Goal: Task Accomplishment & Management: Use online tool/utility

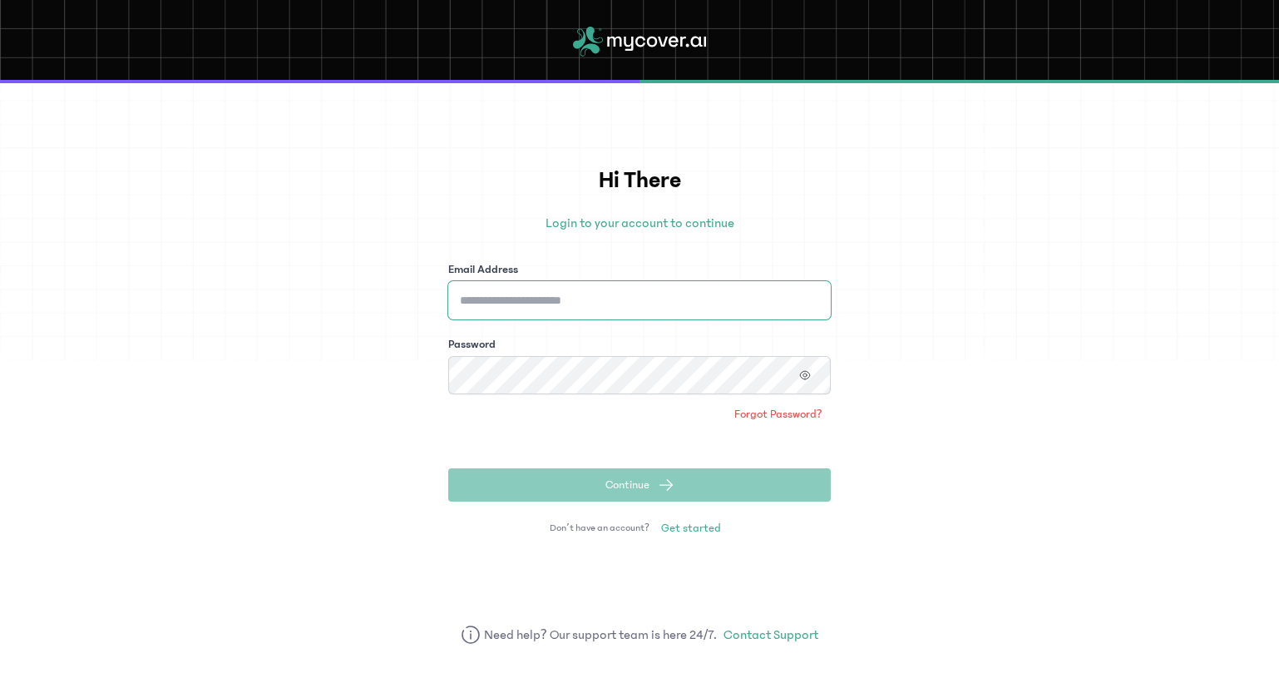
click at [565, 307] on input "Email Address" at bounding box center [639, 300] width 383 height 38
type input "**********"
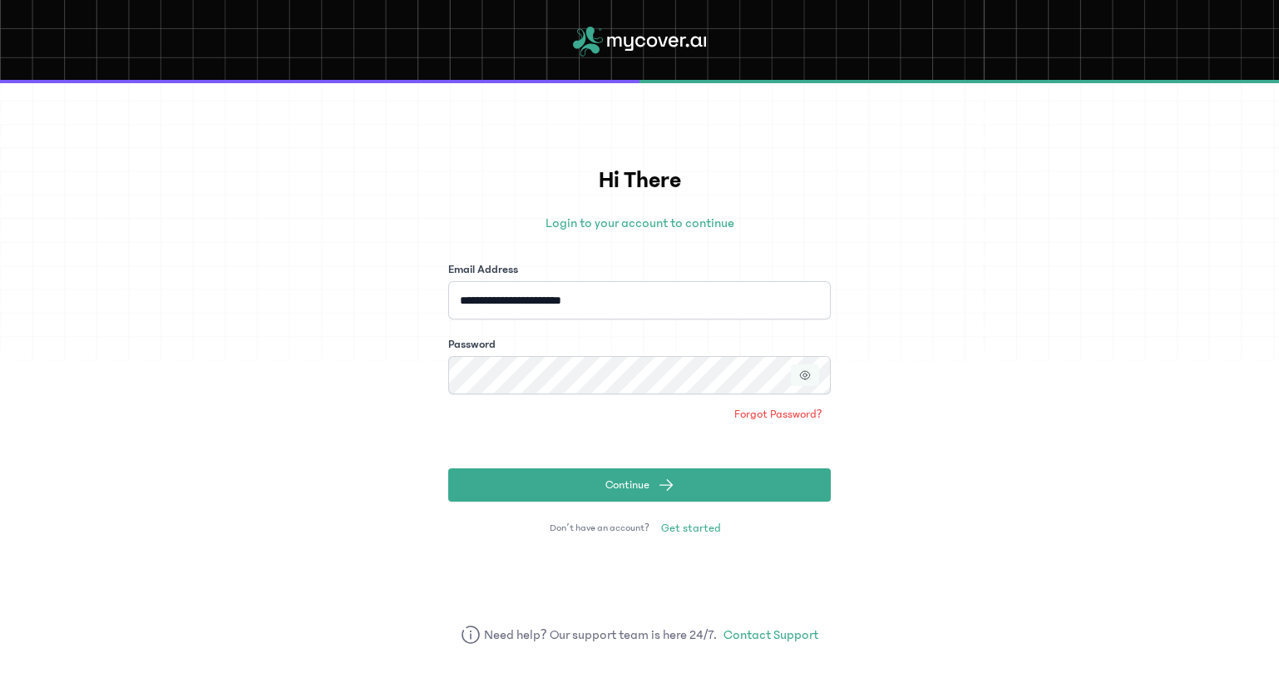
click at [802, 381] on button "button" at bounding box center [805, 375] width 28 height 22
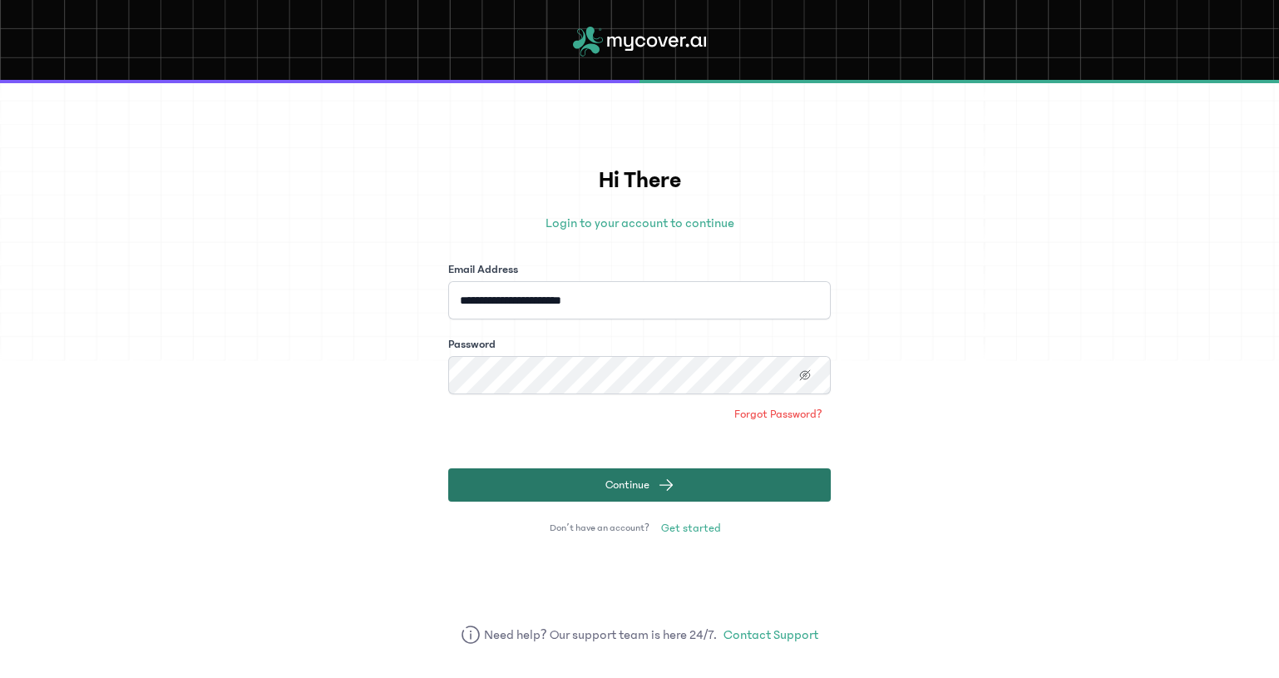
click at [601, 487] on button "Continue" at bounding box center [639, 484] width 383 height 33
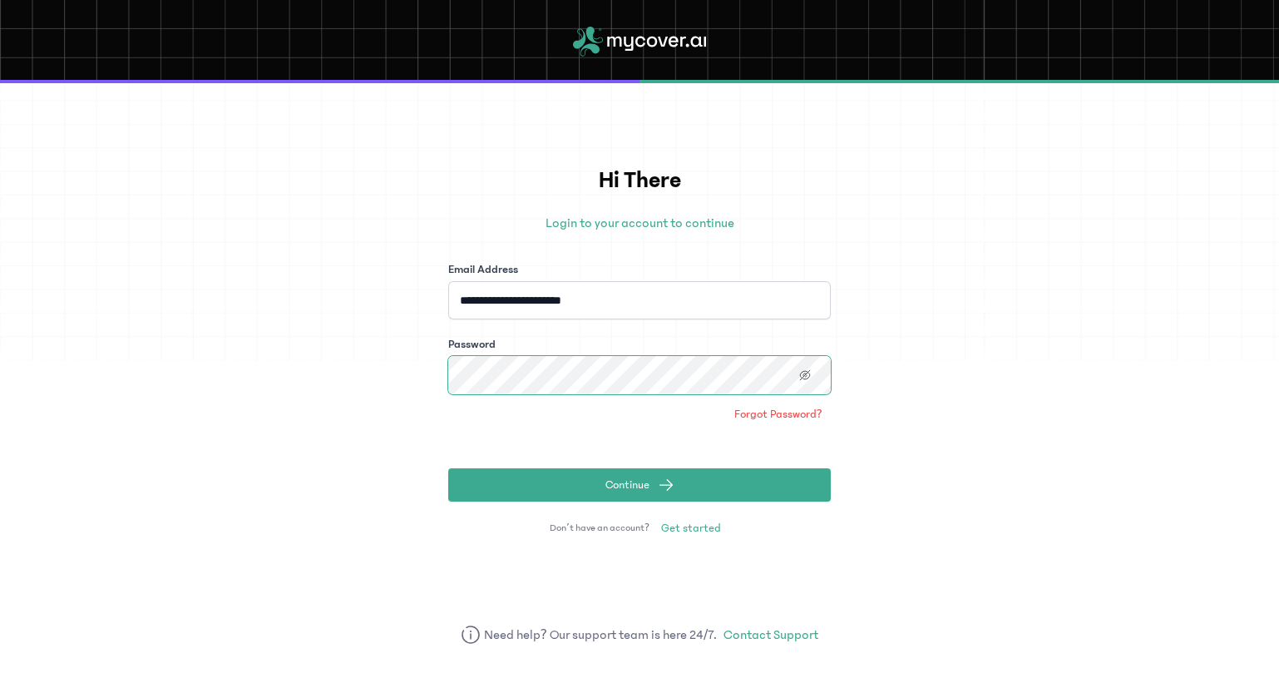
click at [448, 468] on button "Continue" at bounding box center [639, 484] width 383 height 33
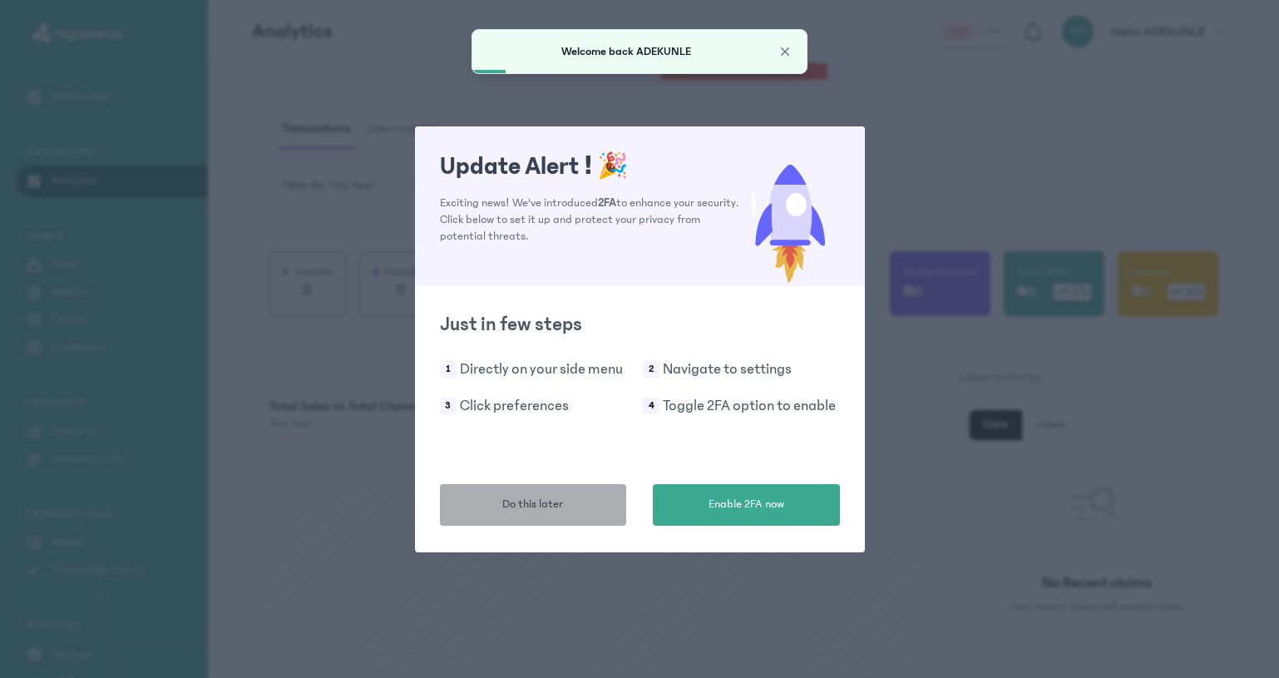
click at [517, 510] on span "Do this later" at bounding box center [532, 504] width 61 height 17
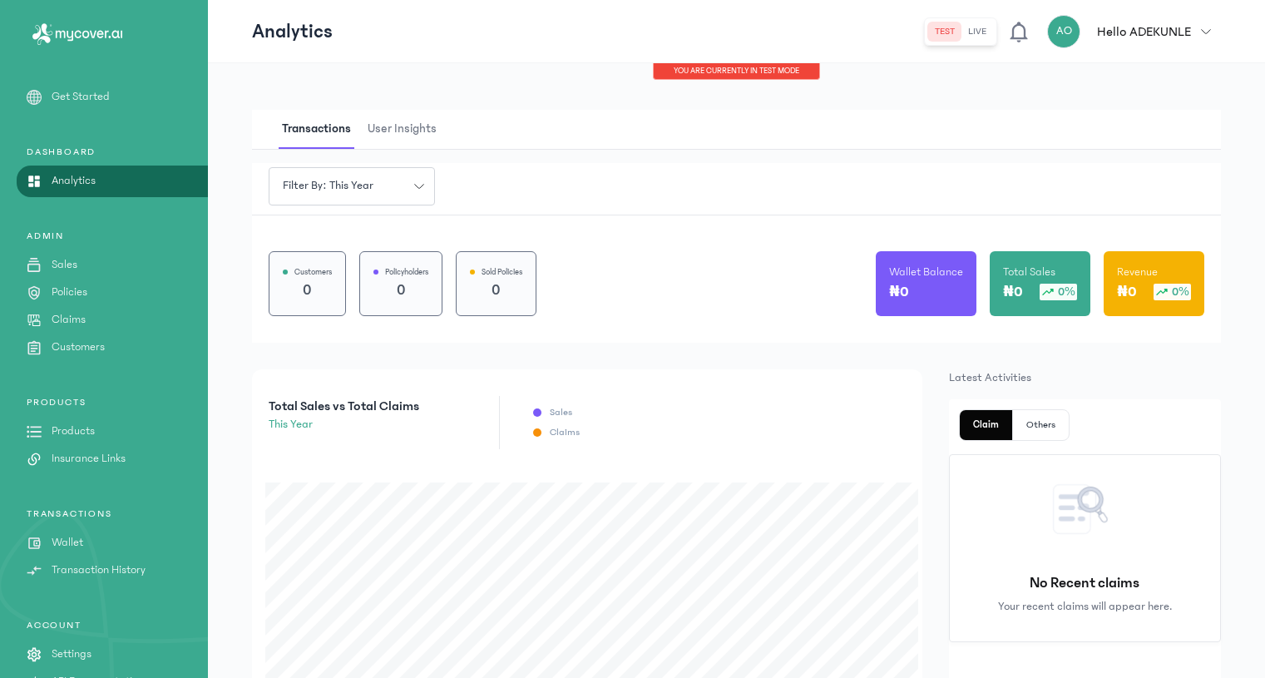
click at [993, 29] on button "live" at bounding box center [978, 32] width 32 height 20
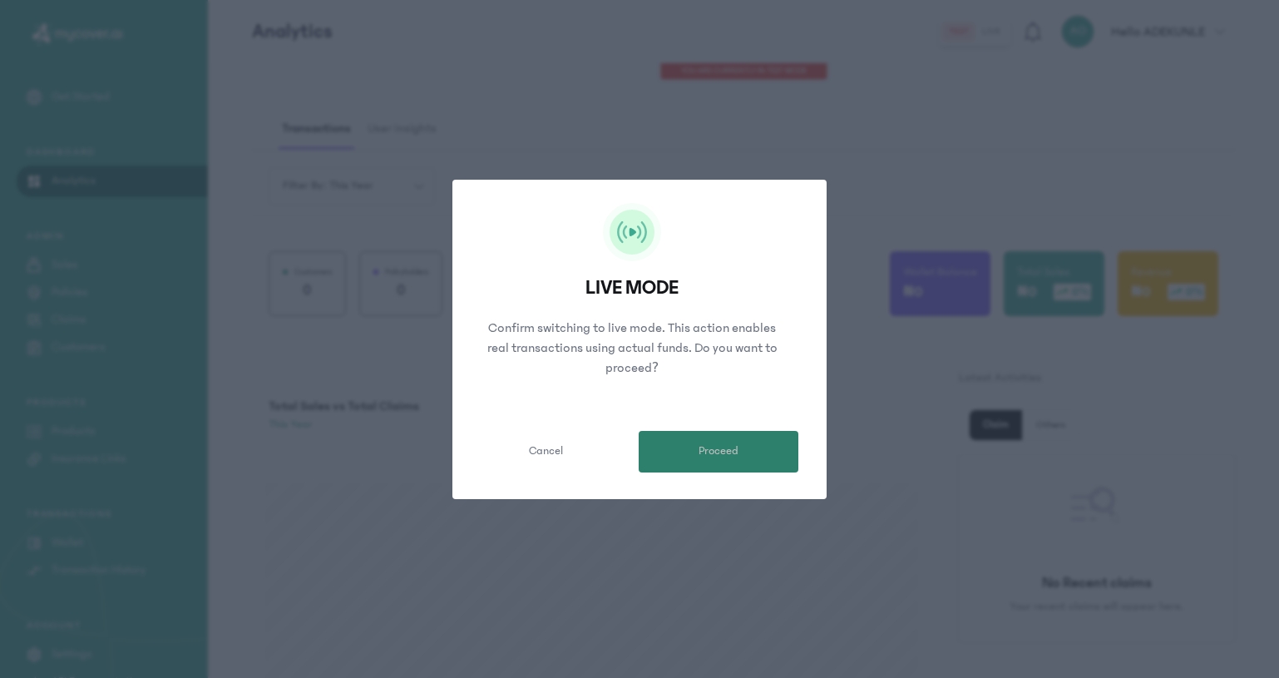
click at [730, 451] on span "Proceed" at bounding box center [719, 451] width 40 height 17
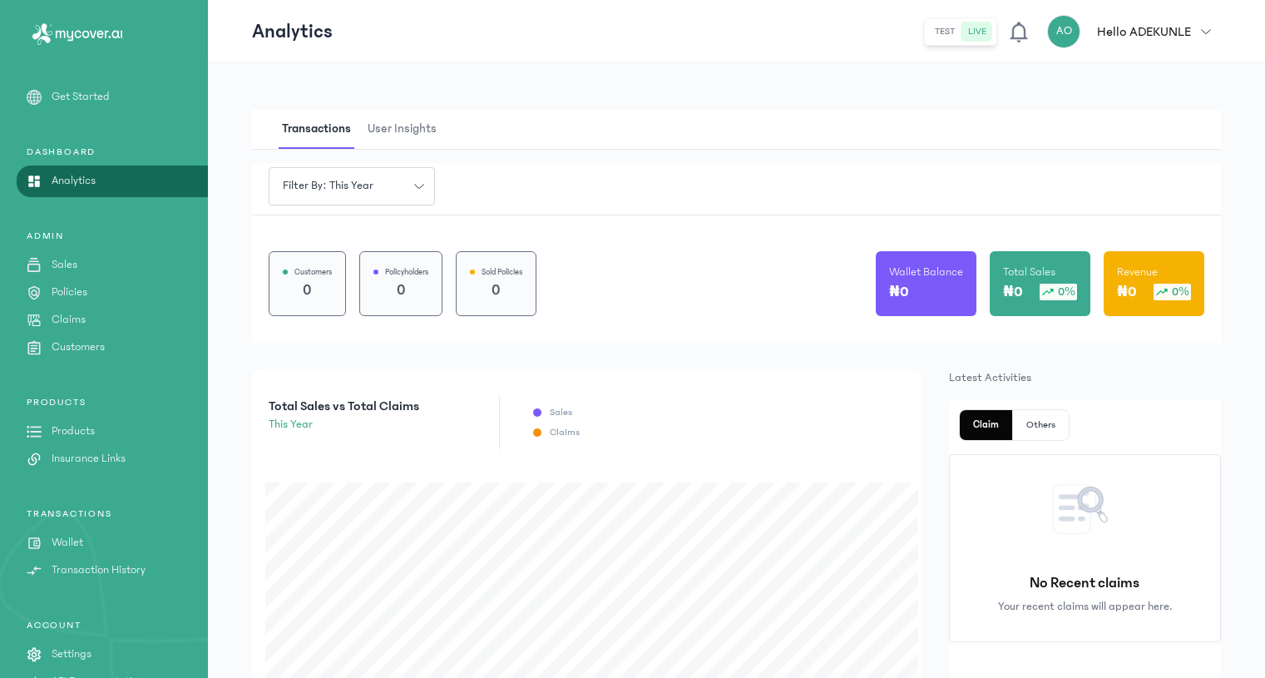
click at [95, 261] on link "Sales" at bounding box center [104, 264] width 208 height 17
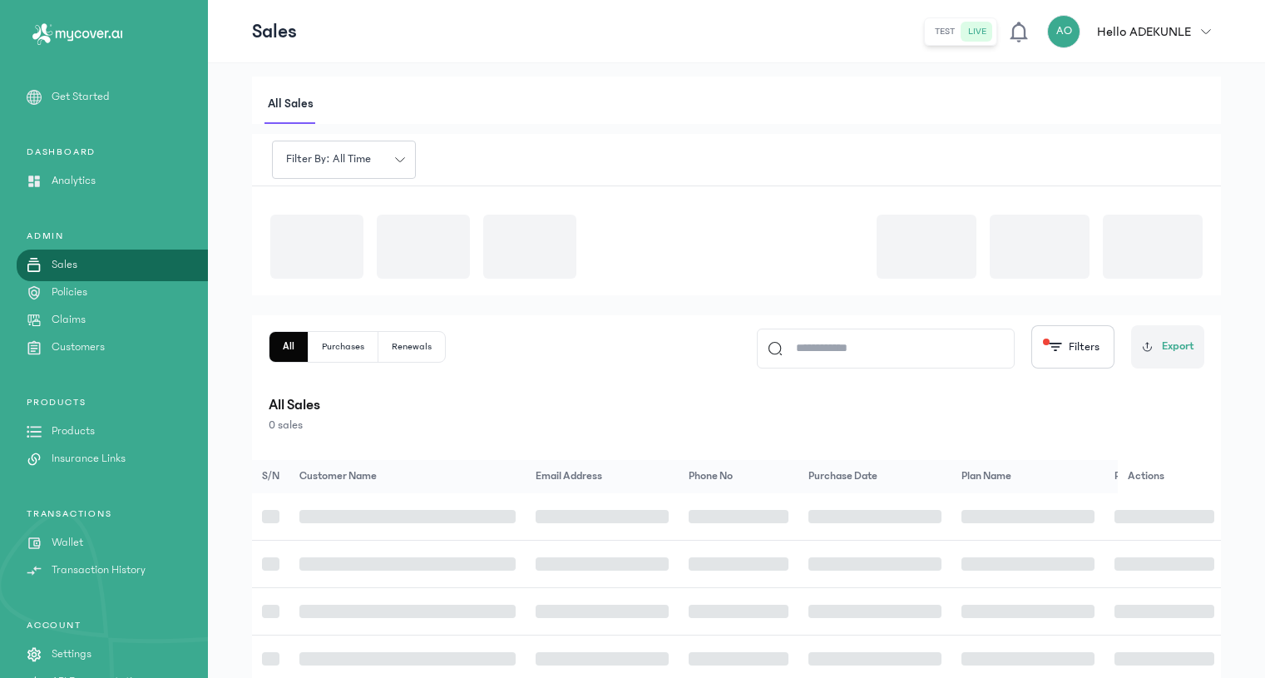
click at [89, 314] on link "Claims" at bounding box center [104, 319] width 208 height 17
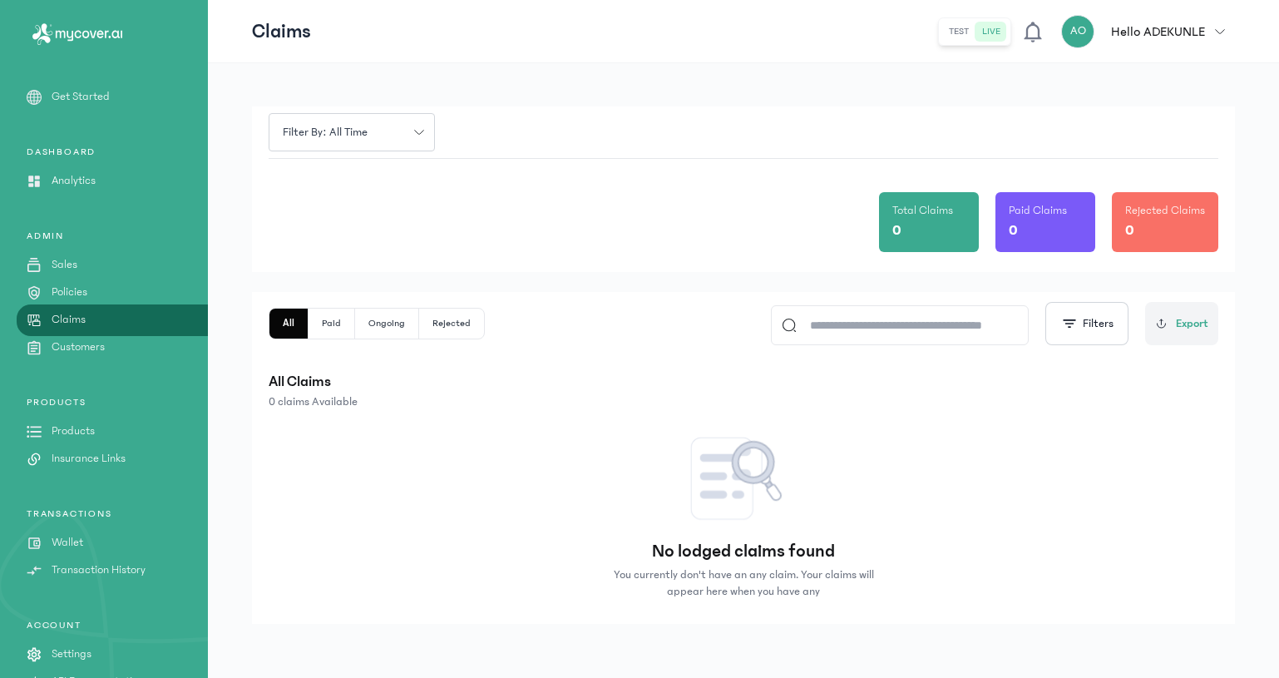
click at [93, 459] on p "Insurance Links" at bounding box center [89, 458] width 74 height 17
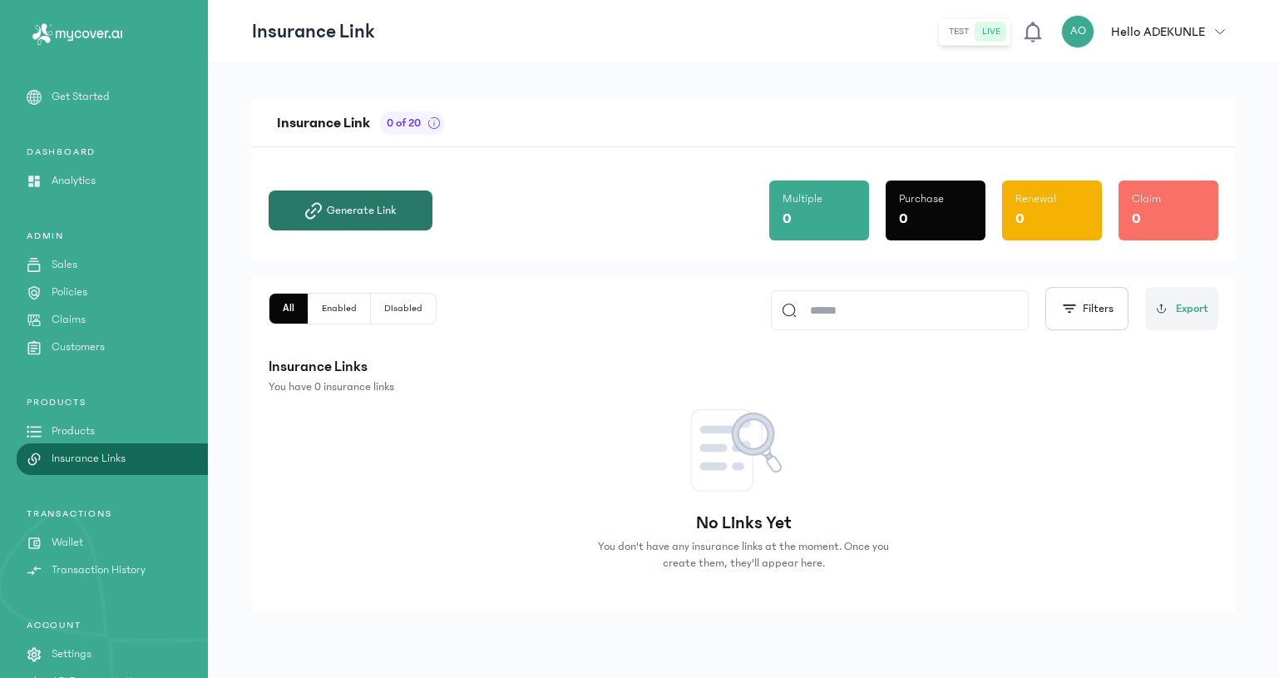
click at [329, 220] on button "Generate Link" at bounding box center [351, 210] width 164 height 40
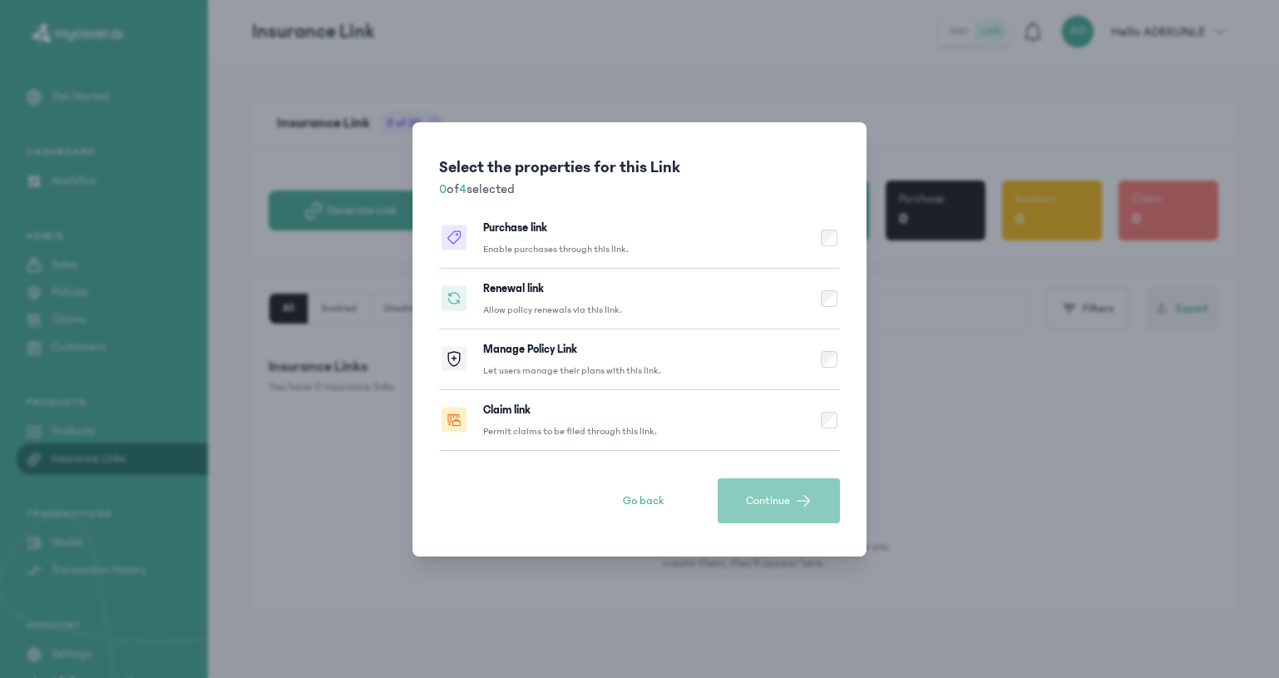
click at [563, 237] on div "Purchase link Enable purchases through this link." at bounding box center [556, 238] width 146 height 37
click at [785, 497] on span "Continue" at bounding box center [768, 500] width 44 height 17
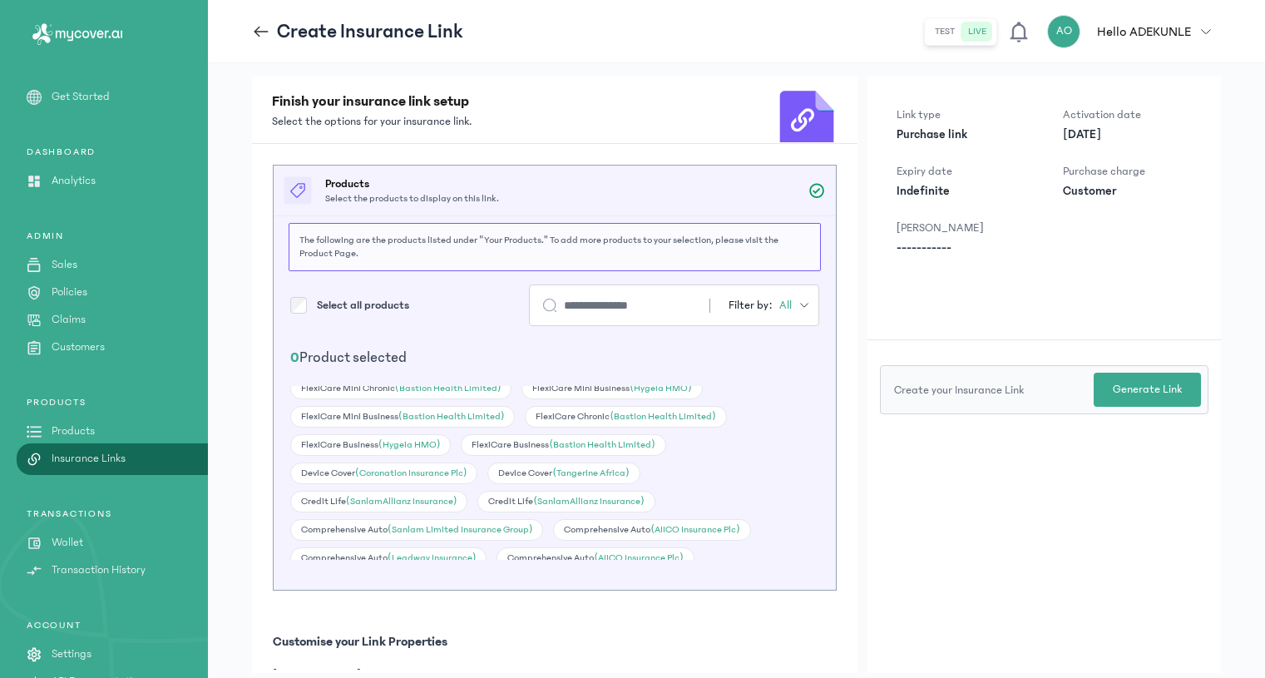
scroll to position [866, 0]
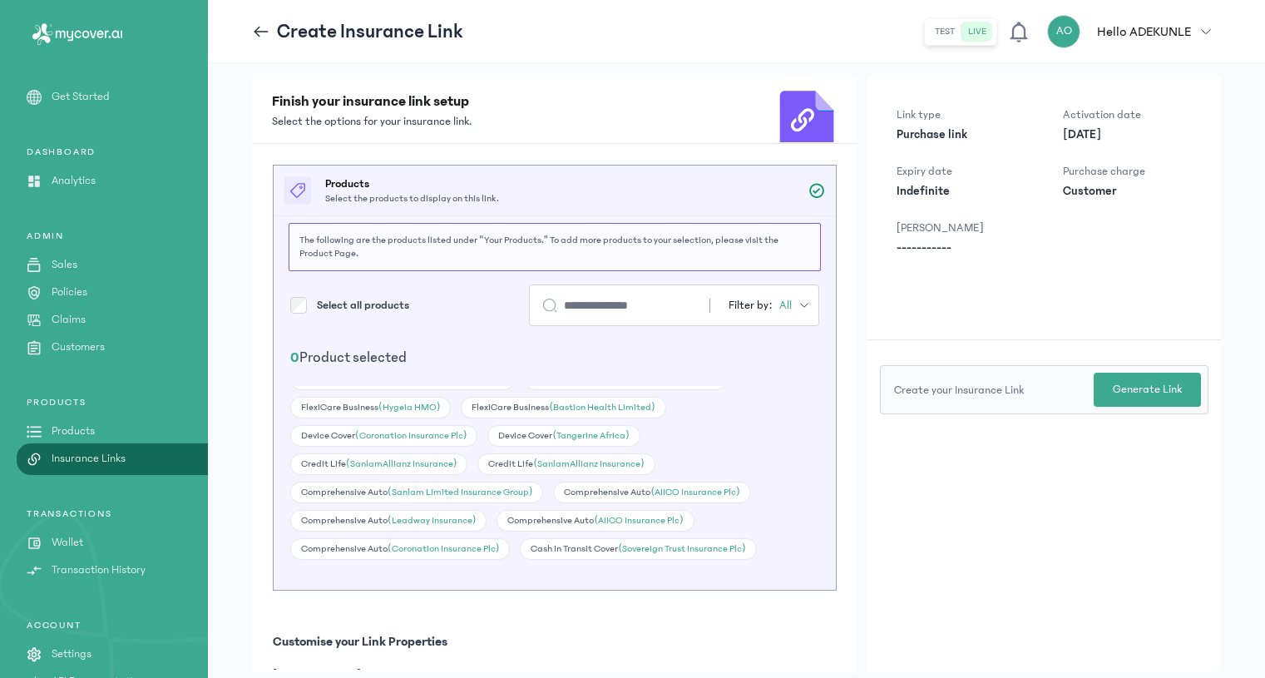
click at [871, 49] on header "Create Insurance Link test live AO Hello [PERSON_NAME] [EMAIL_ADDRESS][DOMAIN_N…" at bounding box center [736, 31] width 1057 height 63
click at [83, 265] on link "Sales" at bounding box center [104, 264] width 208 height 17
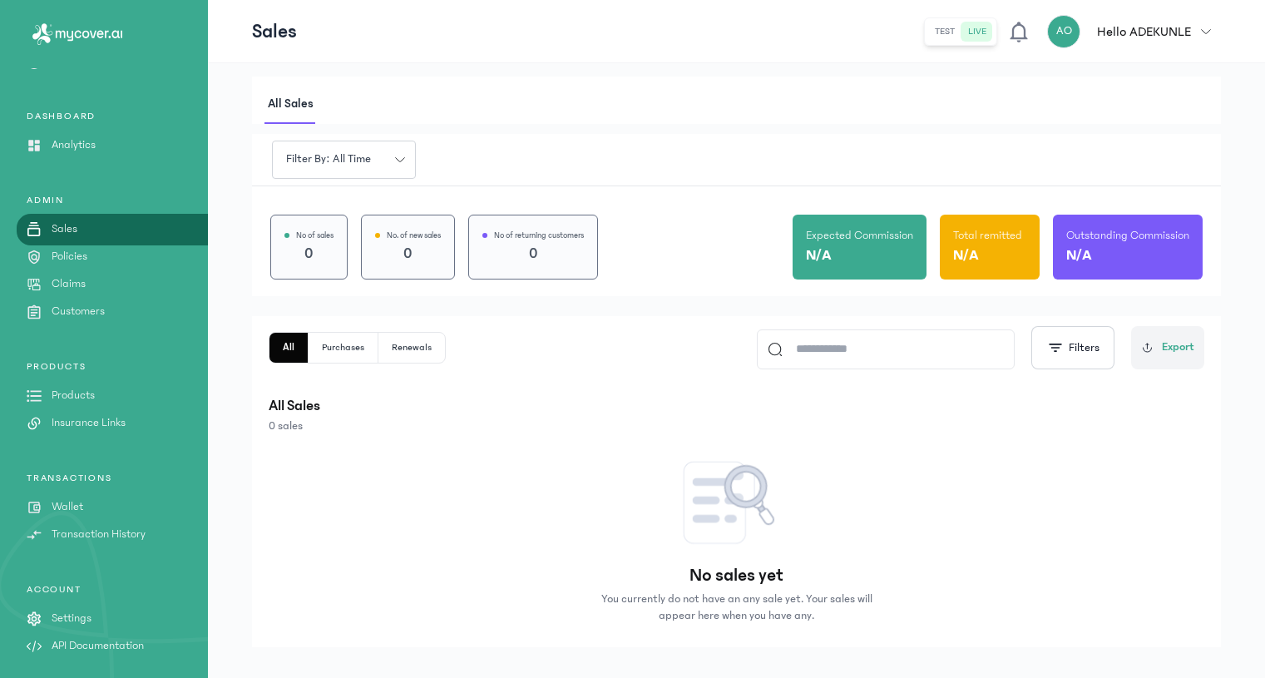
scroll to position [22, 0]
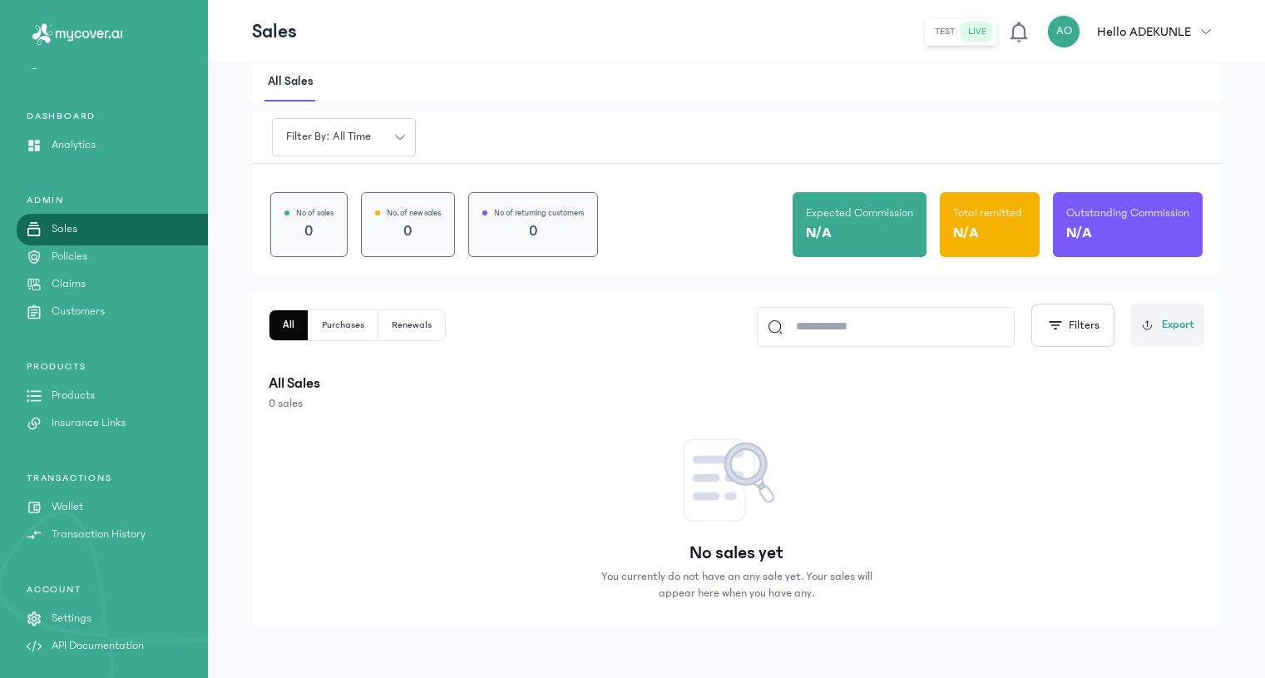
click at [77, 259] on p "Policies" at bounding box center [70, 256] width 36 height 17
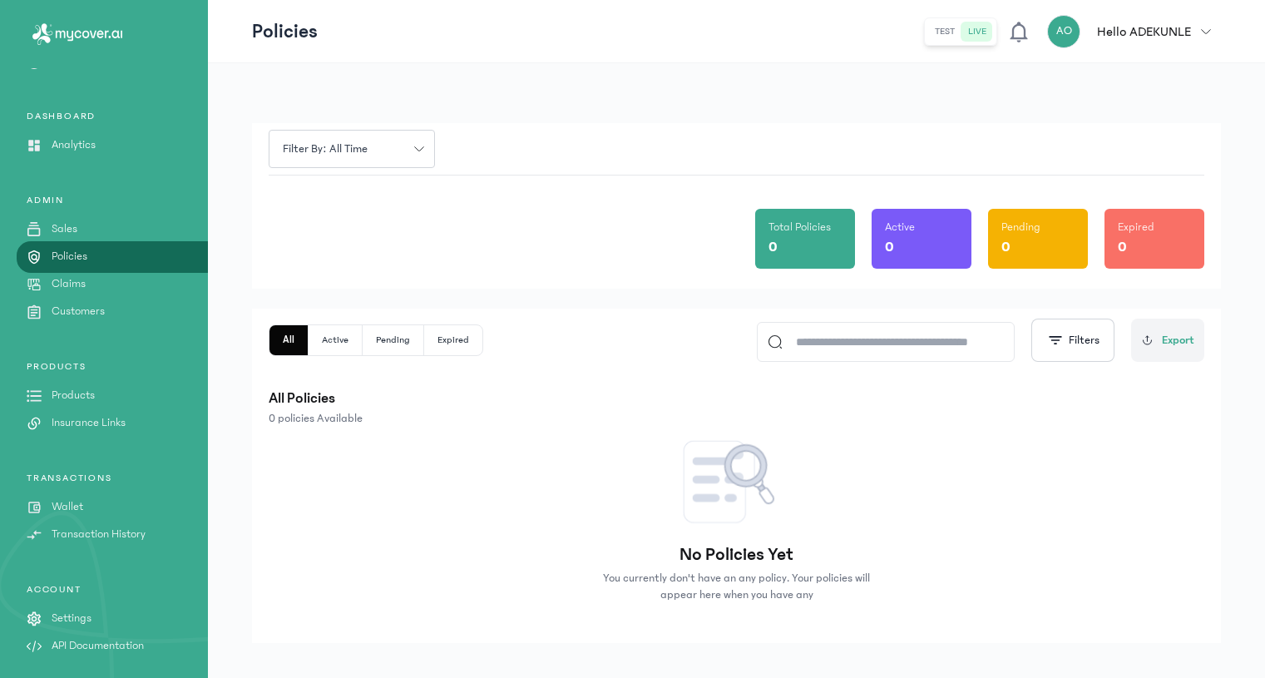
click at [67, 282] on p "Claims" at bounding box center [69, 283] width 34 height 17
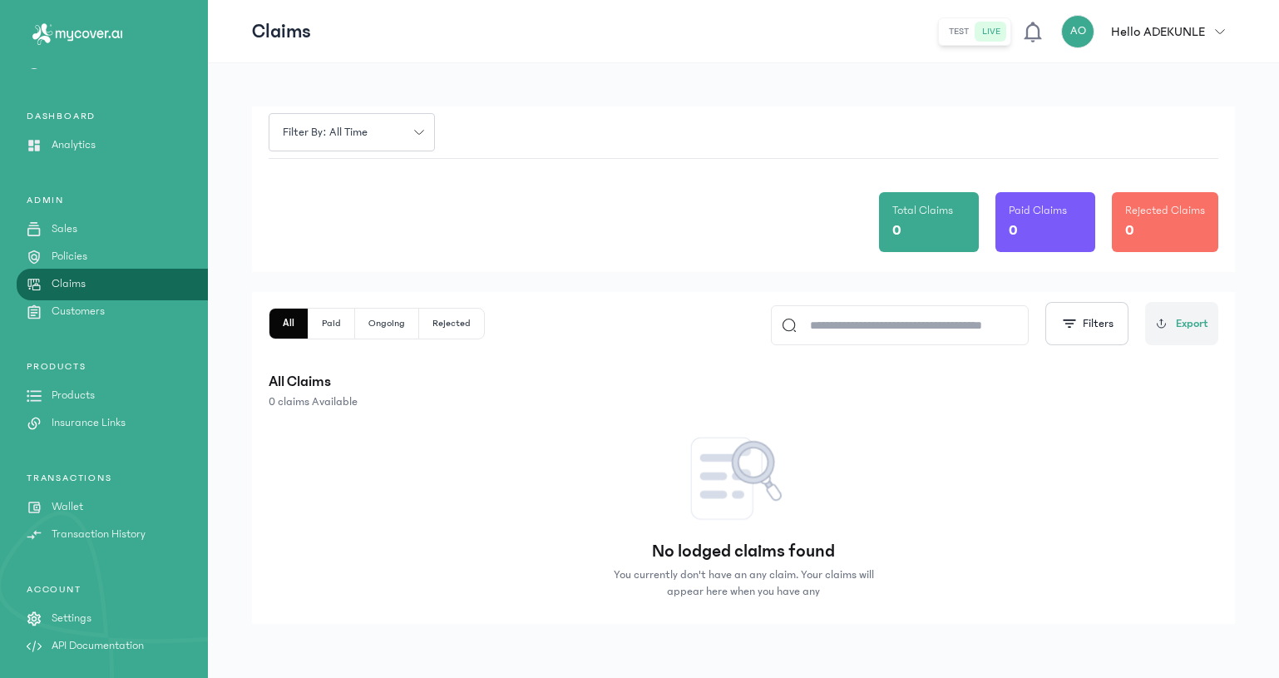
click at [84, 388] on p "Products" at bounding box center [73, 395] width 43 height 17
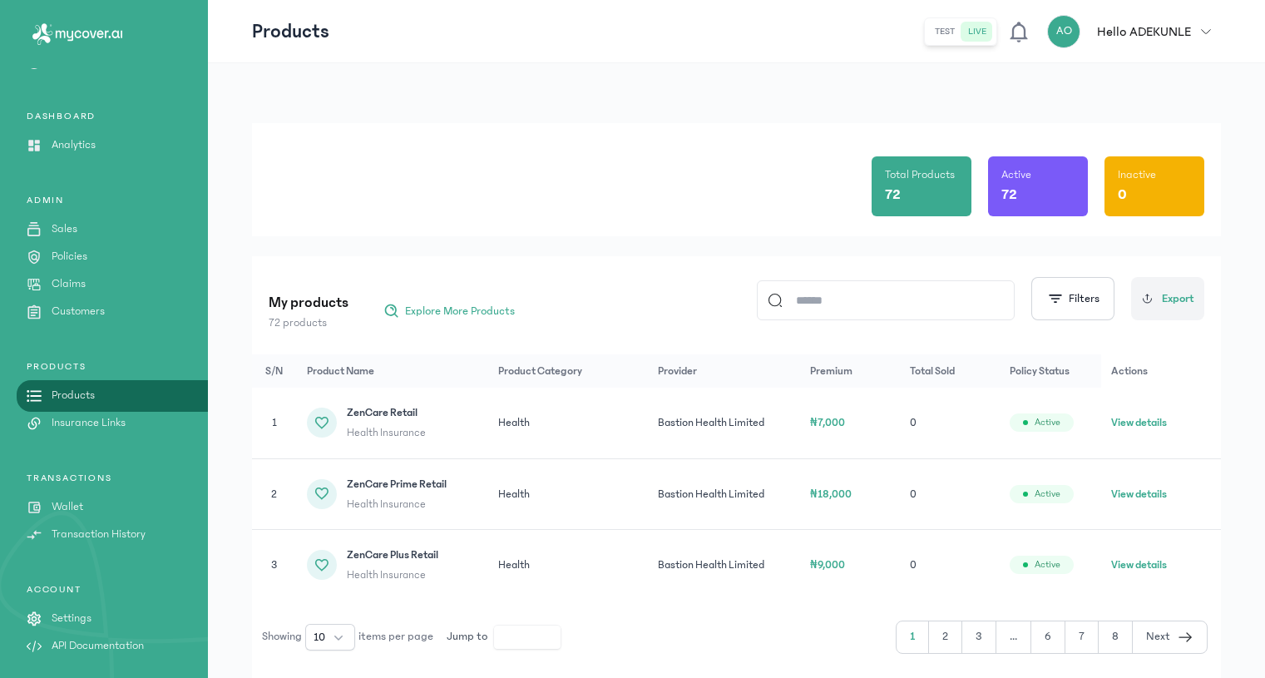
click at [958, 30] on button "test" at bounding box center [944, 32] width 33 height 20
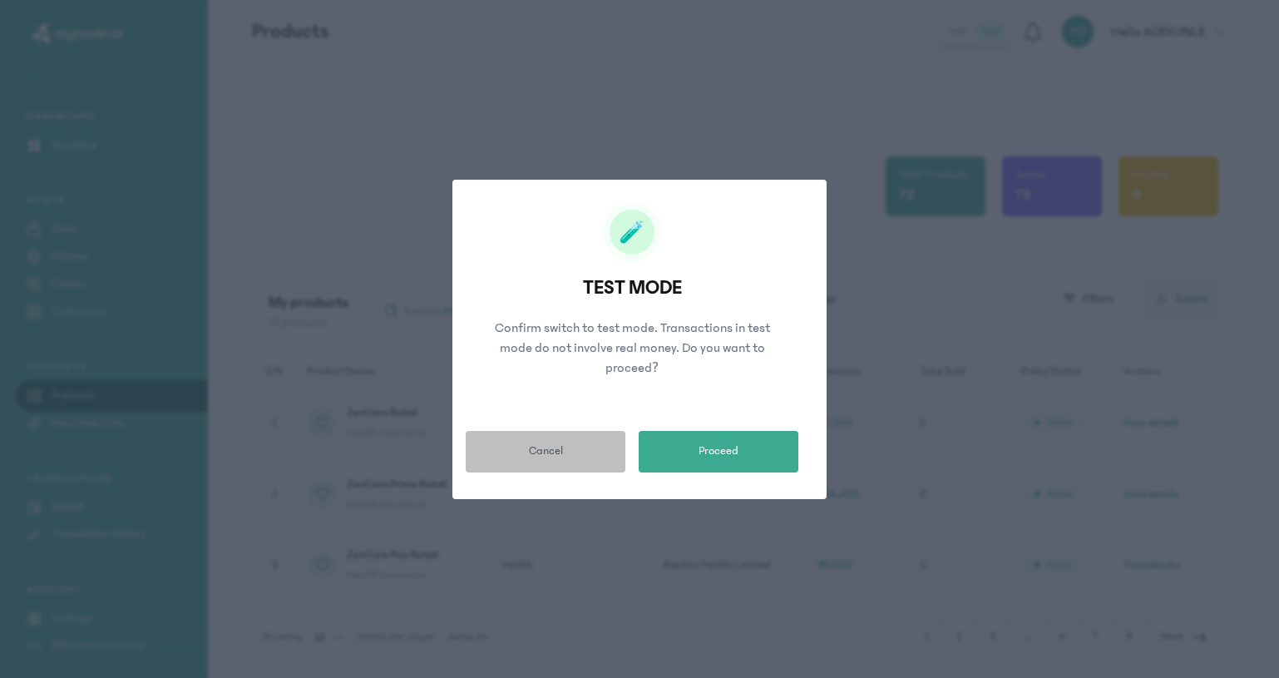
click at [531, 432] on button "Cancel" at bounding box center [546, 452] width 160 height 42
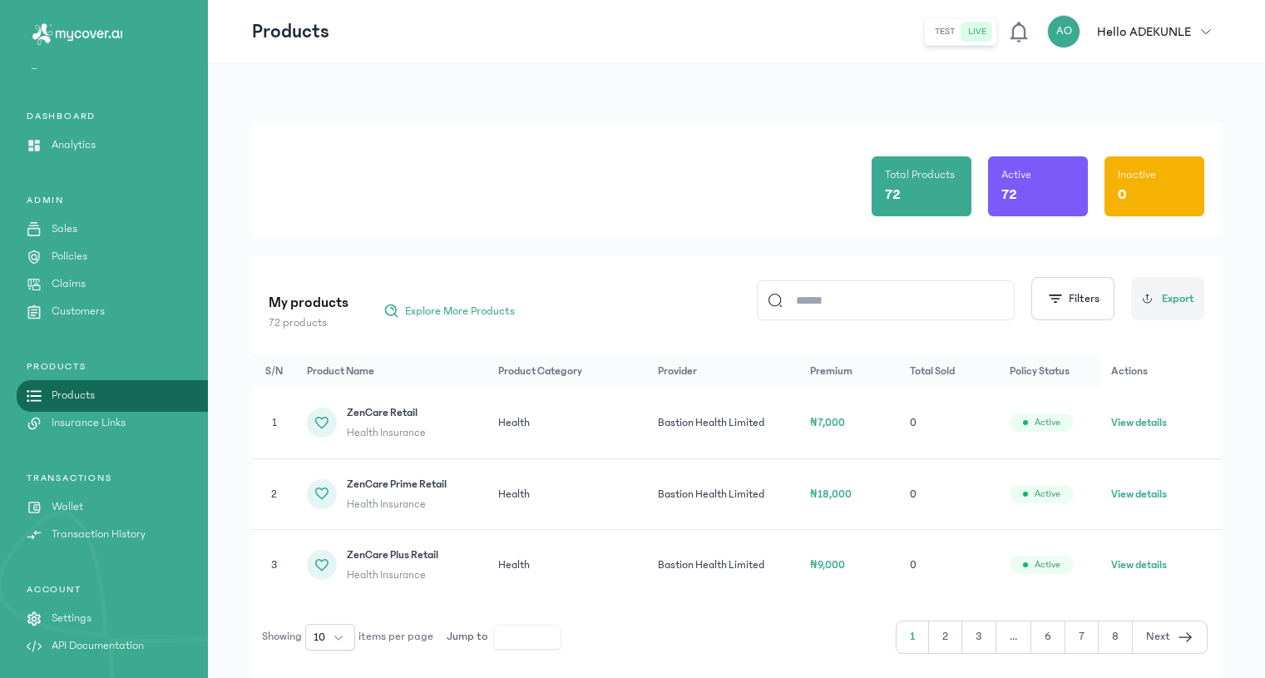
click at [952, 32] on button "test" at bounding box center [944, 32] width 33 height 20
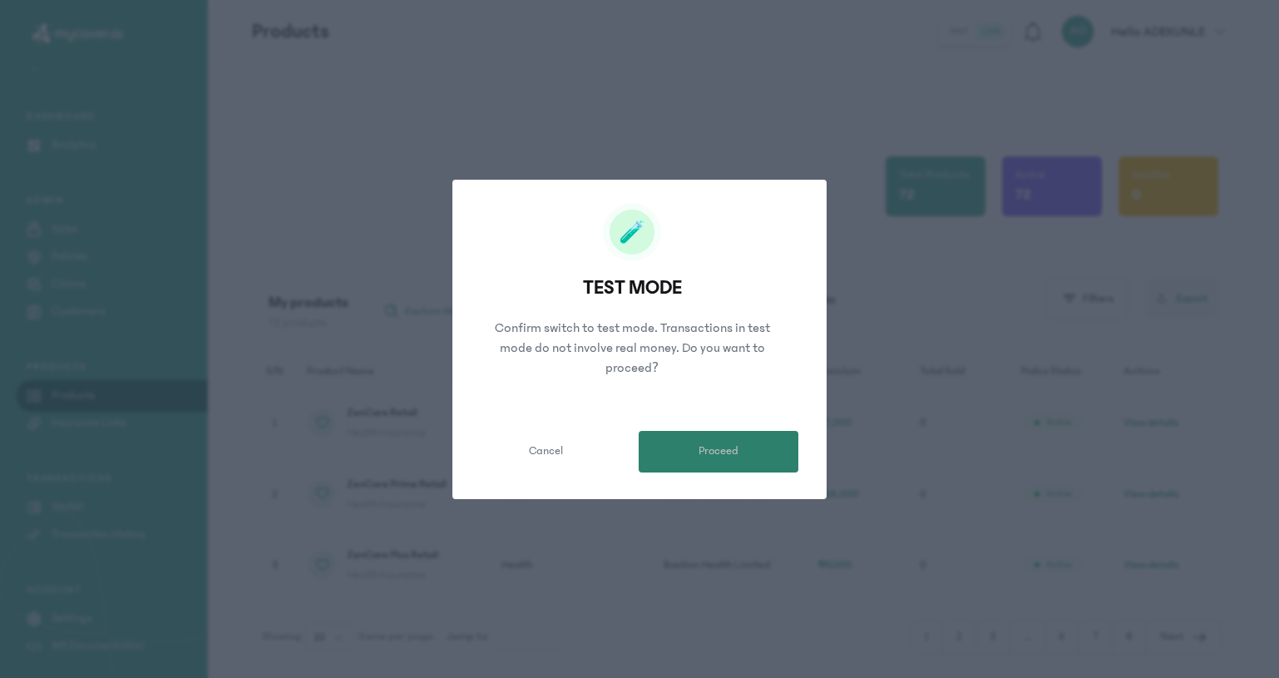
click at [689, 447] on button "Proceed" at bounding box center [719, 452] width 160 height 42
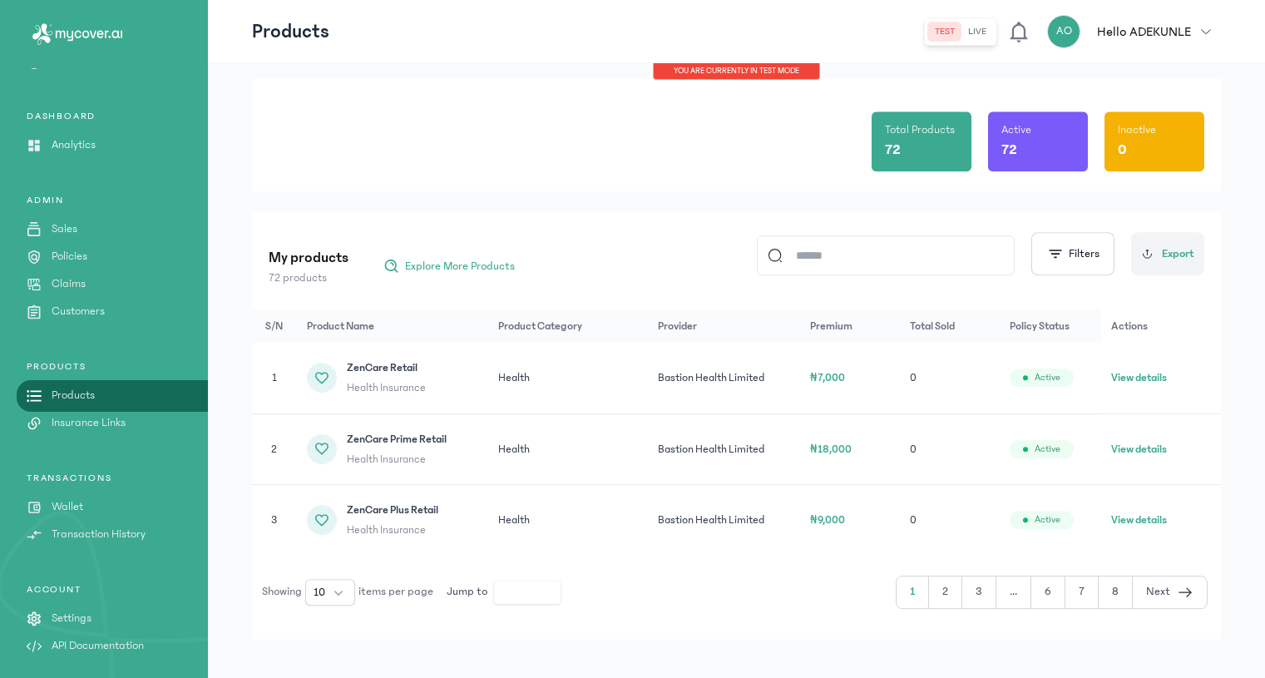
scroll to position [59, 0]
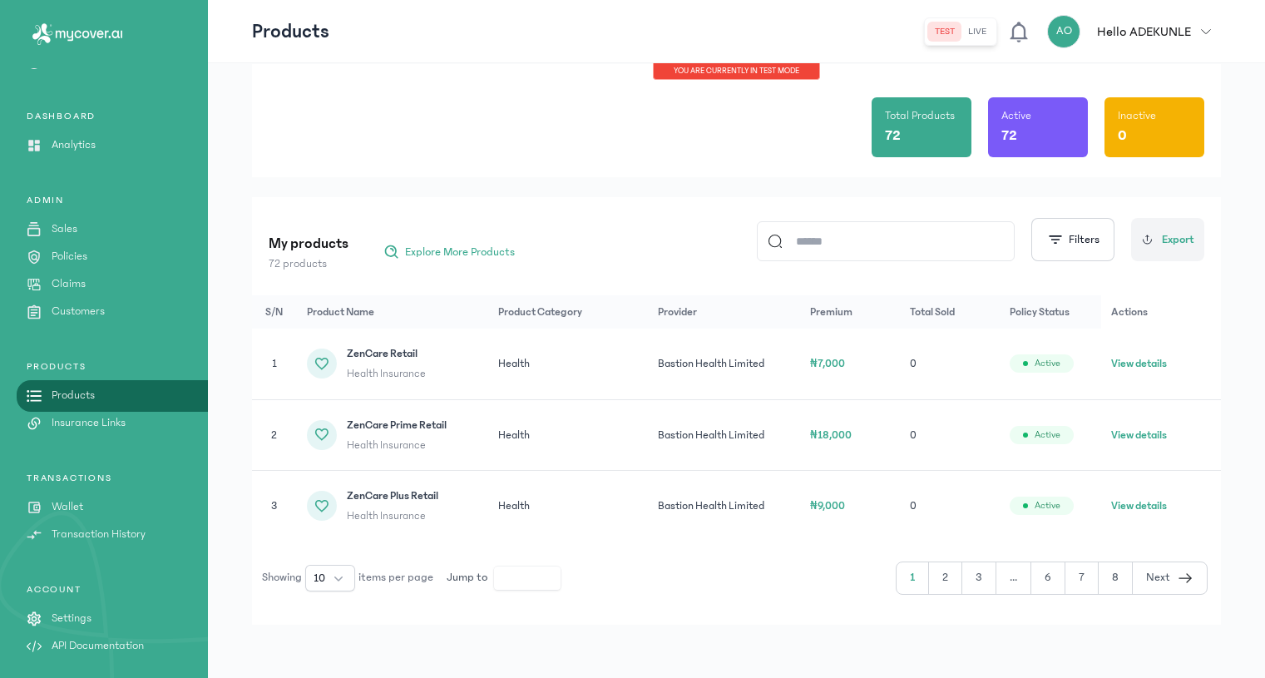
click at [93, 299] on div "ADMIN Sales Policies Claims Customers" at bounding box center [104, 257] width 208 height 126
click at [88, 308] on p "Customers" at bounding box center [78, 311] width 53 height 17
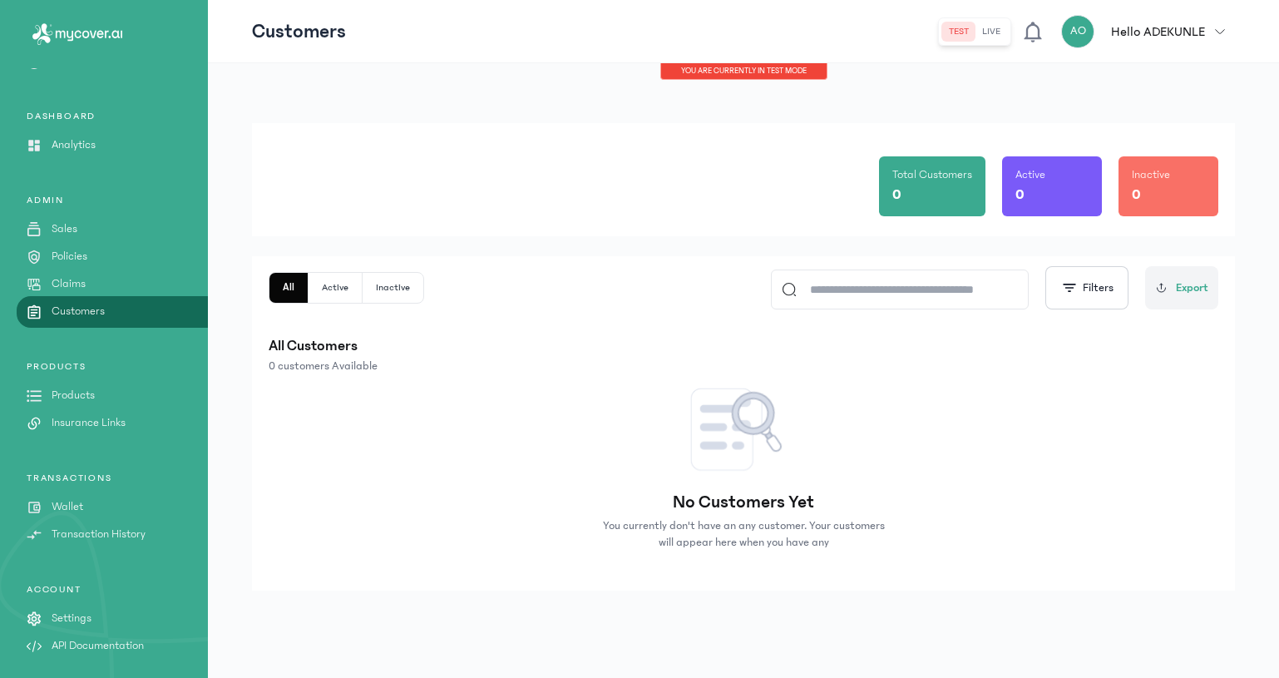
click at [1002, 27] on button "live" at bounding box center [992, 32] width 32 height 20
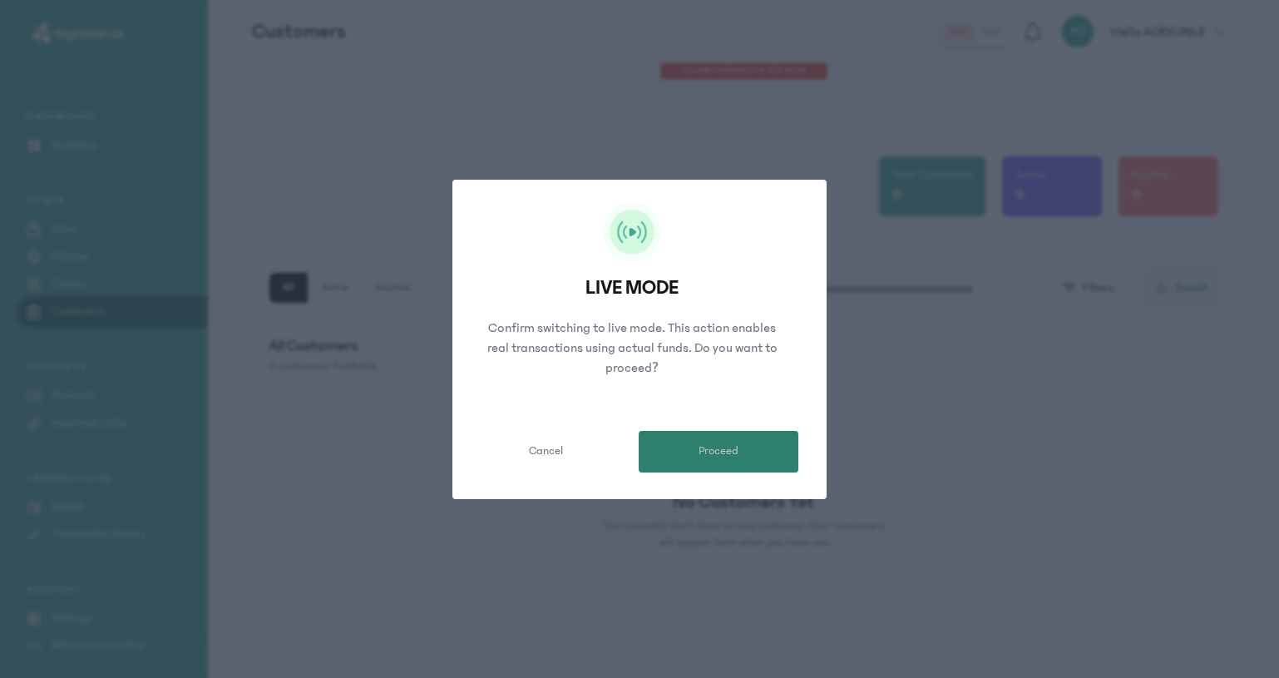
click at [659, 443] on button "Proceed" at bounding box center [719, 452] width 160 height 42
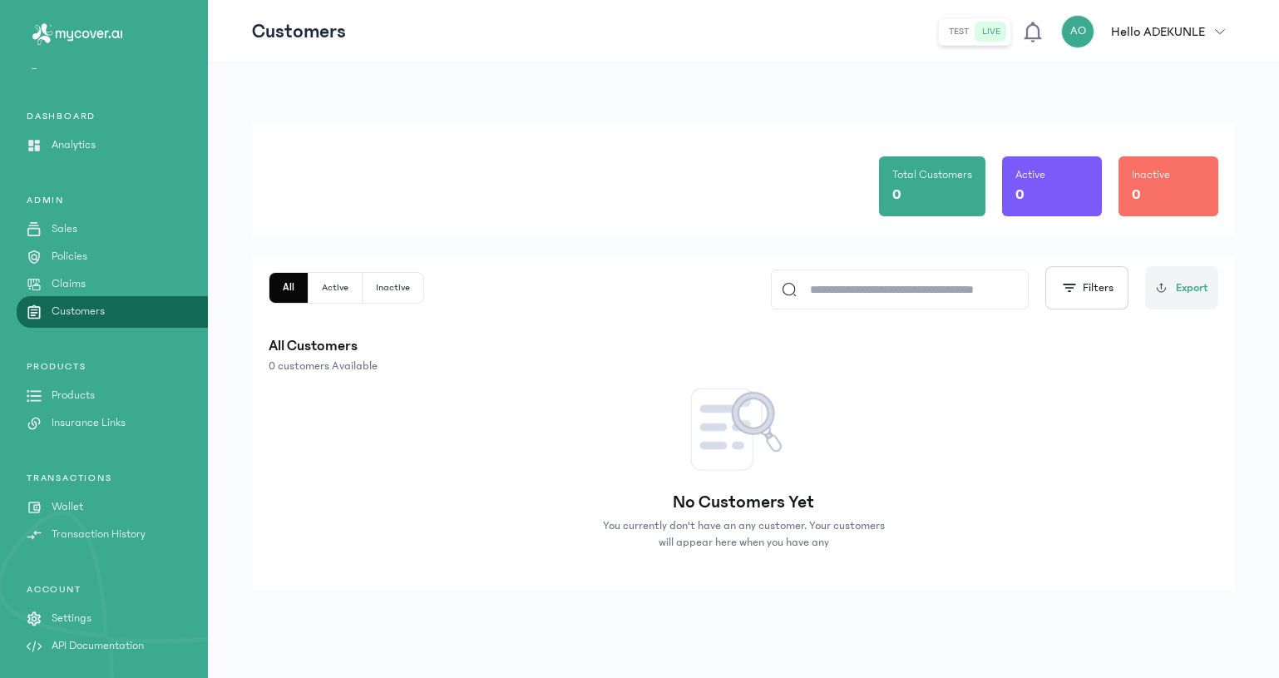
click at [925, 181] on p "Total Customers" at bounding box center [933, 174] width 80 height 17
click at [1046, 171] on p "Active" at bounding box center [1031, 174] width 30 height 17
click at [70, 225] on p "Sales" at bounding box center [65, 228] width 26 height 17
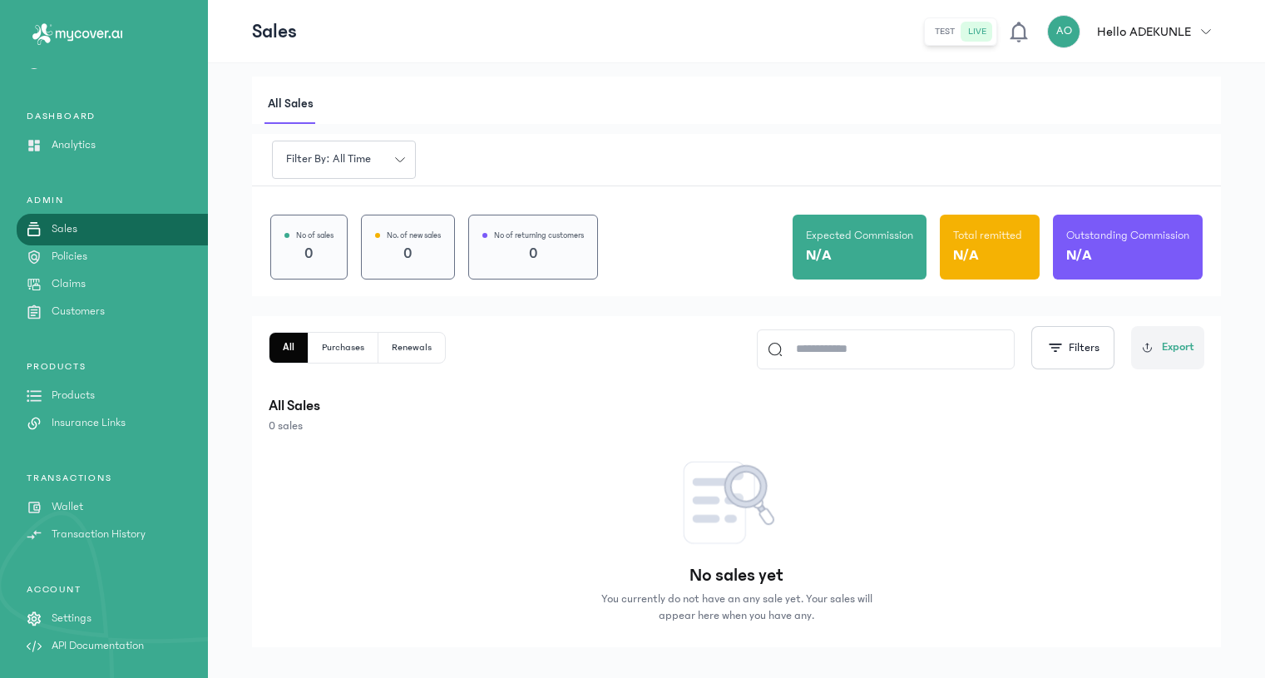
click at [67, 423] on p "Insurance Links" at bounding box center [89, 422] width 74 height 17
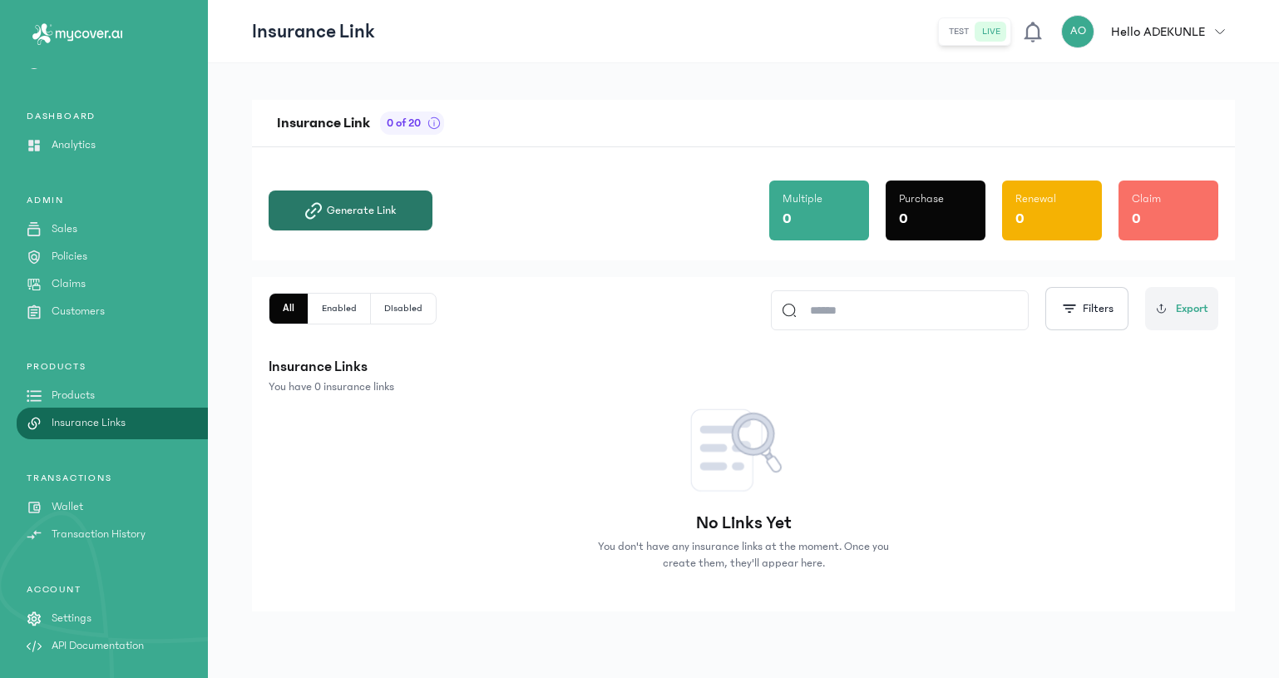
click at [354, 208] on span "Generate Link" at bounding box center [361, 210] width 69 height 17
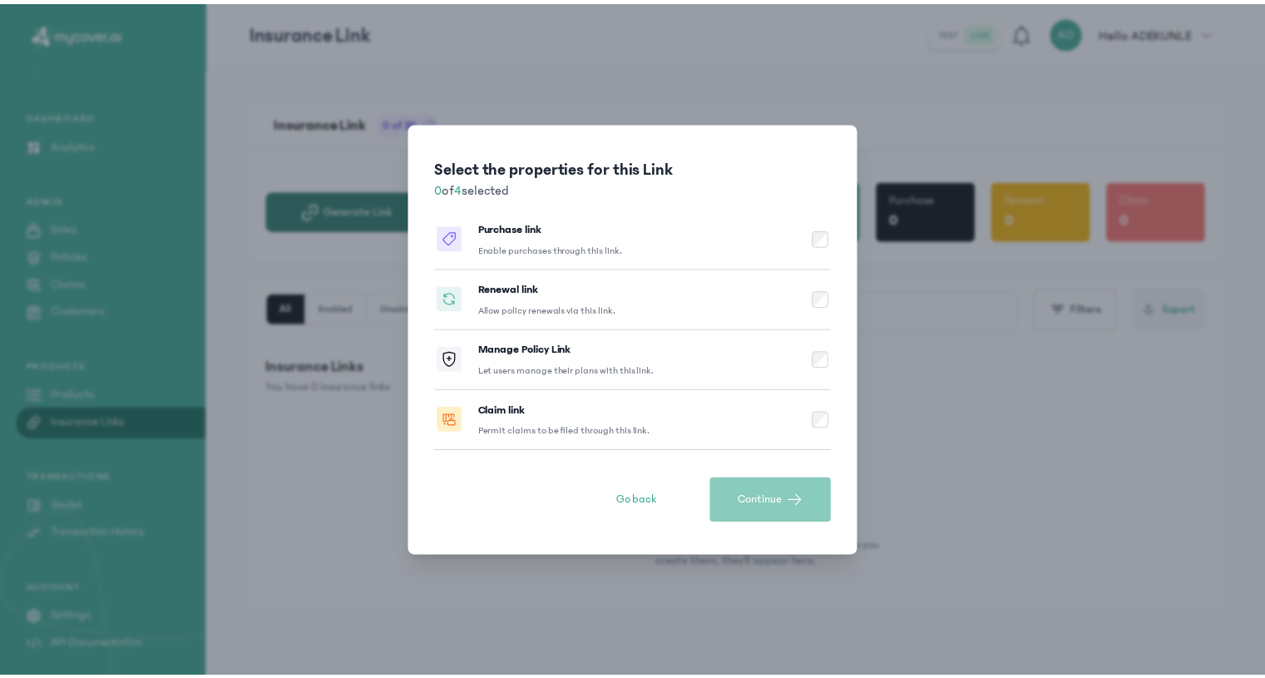
scroll to position [36, 0]
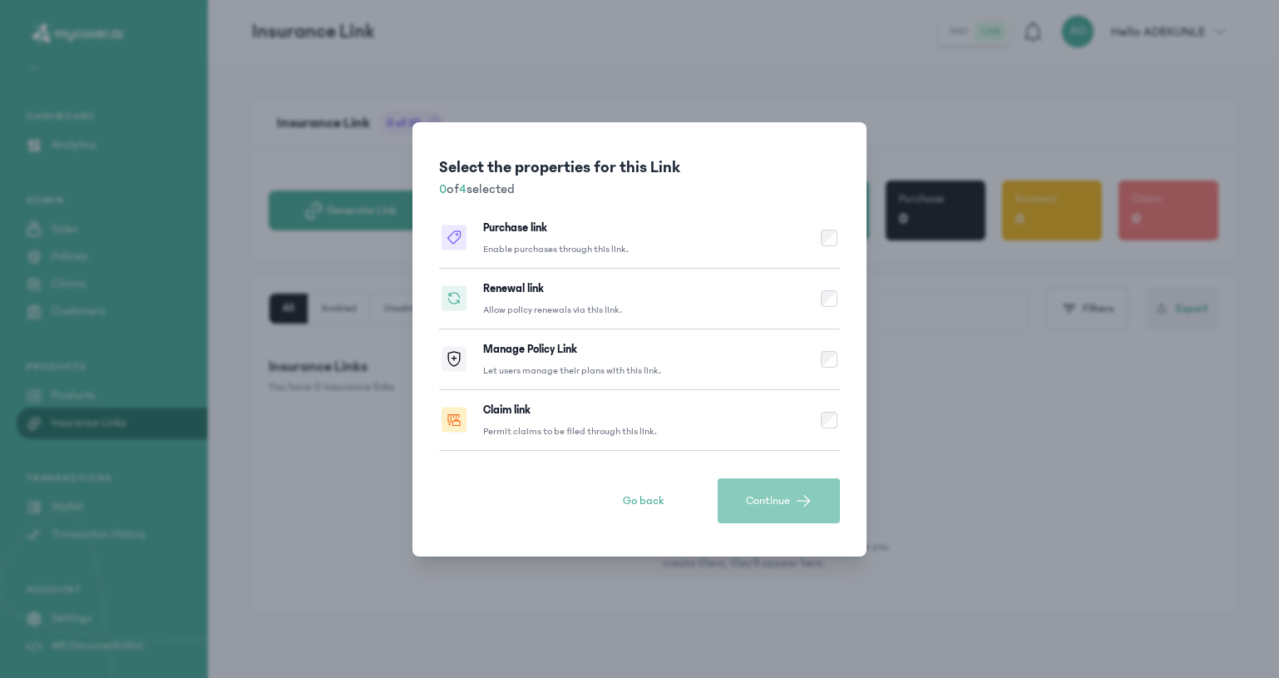
click at [690, 232] on button "Purchase link Enable purchases through this link." at bounding box center [639, 238] width 401 height 61
click at [756, 507] on span "Continue" at bounding box center [768, 500] width 44 height 17
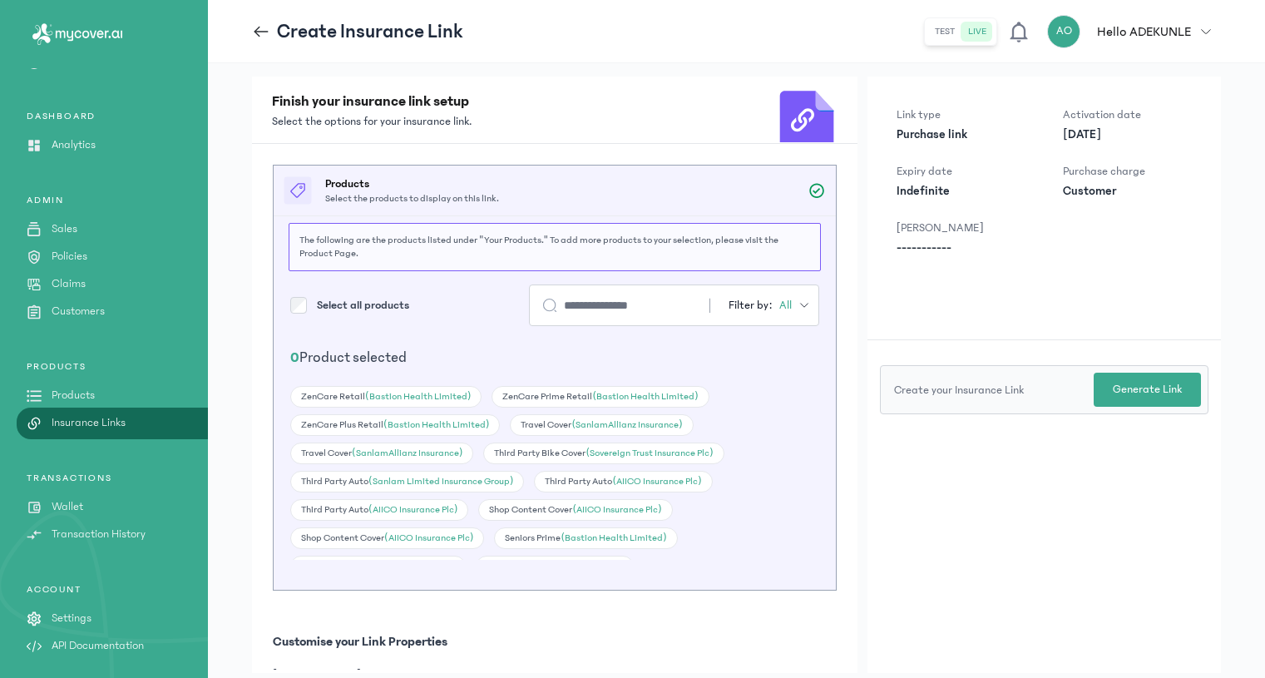
click at [576, 299] on input "search" at bounding box center [622, 305] width 116 height 17
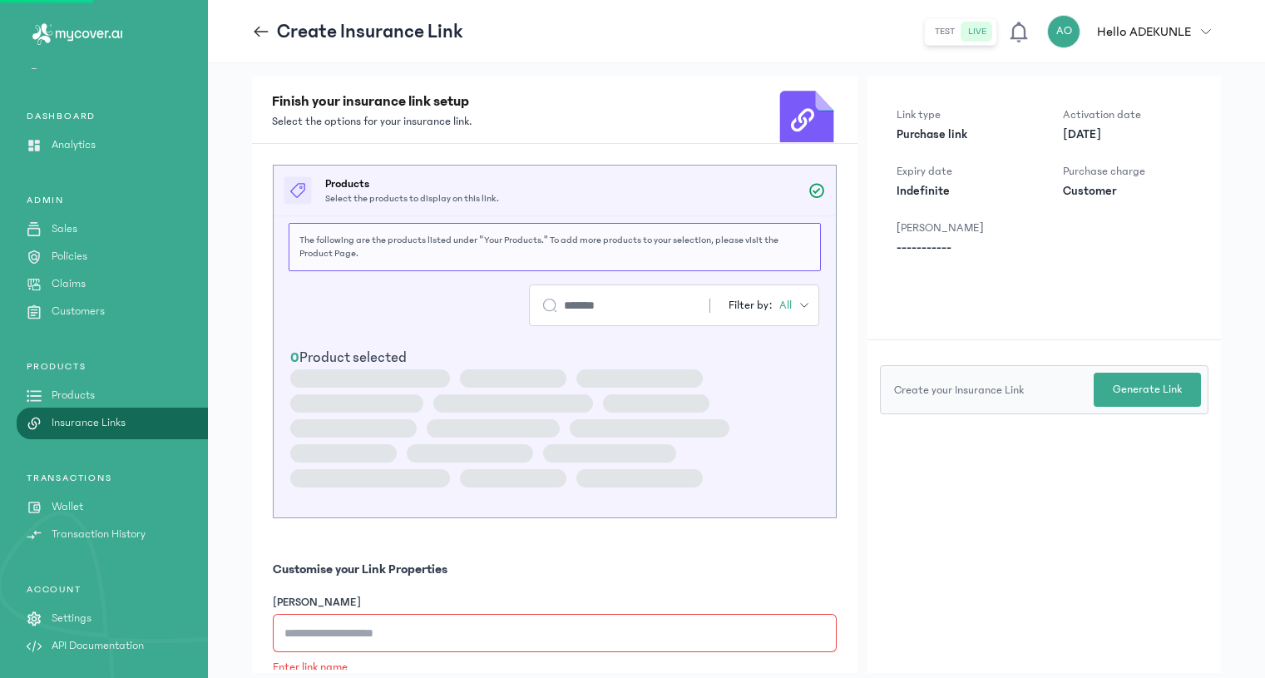
click button "Generate Link" at bounding box center [0, 0] width 0 height 0
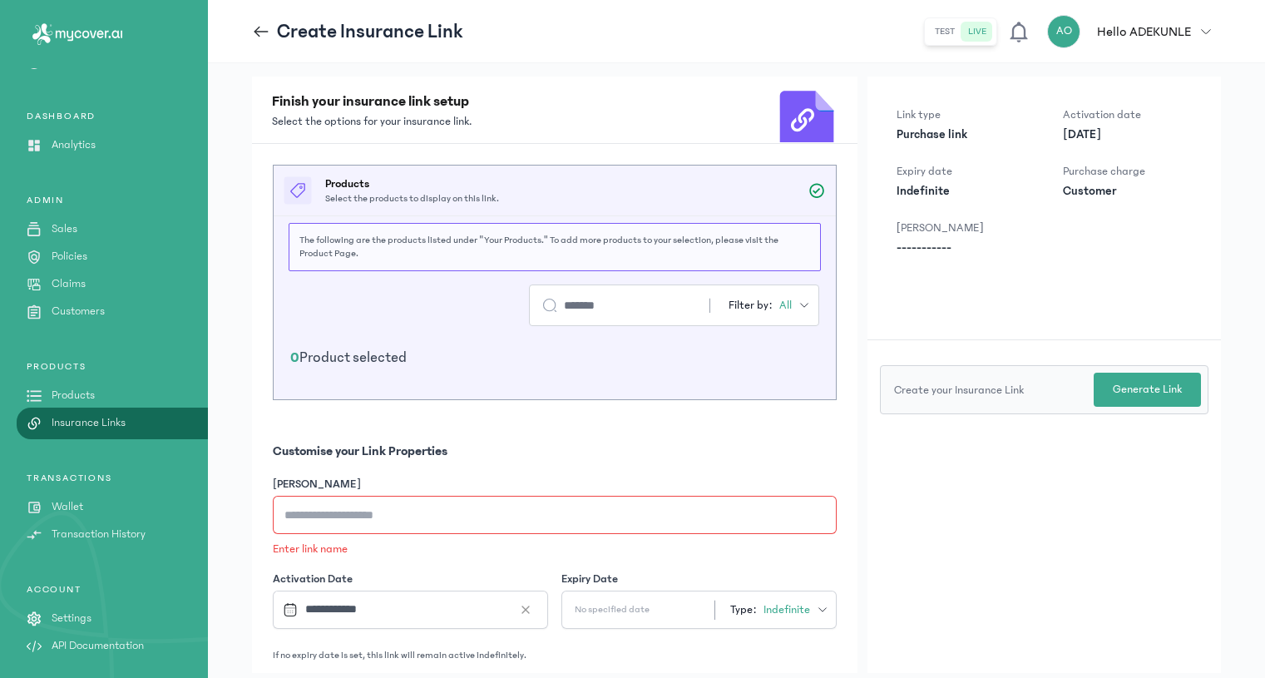
drag, startPoint x: 570, startPoint y: 302, endPoint x: 408, endPoint y: 294, distance: 161.6
click at [564, 297] on input "*******" at bounding box center [622, 305] width 116 height 17
click button "Generate Link" at bounding box center [0, 0] width 0 height 0
click at [604, 309] on input "*******" at bounding box center [622, 305] width 116 height 17
type input "***"
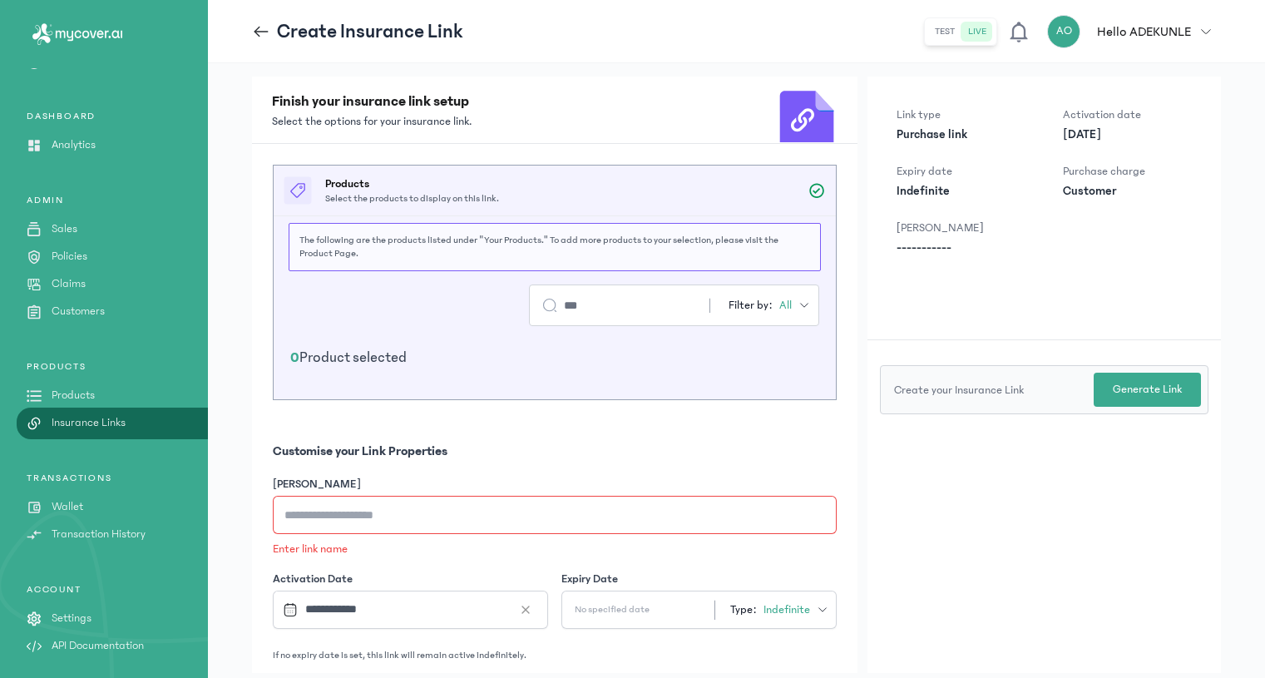
drag, startPoint x: 581, startPoint y: 319, endPoint x: 453, endPoint y: 282, distance: 134.3
click at [453, 282] on div "*** Filter by: All 0 Product selected" at bounding box center [555, 335] width 562 height 128
drag, startPoint x: 557, startPoint y: 295, endPoint x: 425, endPoint y: 291, distance: 132.3
click at [425, 291] on div "*** Filter by: All" at bounding box center [554, 305] width 529 height 42
click at [564, 304] on input "***" at bounding box center [622, 305] width 116 height 17
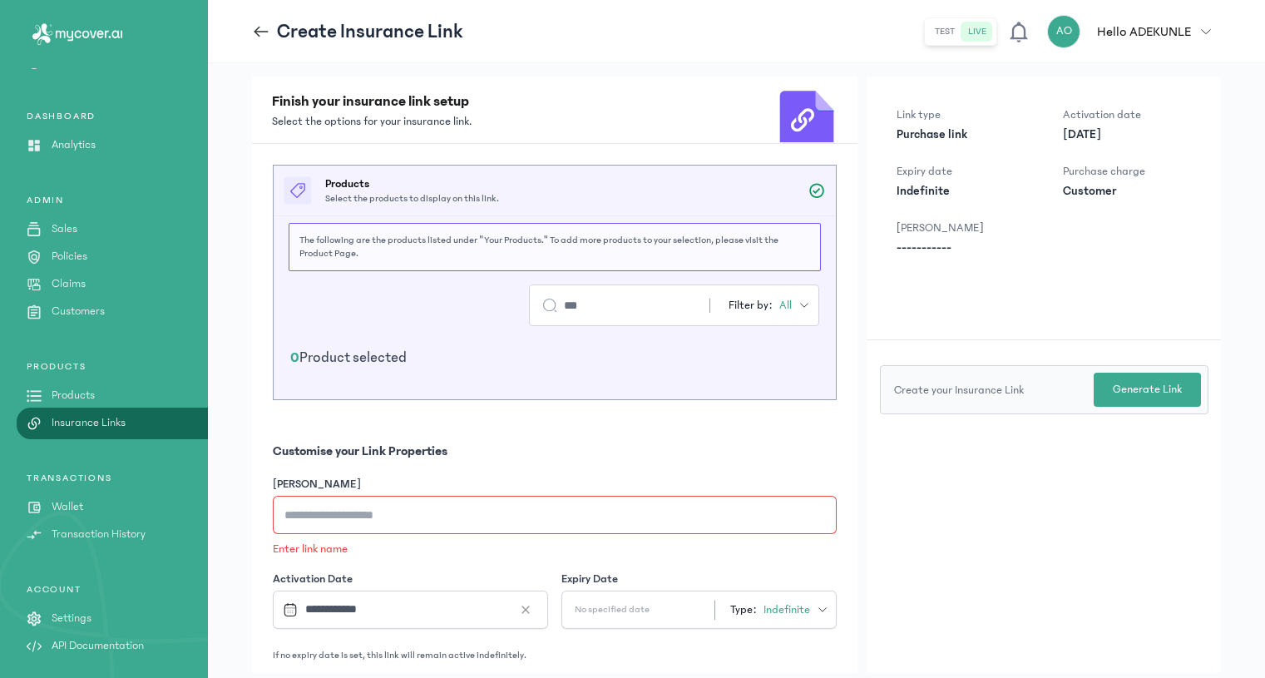
click at [564, 304] on input "***" at bounding box center [622, 305] width 116 height 17
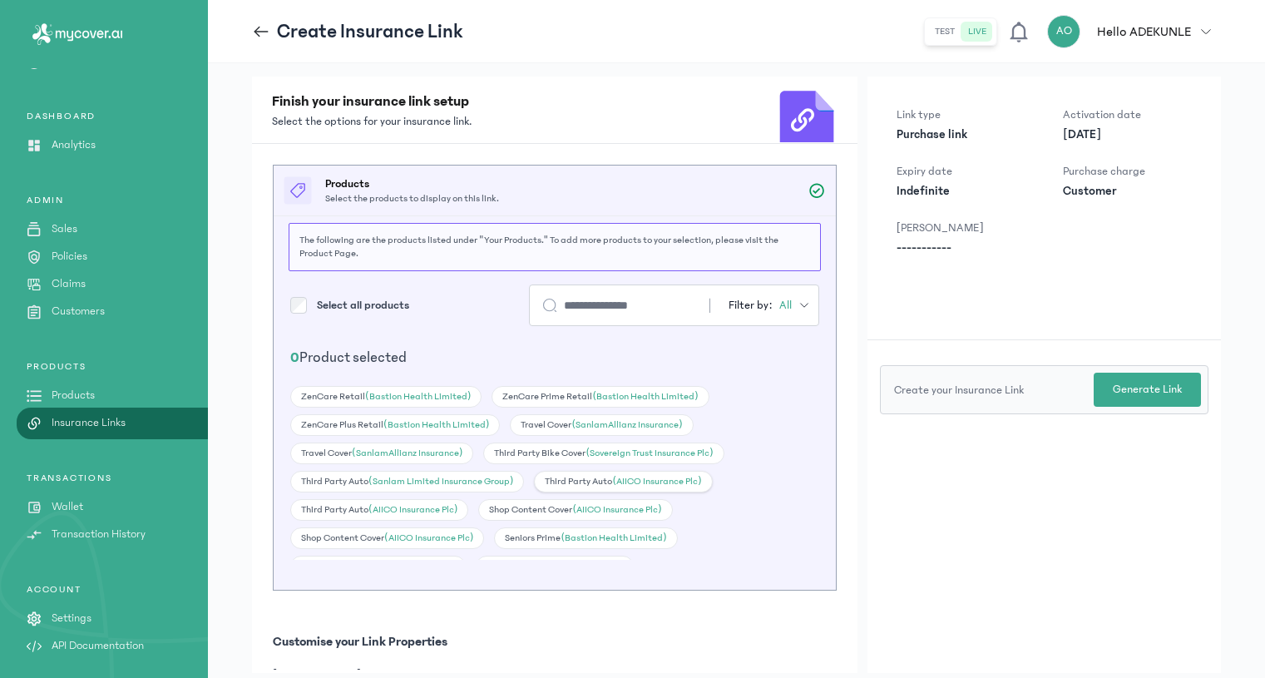
click at [600, 481] on div "Third Party Auto (AIICO Insurance Plc)" at bounding box center [623, 482] width 178 height 22
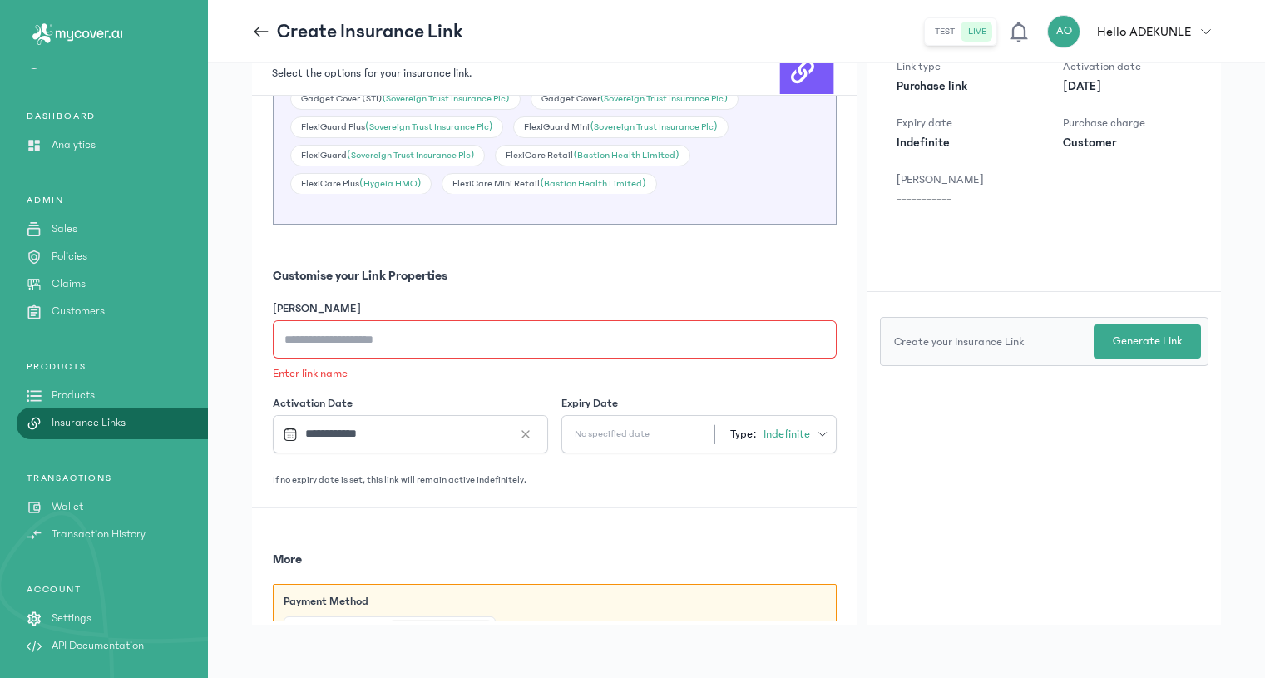
scroll to position [401, 0]
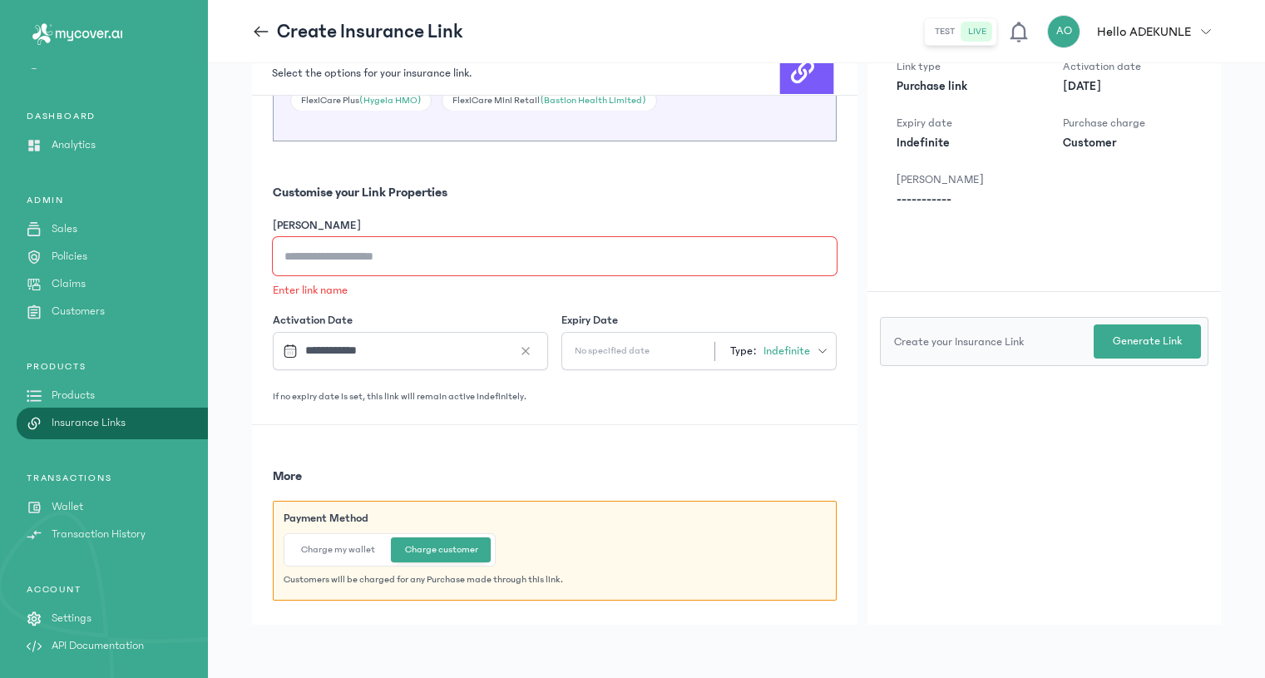
click at [349, 252] on input "[PERSON_NAME]" at bounding box center [555, 256] width 564 height 38
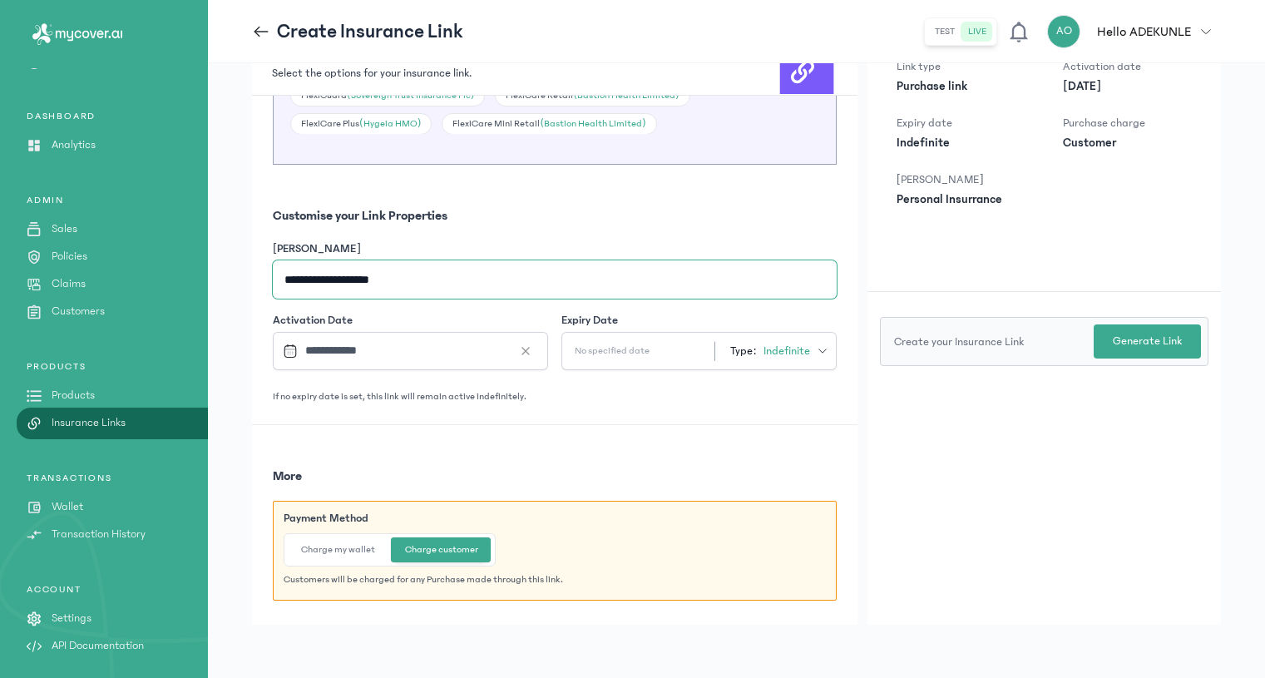
type input "**********"
click at [354, 547] on button "Charge my wallet" at bounding box center [338, 549] width 101 height 25
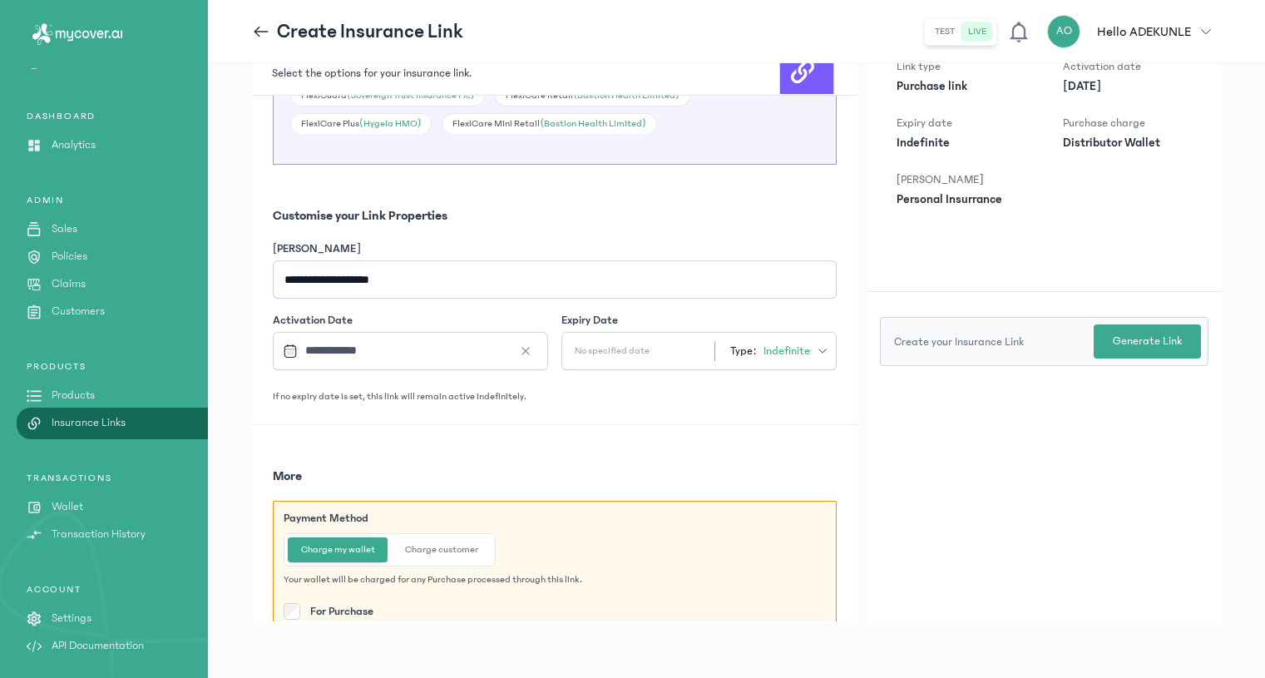
click at [443, 550] on button "Charge customer" at bounding box center [442, 549] width 100 height 25
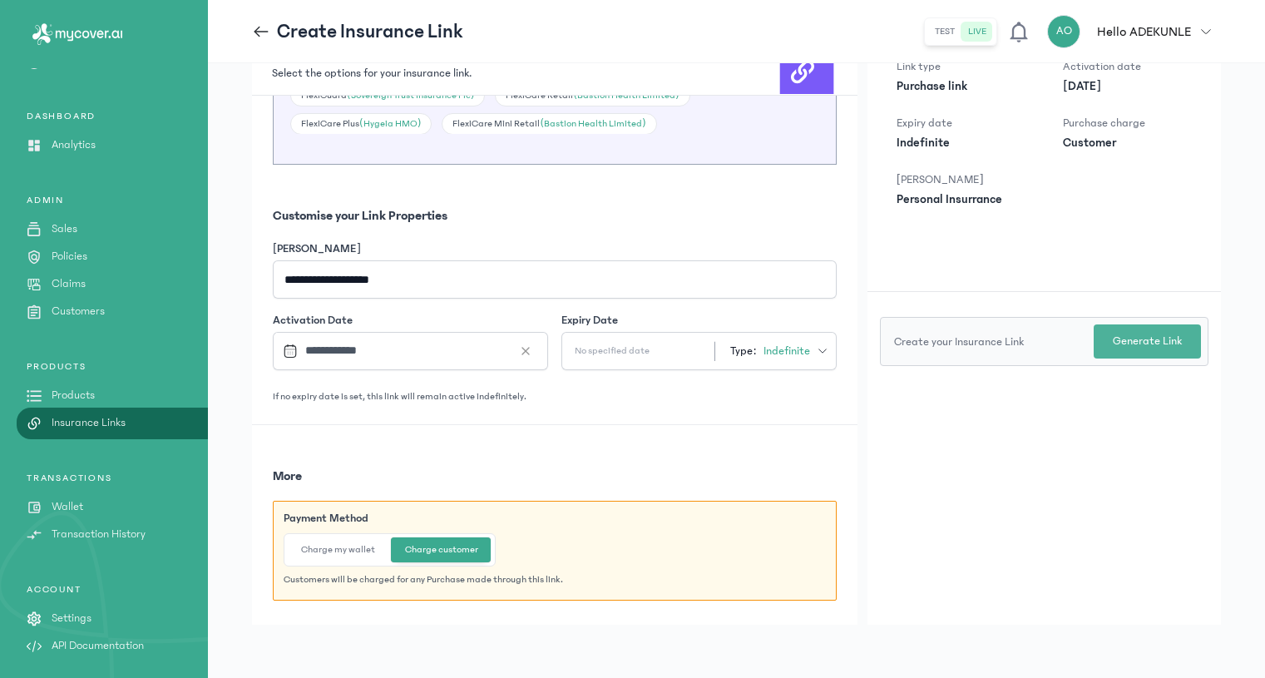
click at [1159, 334] on p "Generate Link" at bounding box center [1147, 341] width 69 height 17
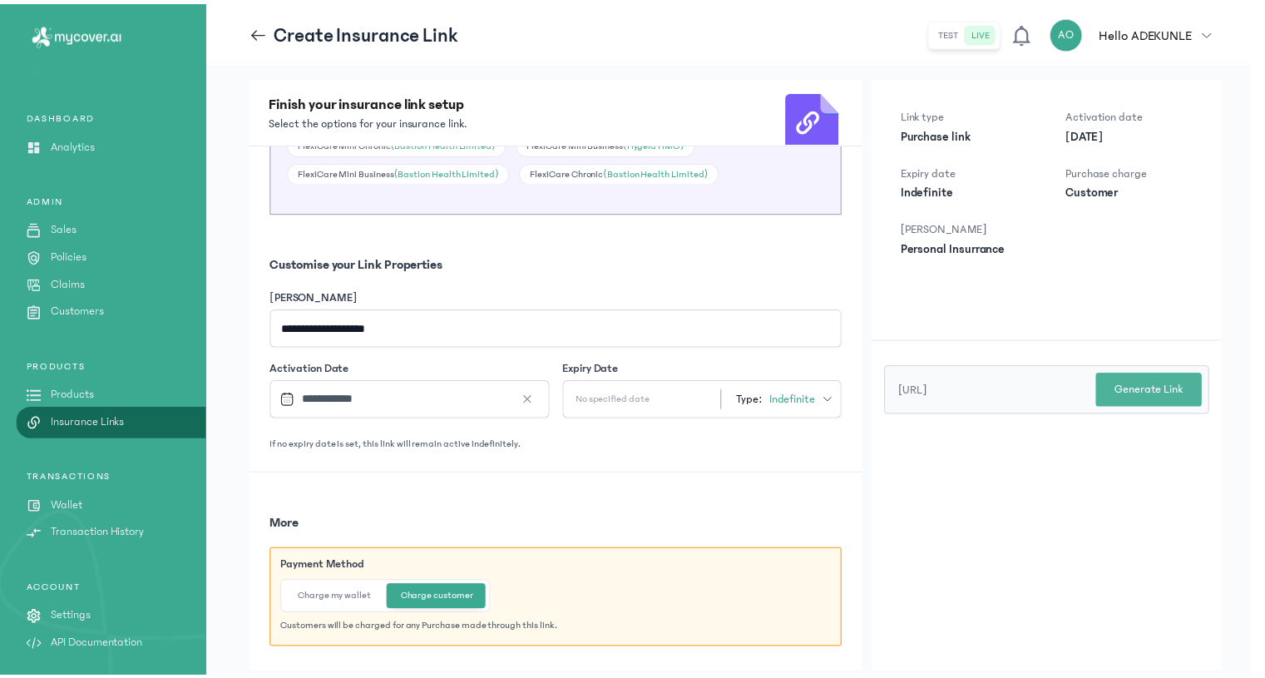
scroll to position [36, 0]
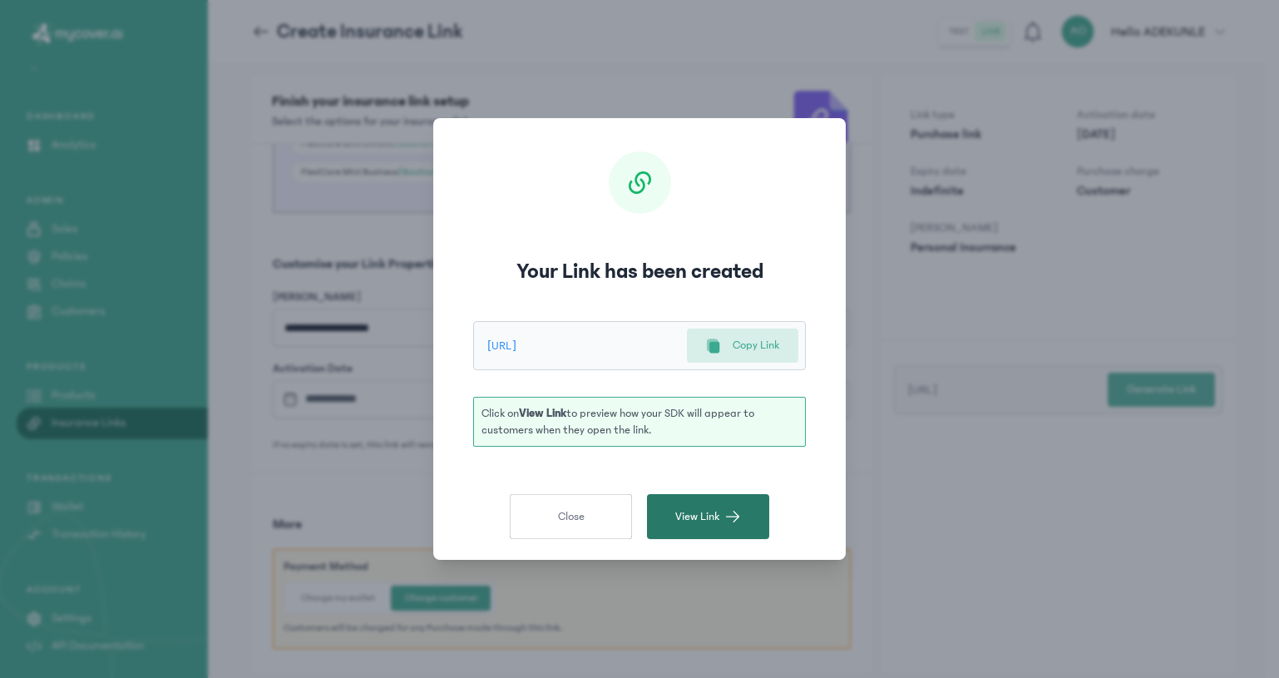
click at [721, 502] on button "View Link" at bounding box center [708, 516] width 122 height 45
drag, startPoint x: 754, startPoint y: 348, endPoint x: 25, endPoint y: 192, distance: 745.1
click at [754, 349] on p "Copy Link" at bounding box center [756, 345] width 47 height 17
click at [595, 524] on button "Close" at bounding box center [571, 516] width 122 height 45
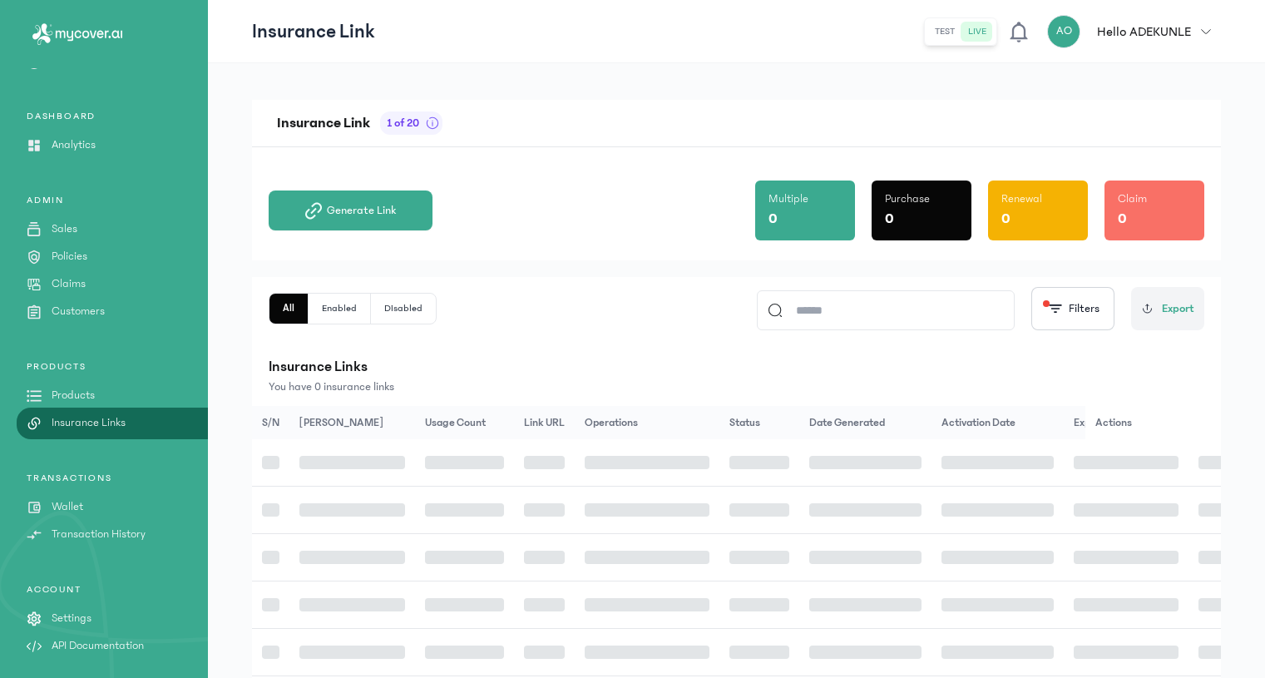
scroll to position [36, 0]
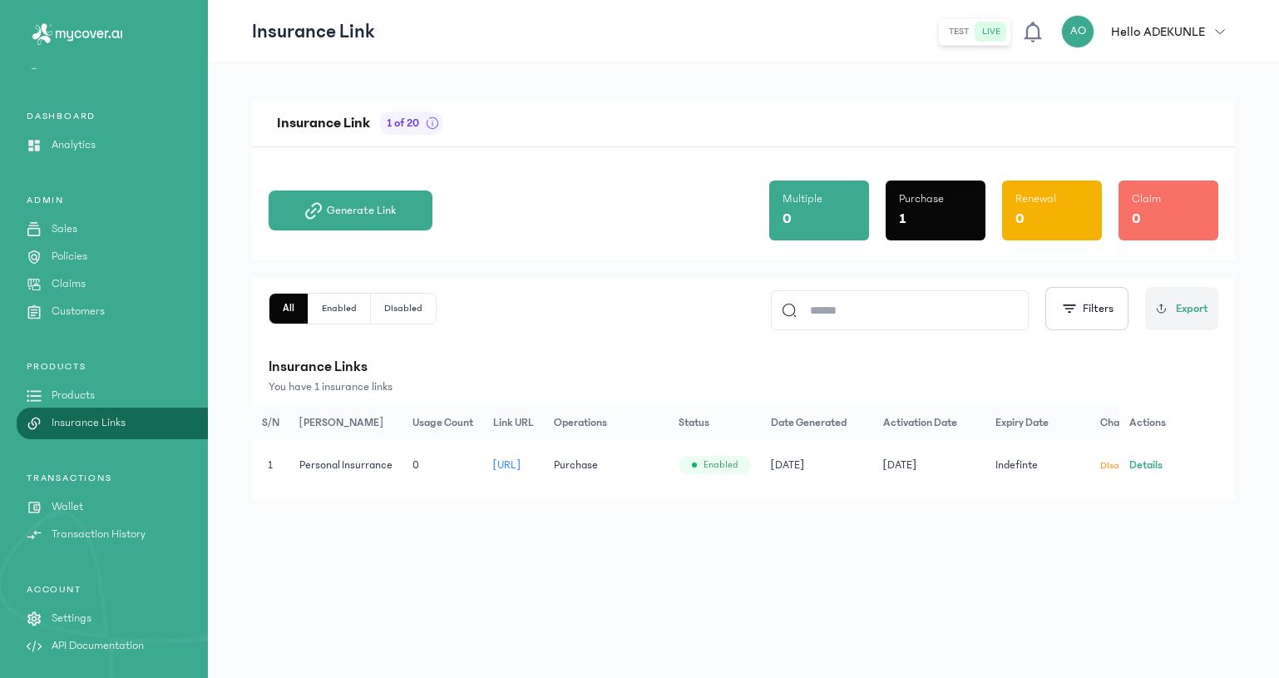
click at [89, 247] on div "ADMIN Sales Policies Claims Customers" at bounding box center [104, 257] width 208 height 126
click at [82, 261] on p "Policies" at bounding box center [70, 256] width 36 height 17
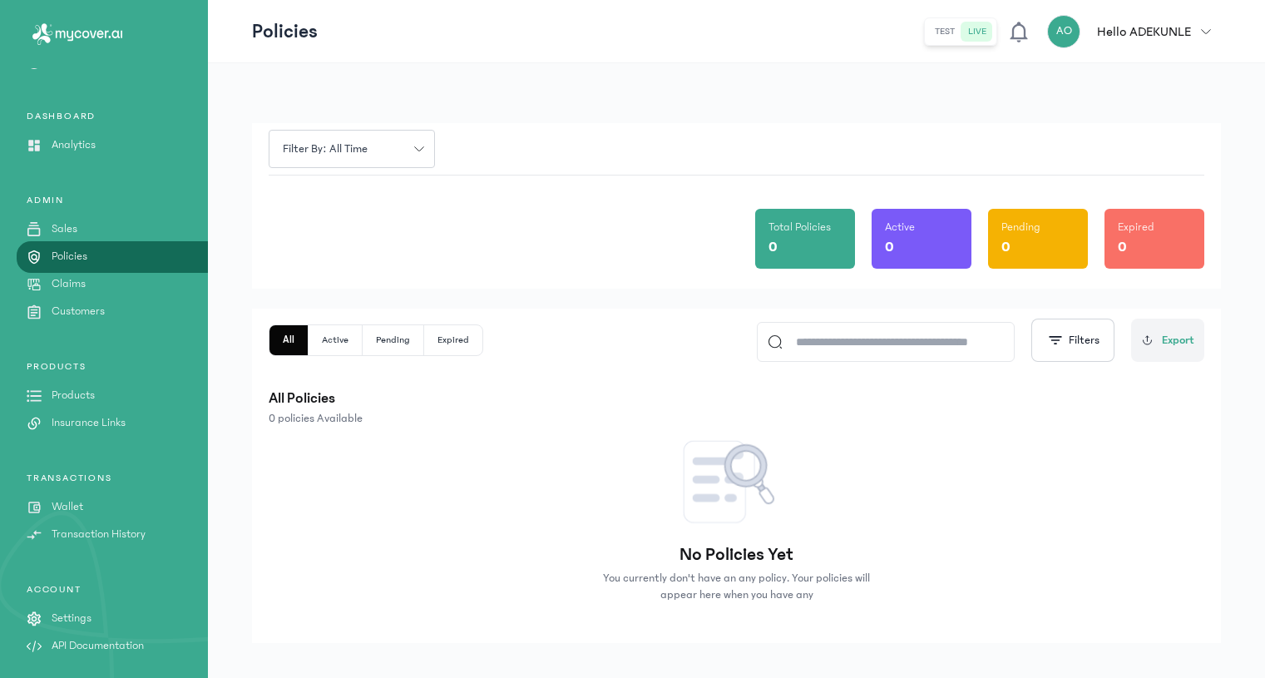
click at [85, 389] on p "Products" at bounding box center [73, 395] width 43 height 17
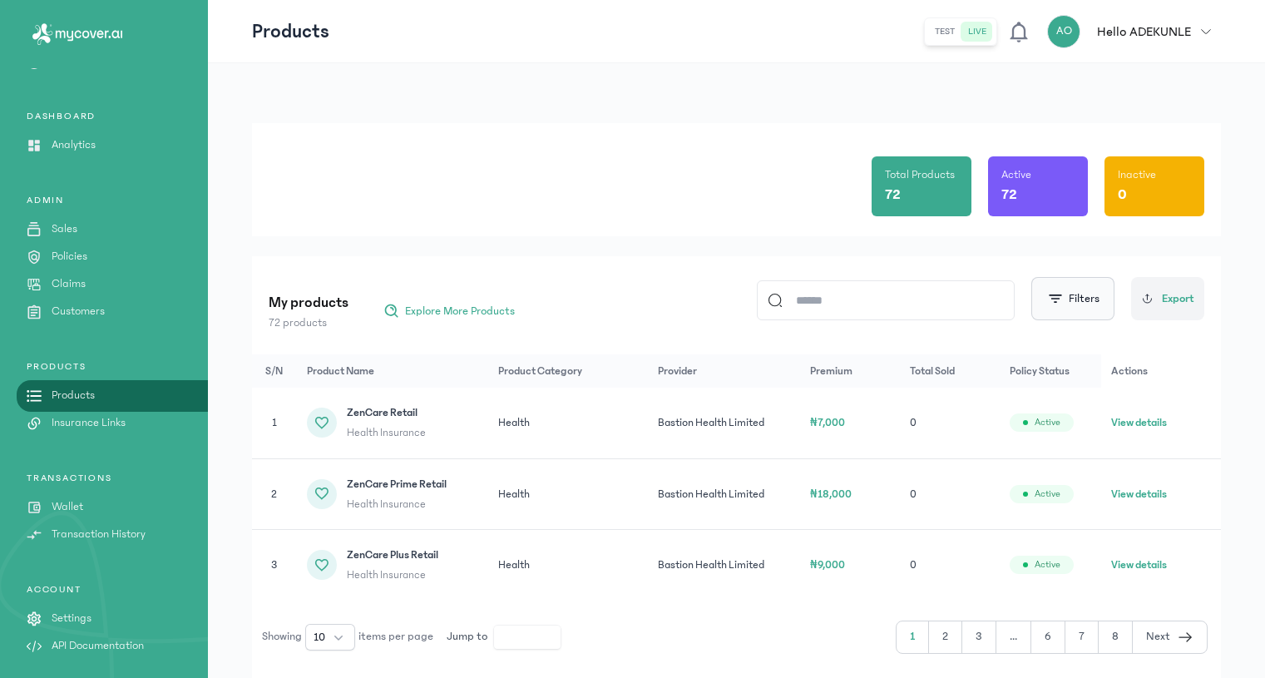
click at [1084, 289] on button "Filters" at bounding box center [1073, 298] width 83 height 43
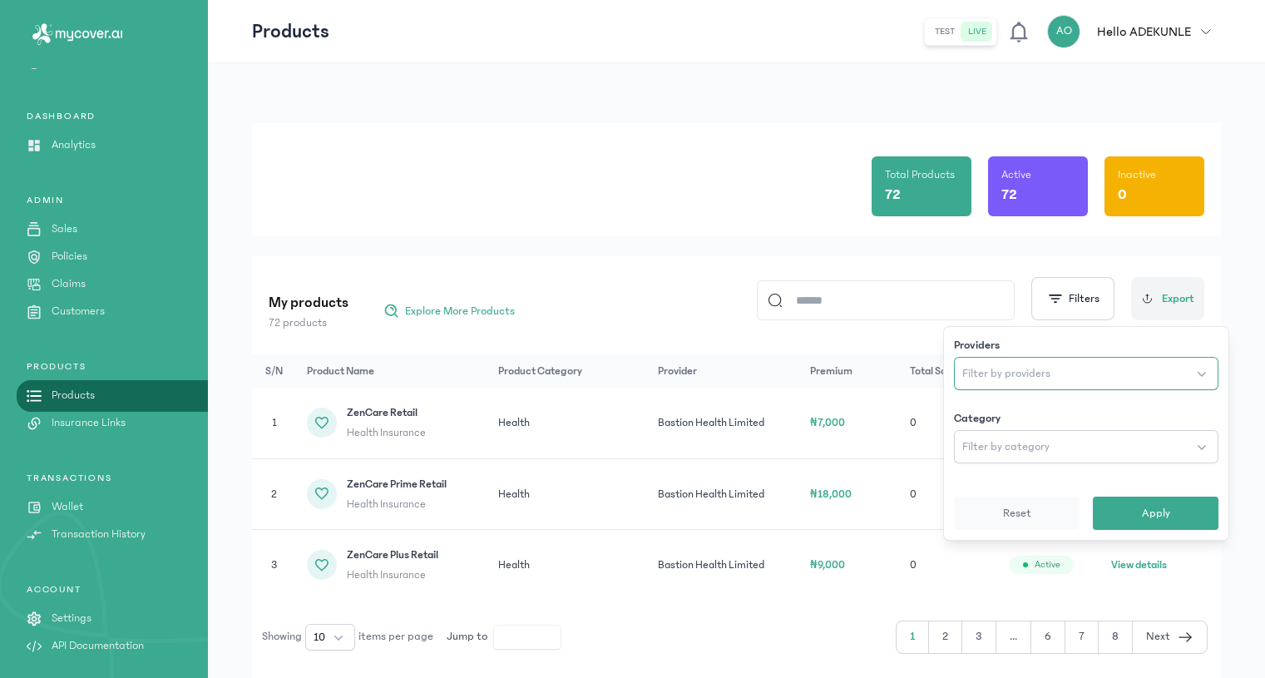
click at [1095, 364] on button "Filter by providers" at bounding box center [1086, 373] width 265 height 33
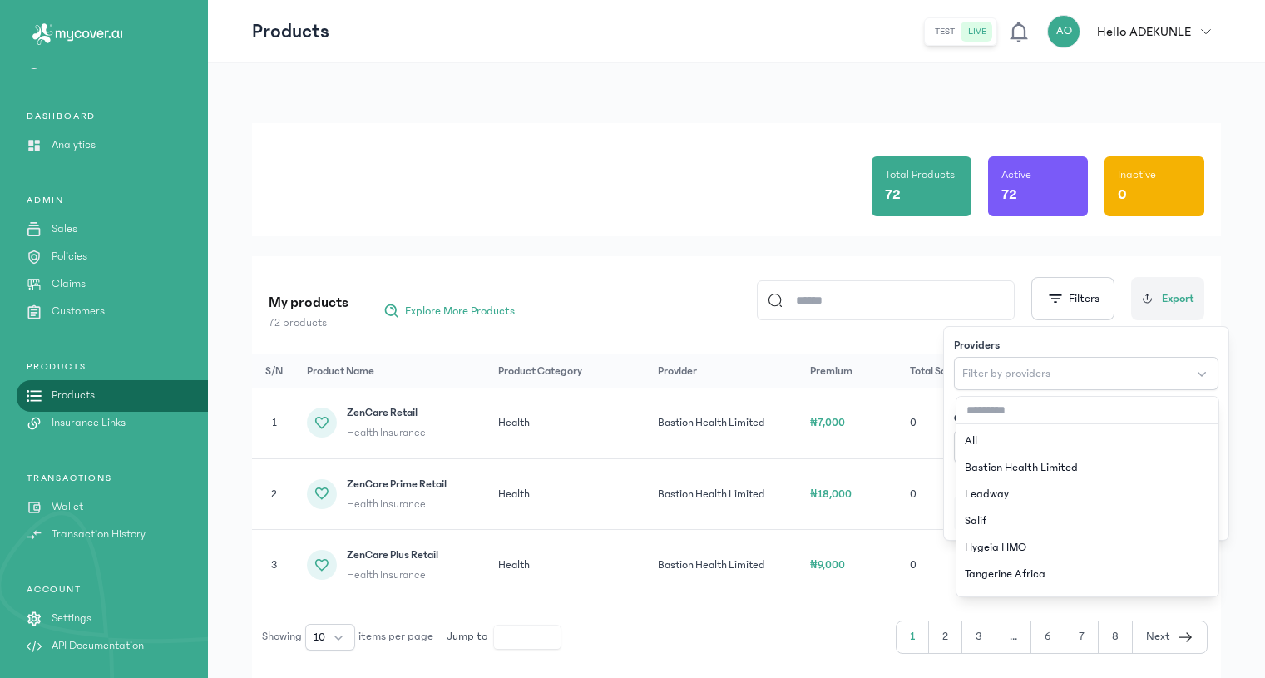
click at [1004, 288] on input at bounding box center [893, 300] width 221 height 38
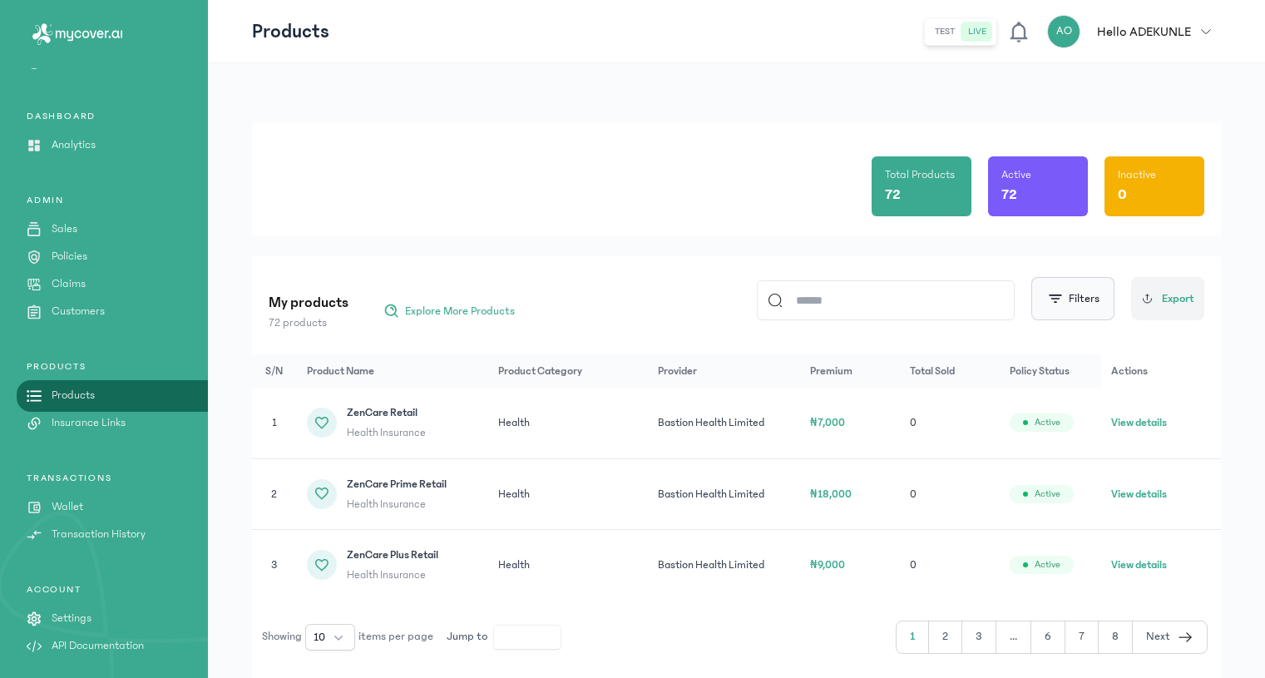
click at [1097, 299] on button "Filters" at bounding box center [1073, 298] width 83 height 43
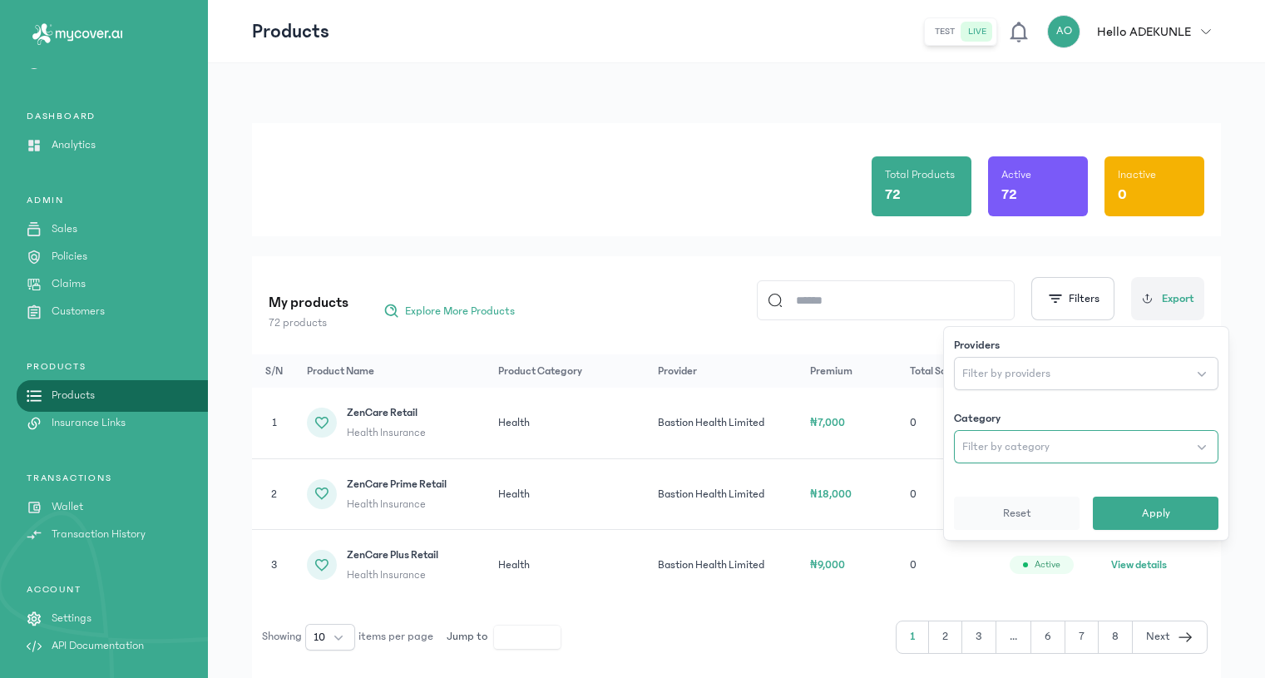
click at [1075, 456] on button "Filter by category" at bounding box center [1086, 446] width 265 height 33
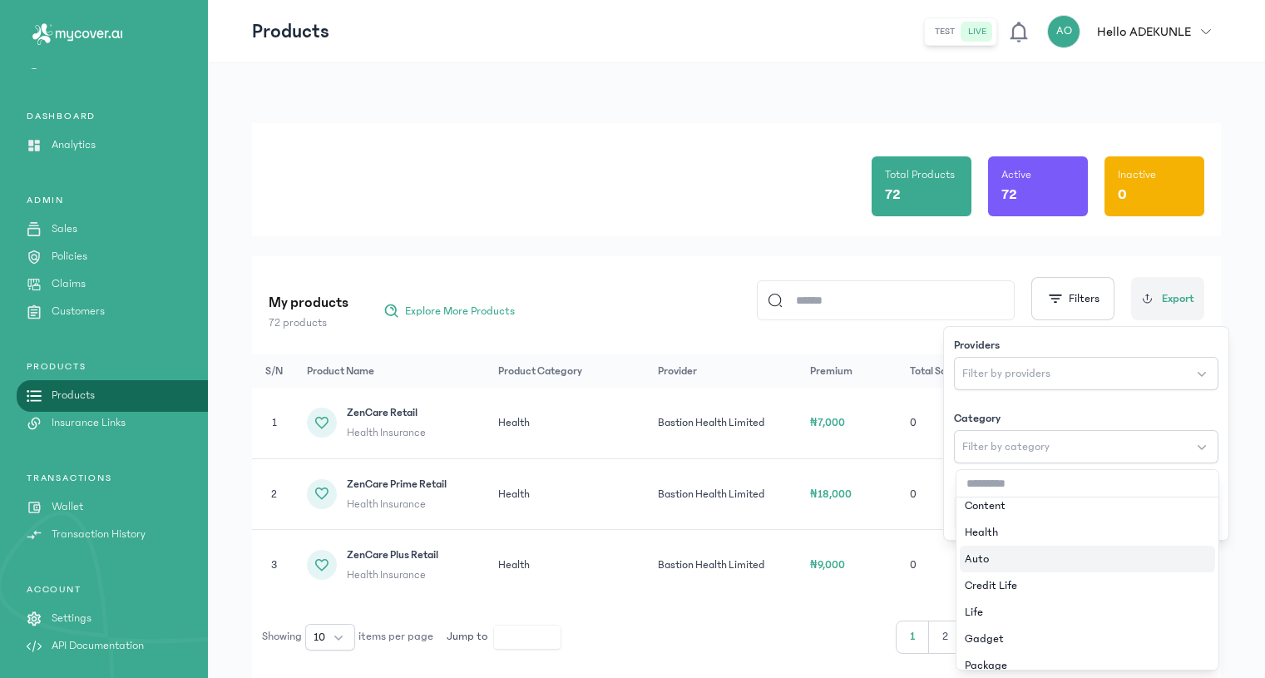
scroll to position [74, 0]
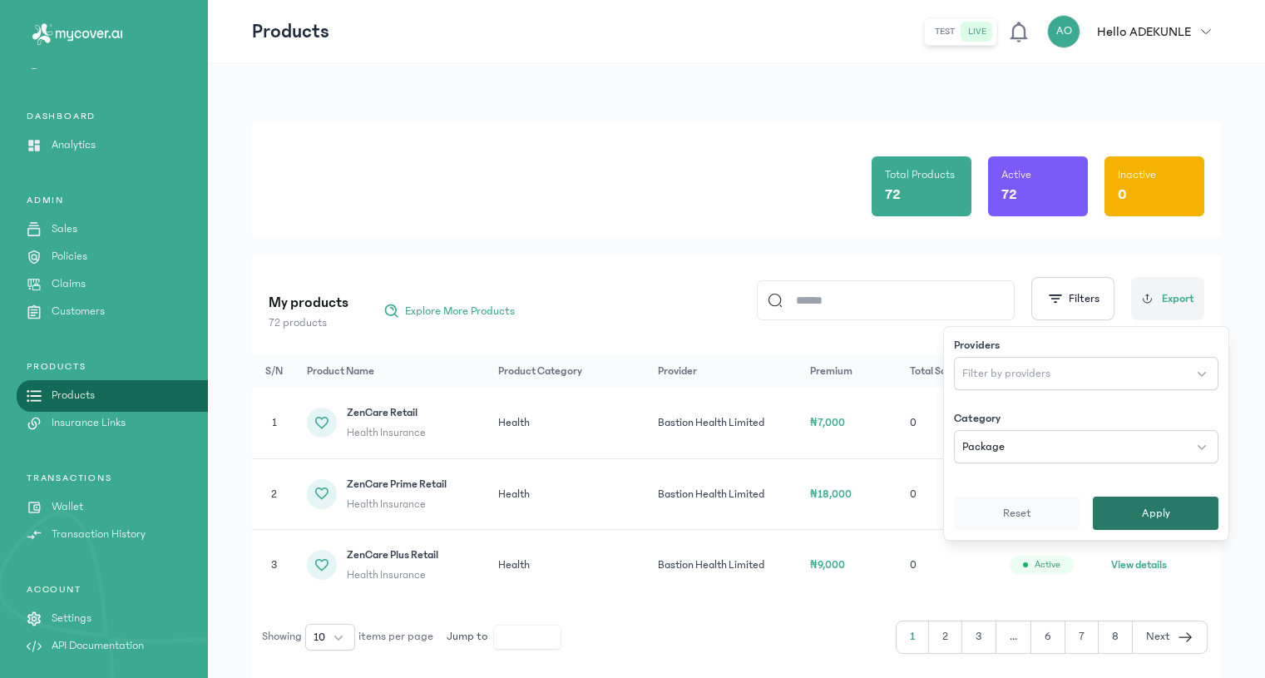
click at [1147, 503] on button "Apply" at bounding box center [1156, 513] width 126 height 33
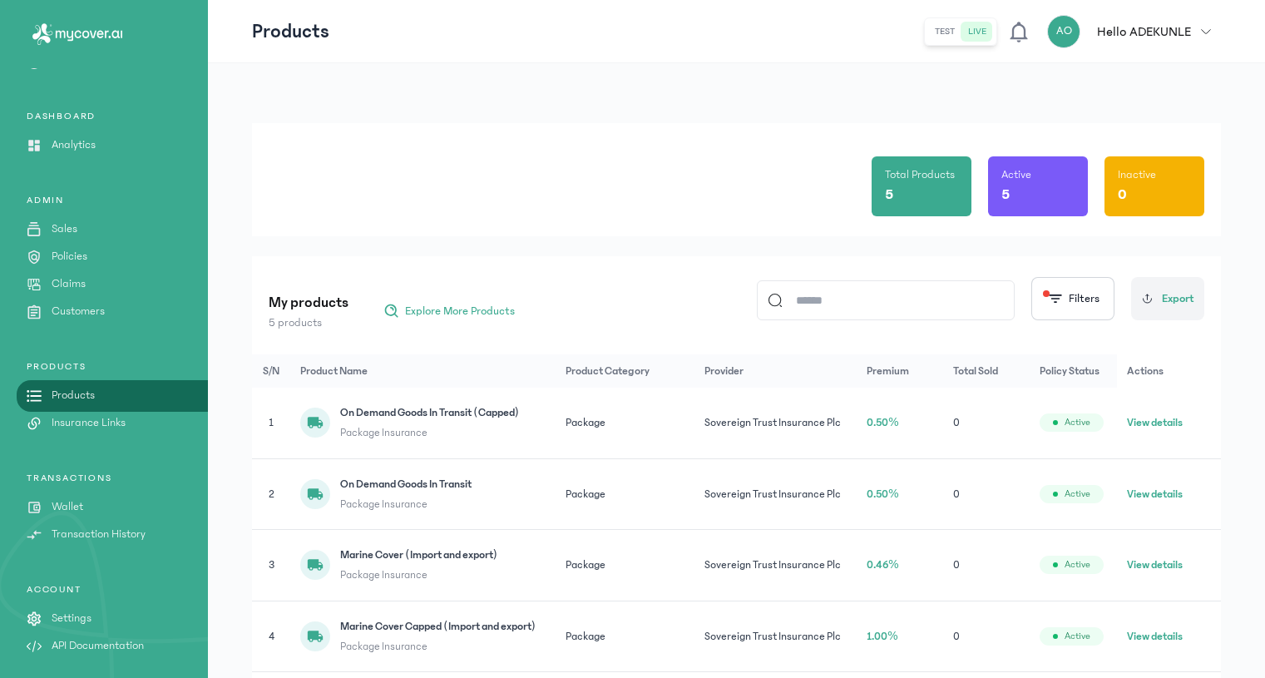
click at [1154, 426] on button "View details" at bounding box center [1155, 422] width 56 height 17
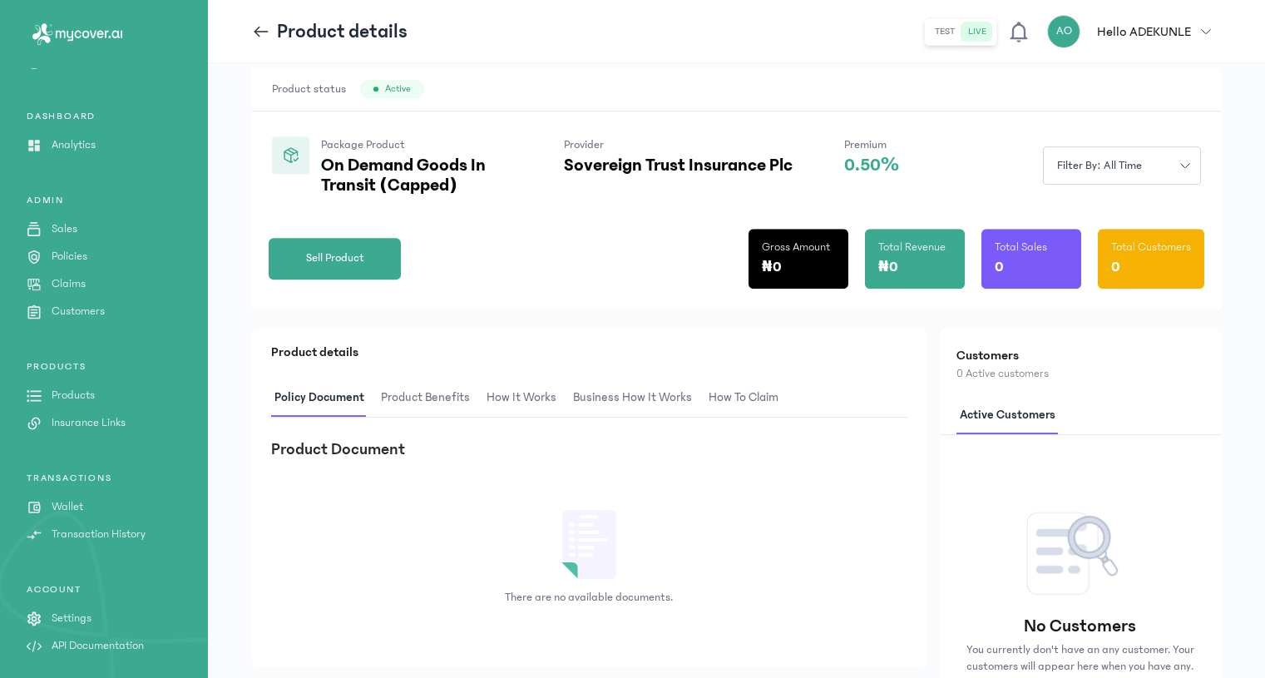
scroll to position [250, 0]
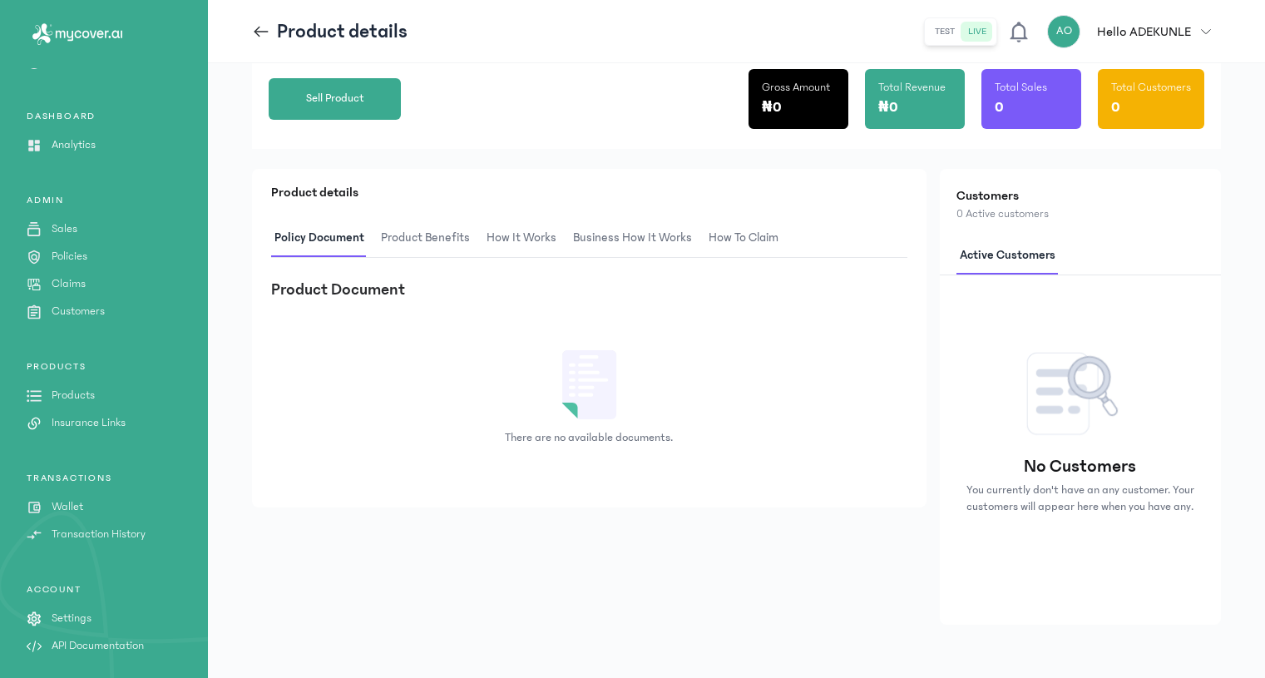
click at [433, 239] on span "Product Benefits" at bounding box center [426, 238] width 96 height 39
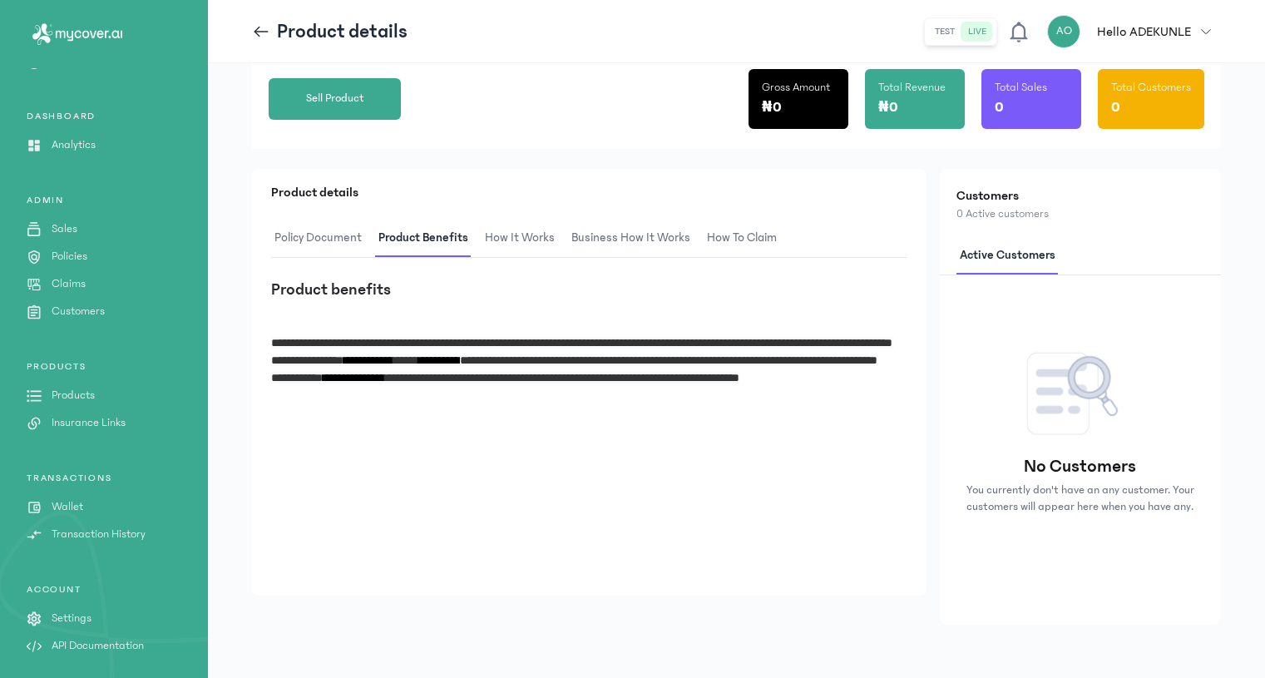
click at [507, 241] on span "How It Works" at bounding box center [520, 238] width 77 height 39
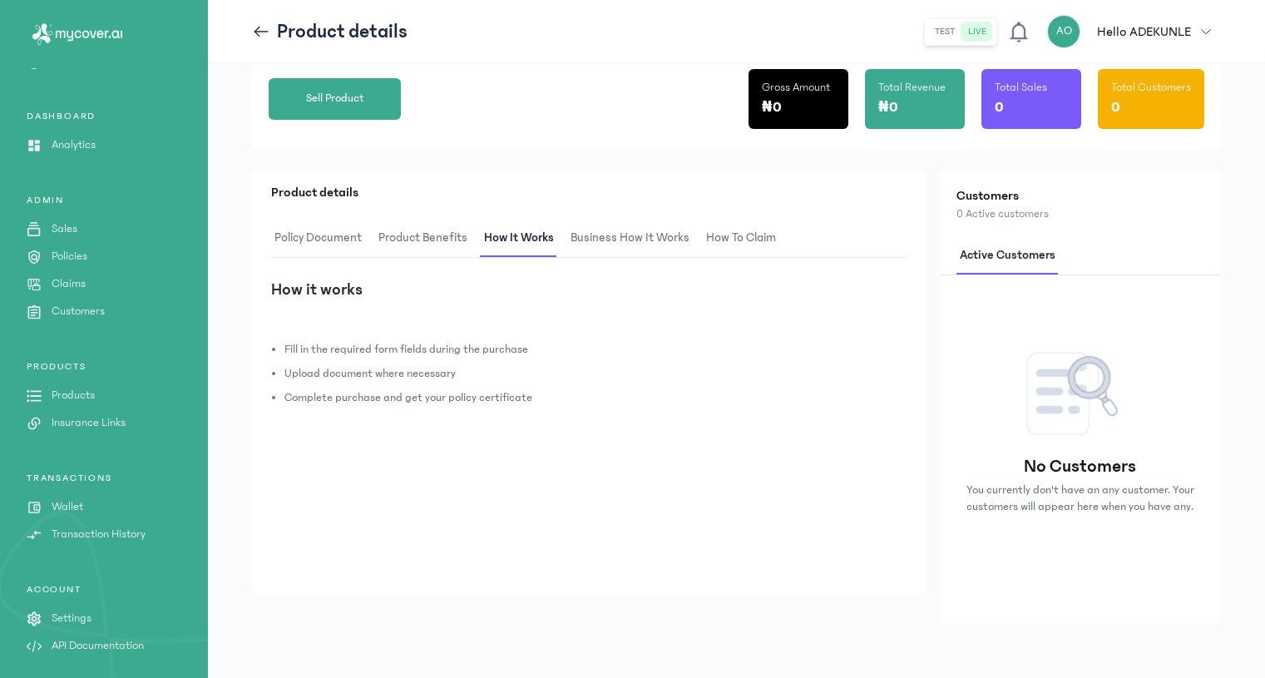
click at [610, 243] on span "Business How It Works" at bounding box center [630, 238] width 126 height 39
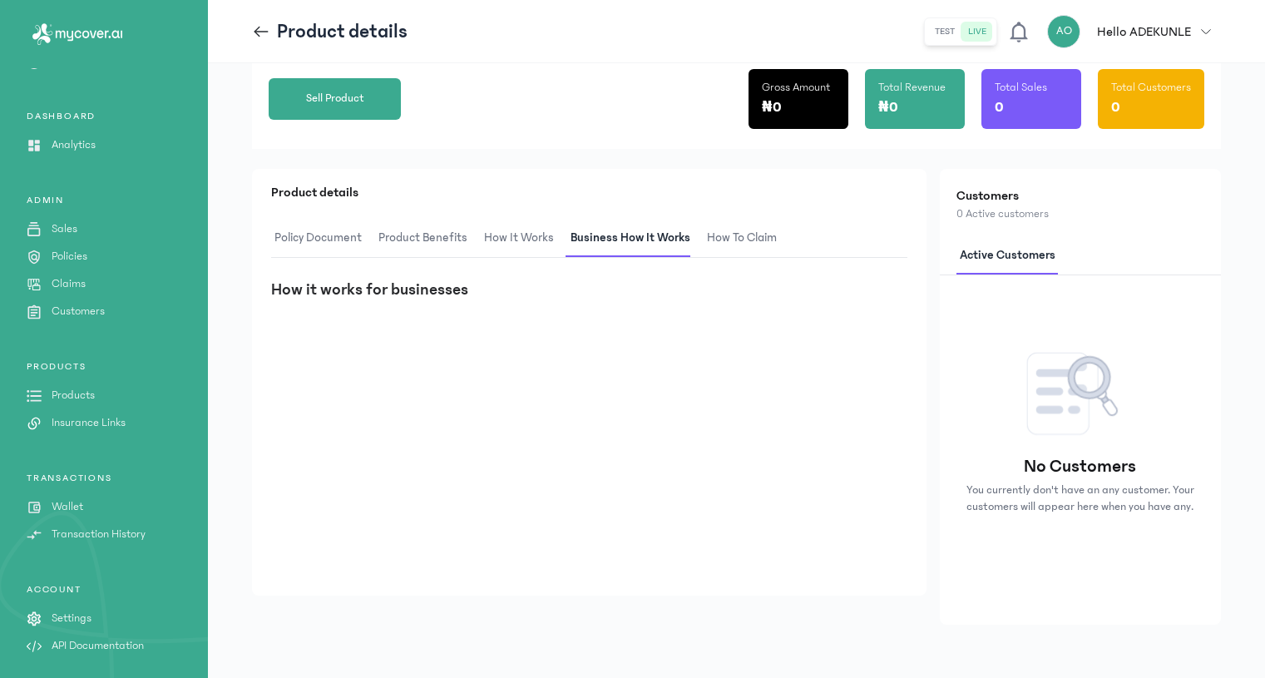
click at [747, 237] on span "How to claim" at bounding box center [742, 238] width 77 height 39
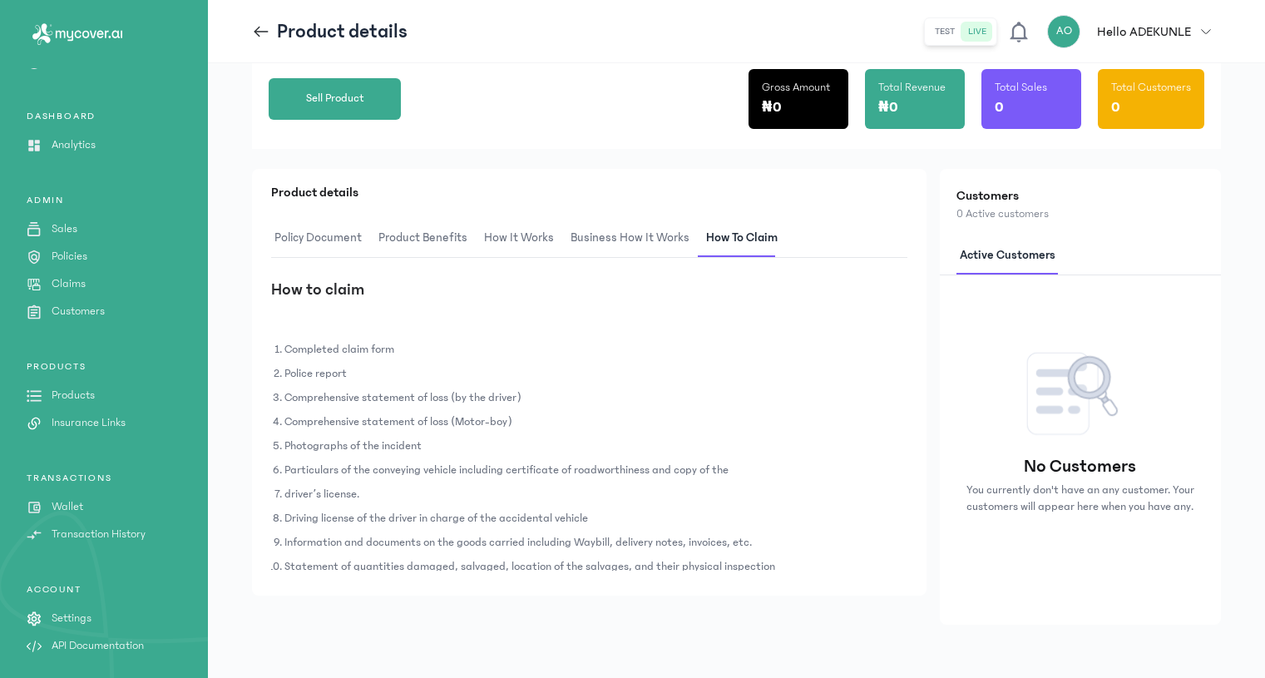
click at [262, 29] on icon at bounding box center [261, 31] width 18 height 18
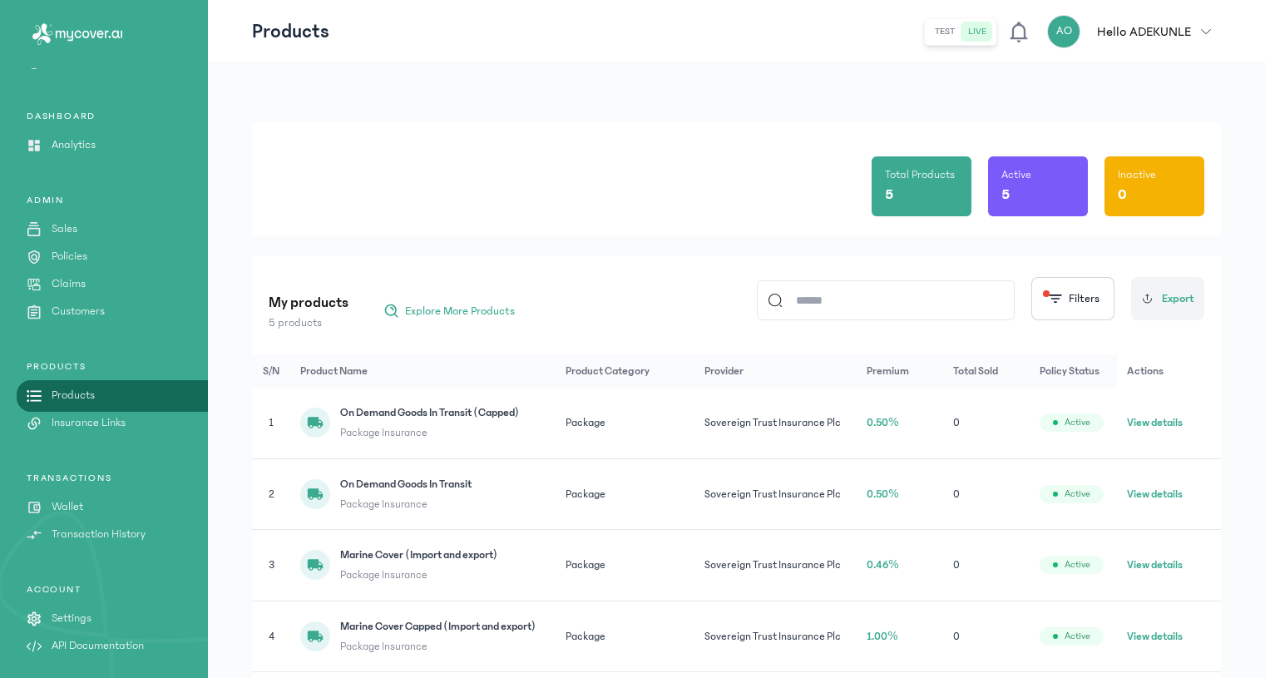
scroll to position [128, 0]
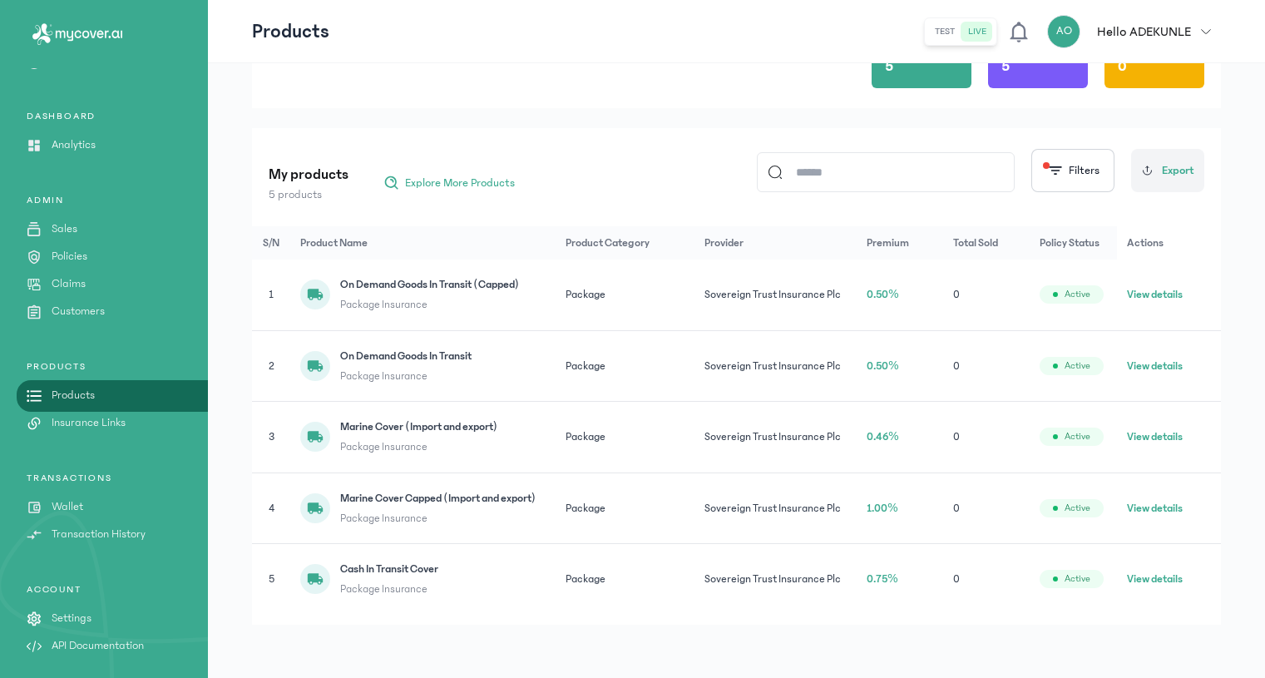
click at [1165, 503] on button "View details" at bounding box center [1155, 508] width 56 height 17
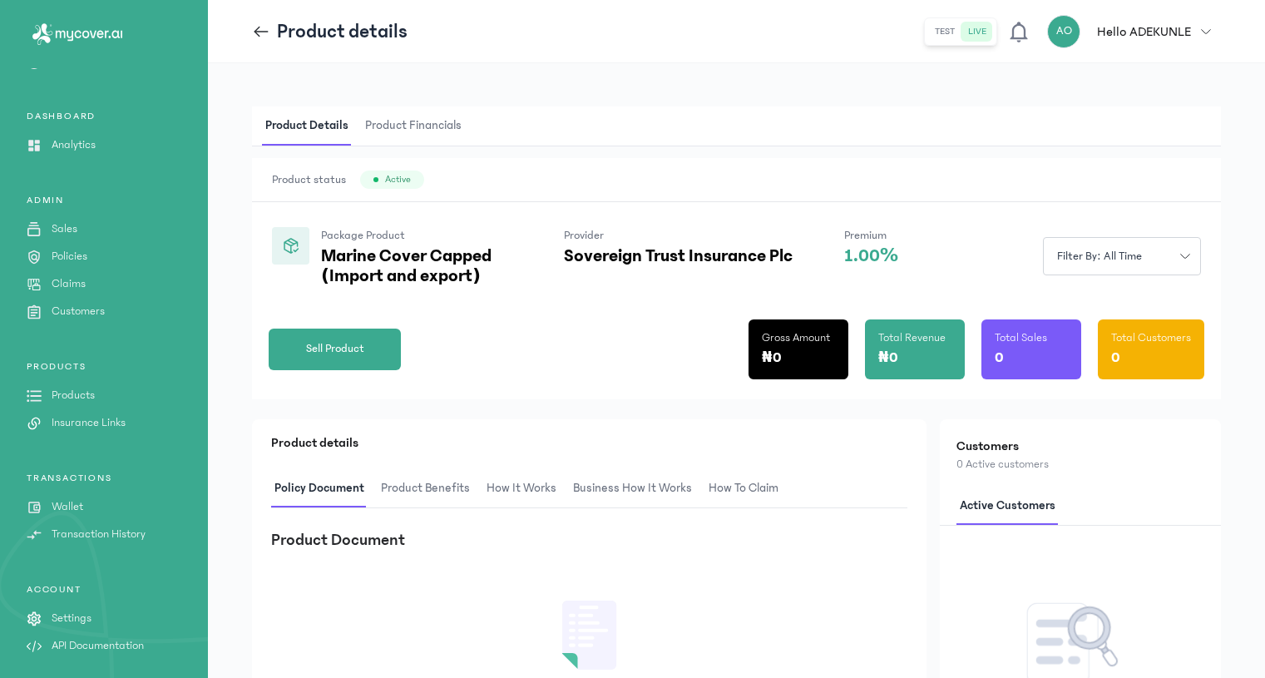
click at [266, 20] on div "Product details" at bounding box center [330, 31] width 156 height 27
click at [249, 30] on header "Product details test live AO Hello [PERSON_NAME] [EMAIL_ADDRESS][DOMAIN_NAME] a…" at bounding box center [736, 31] width 1057 height 63
click at [260, 29] on icon at bounding box center [261, 31] width 18 height 18
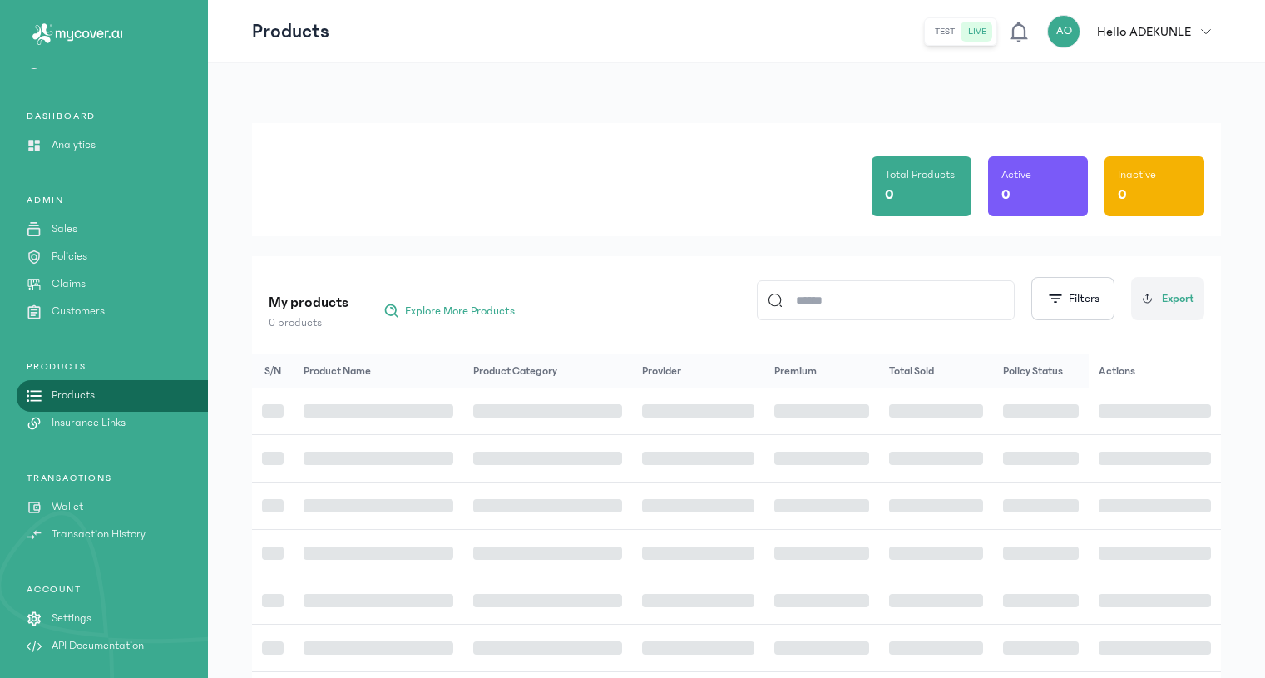
scroll to position [128, 0]
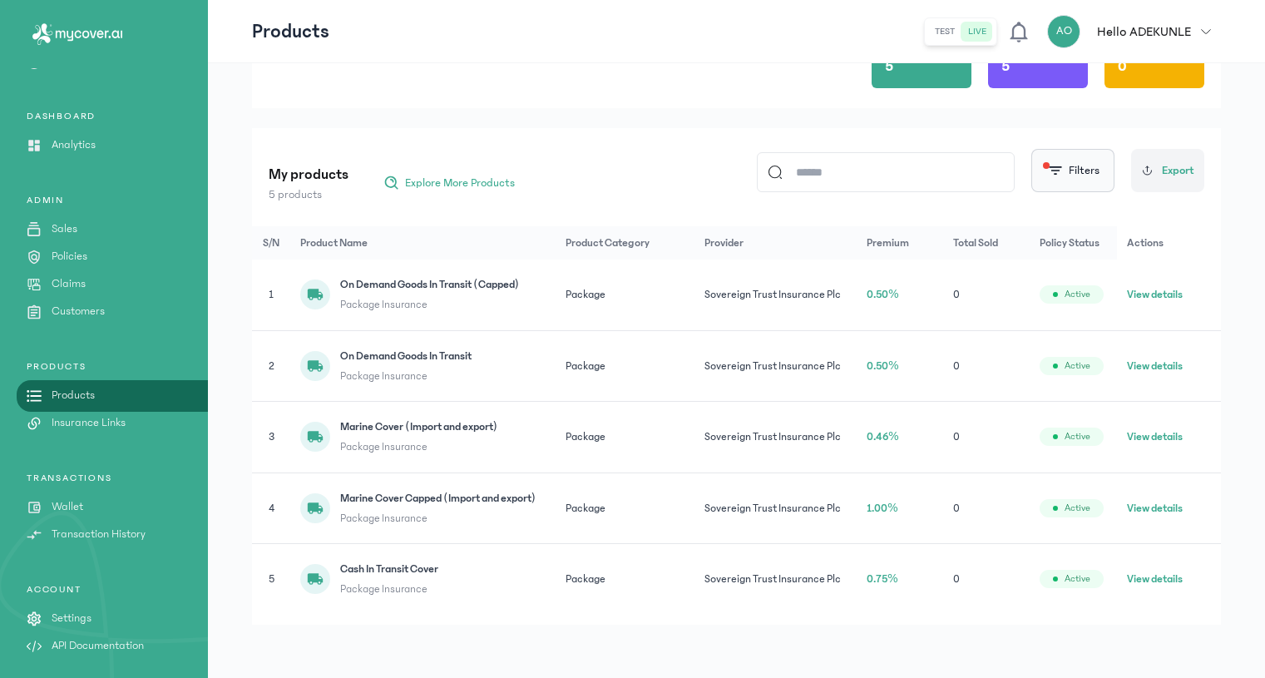
click at [1073, 179] on button "Filters" at bounding box center [1073, 170] width 83 height 43
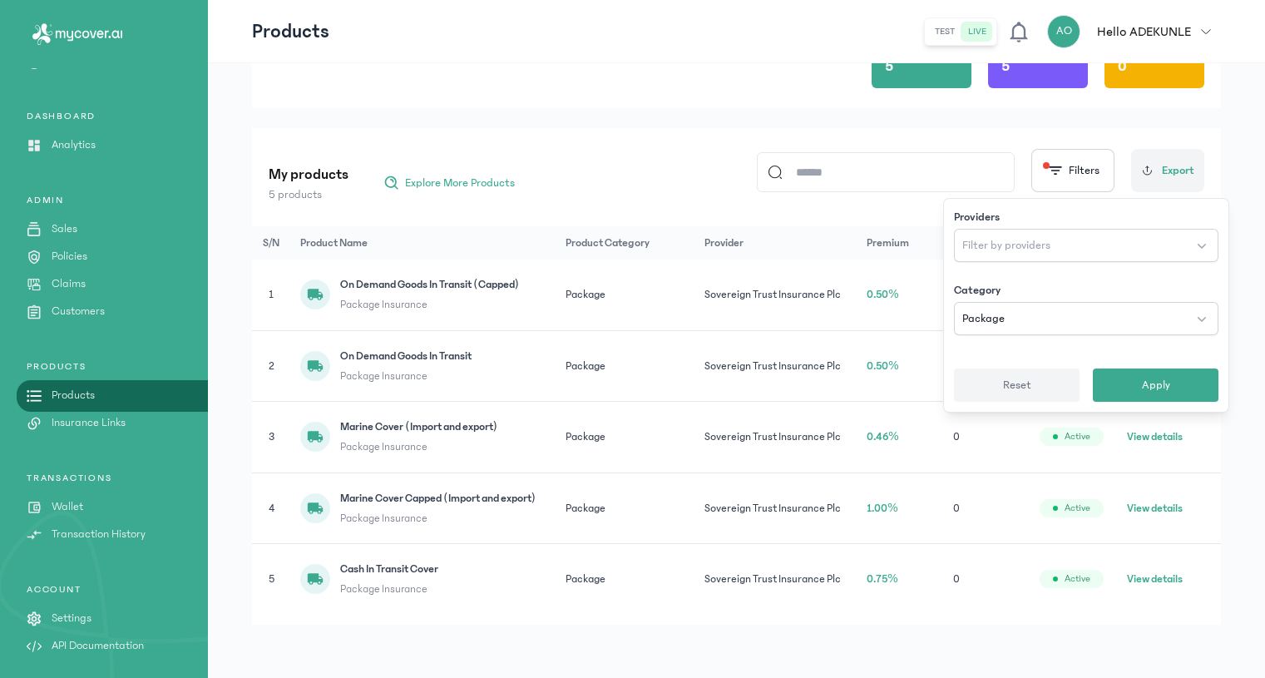
click at [1014, 379] on span "Reset" at bounding box center [1017, 385] width 28 height 17
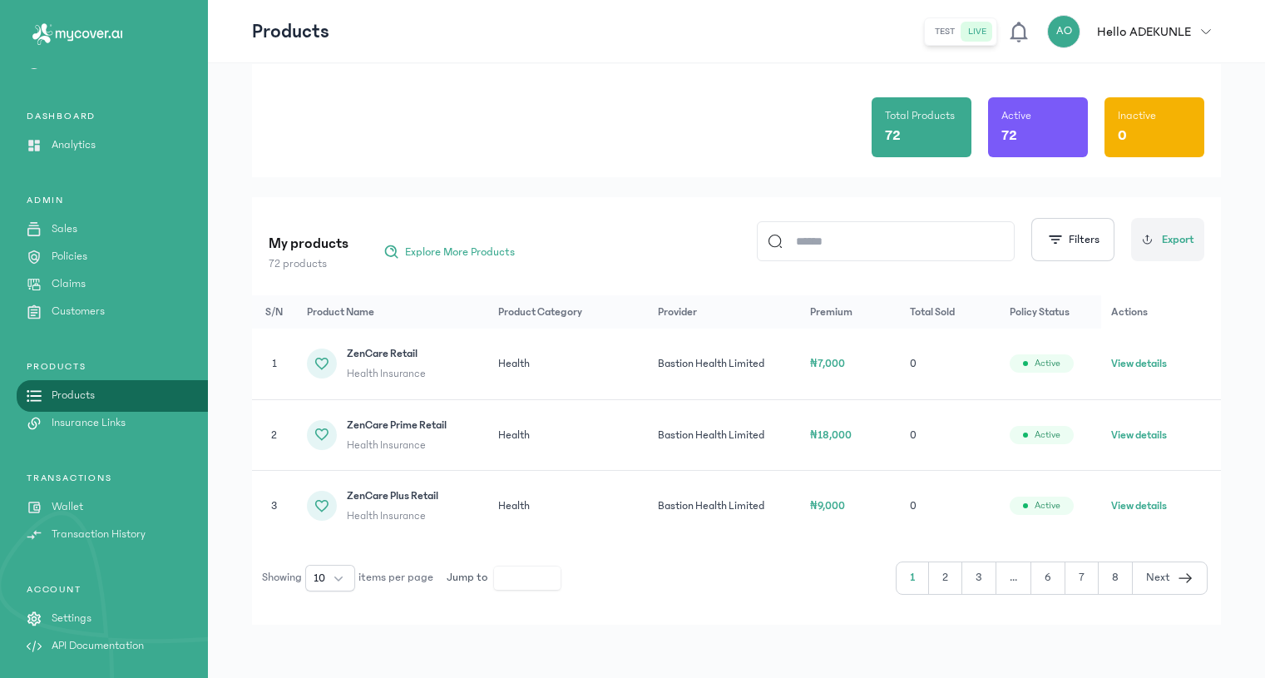
scroll to position [59, 0]
click at [937, 240] on input at bounding box center [893, 241] width 221 height 38
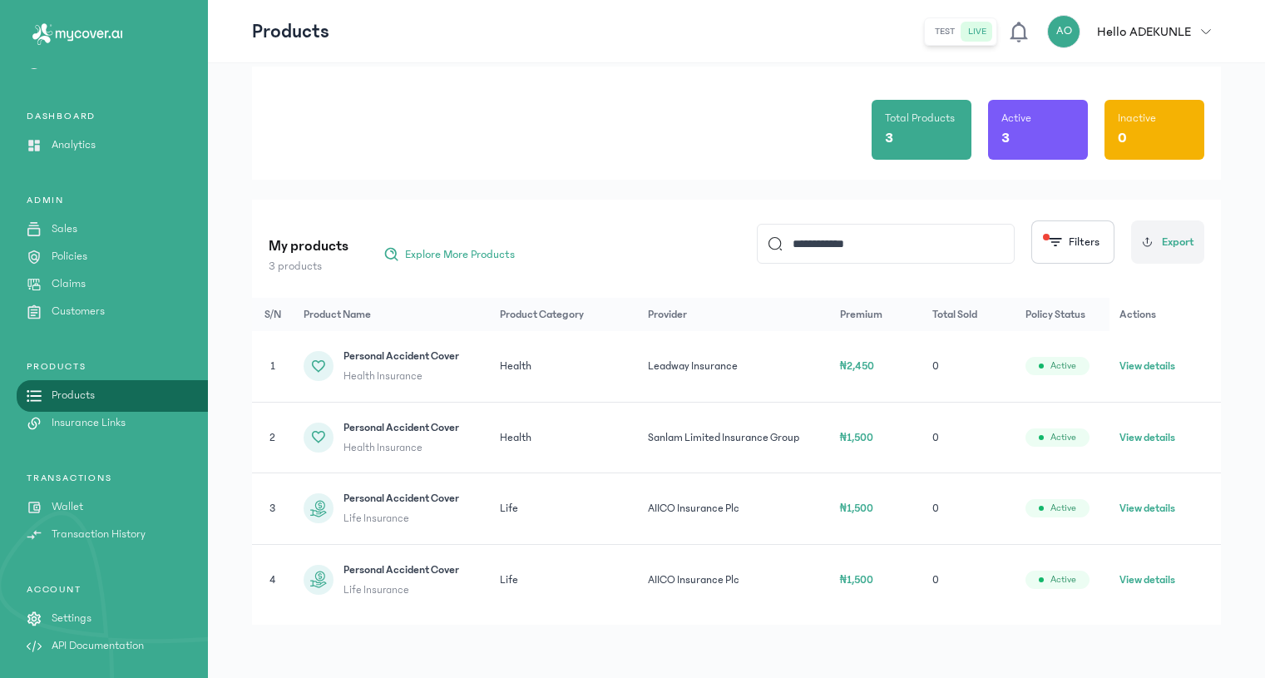
scroll to position [57, 0]
type input "**********"
click at [1175, 438] on button "View details" at bounding box center [1148, 437] width 56 height 17
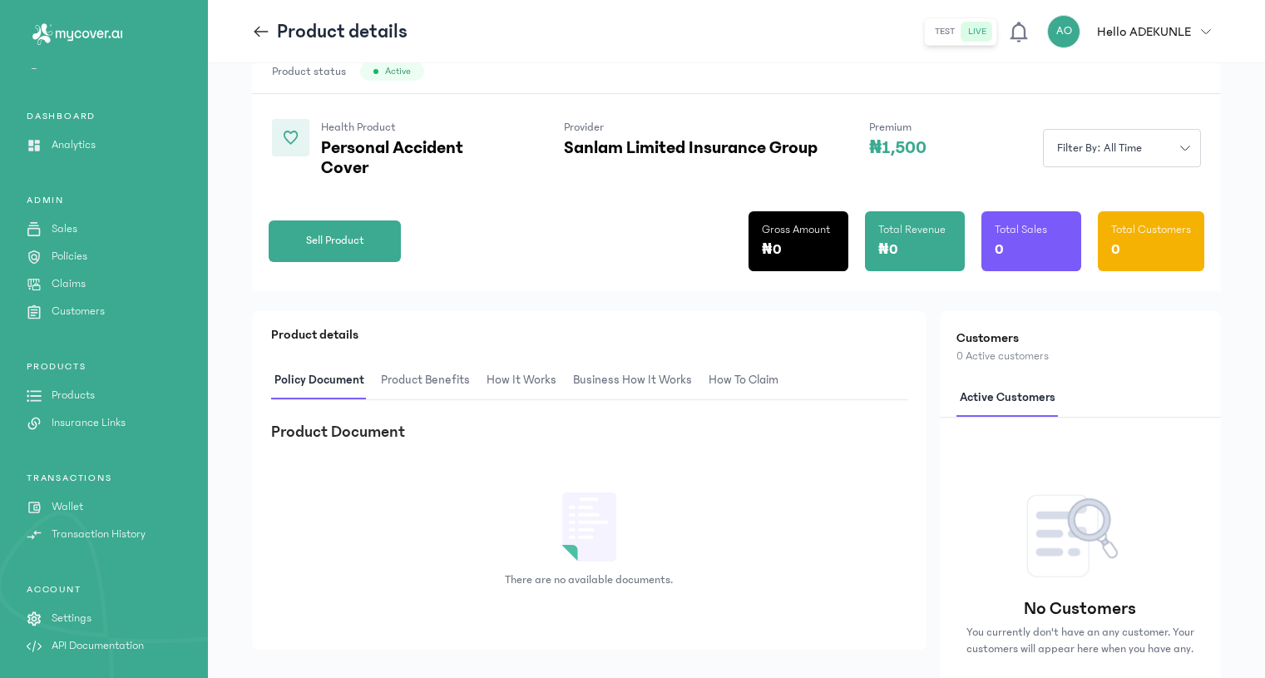
scroll to position [170, 0]
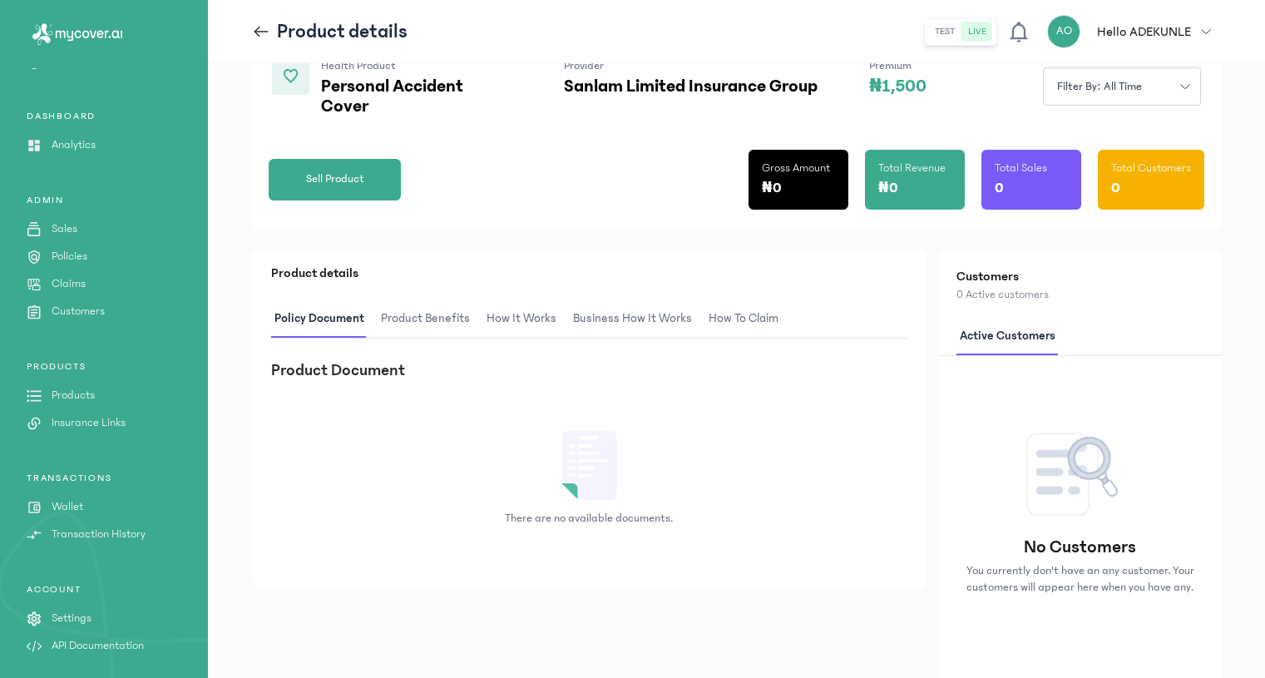
click at [443, 317] on span "Product Benefits" at bounding box center [426, 318] width 96 height 39
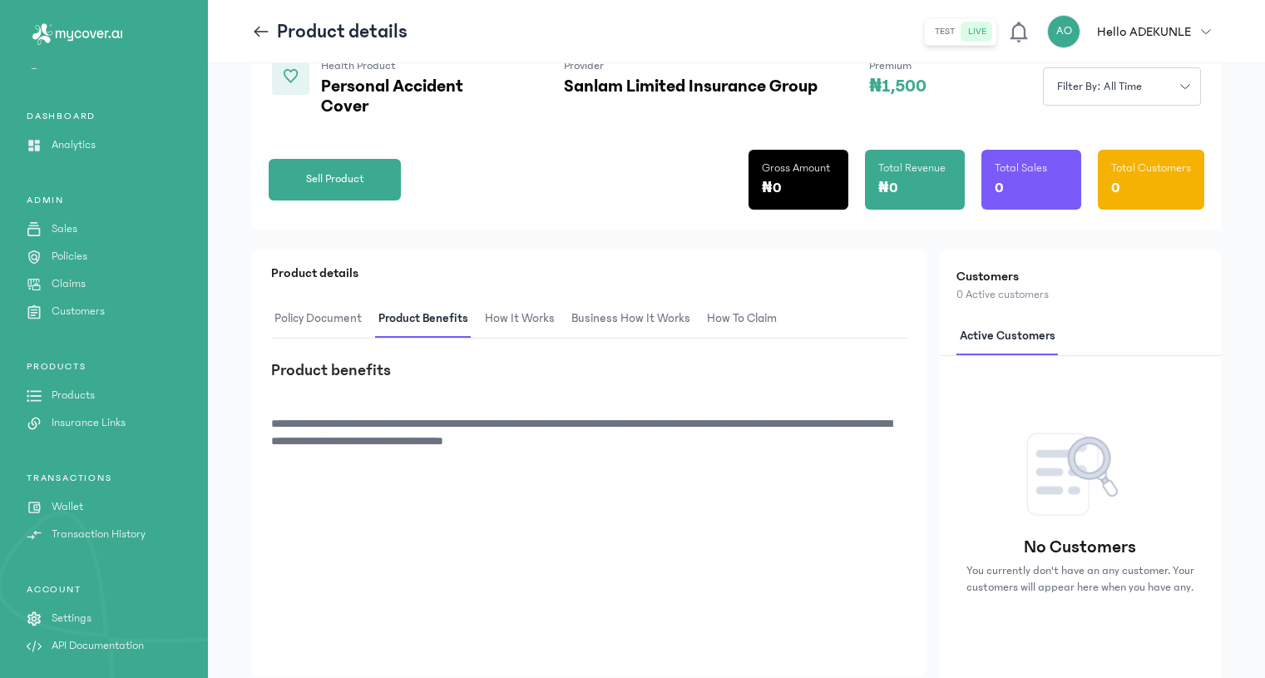
click at [511, 316] on span "How It Works" at bounding box center [520, 318] width 77 height 39
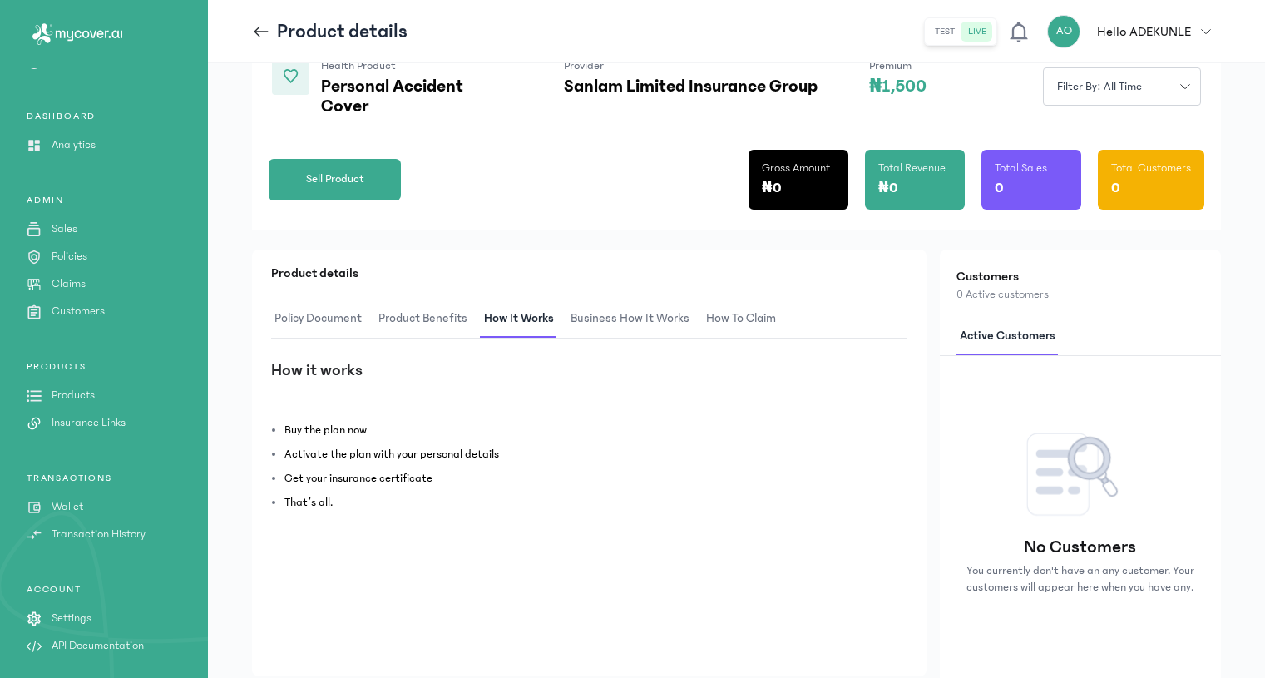
click at [618, 328] on span "Business How It Works" at bounding box center [630, 318] width 126 height 39
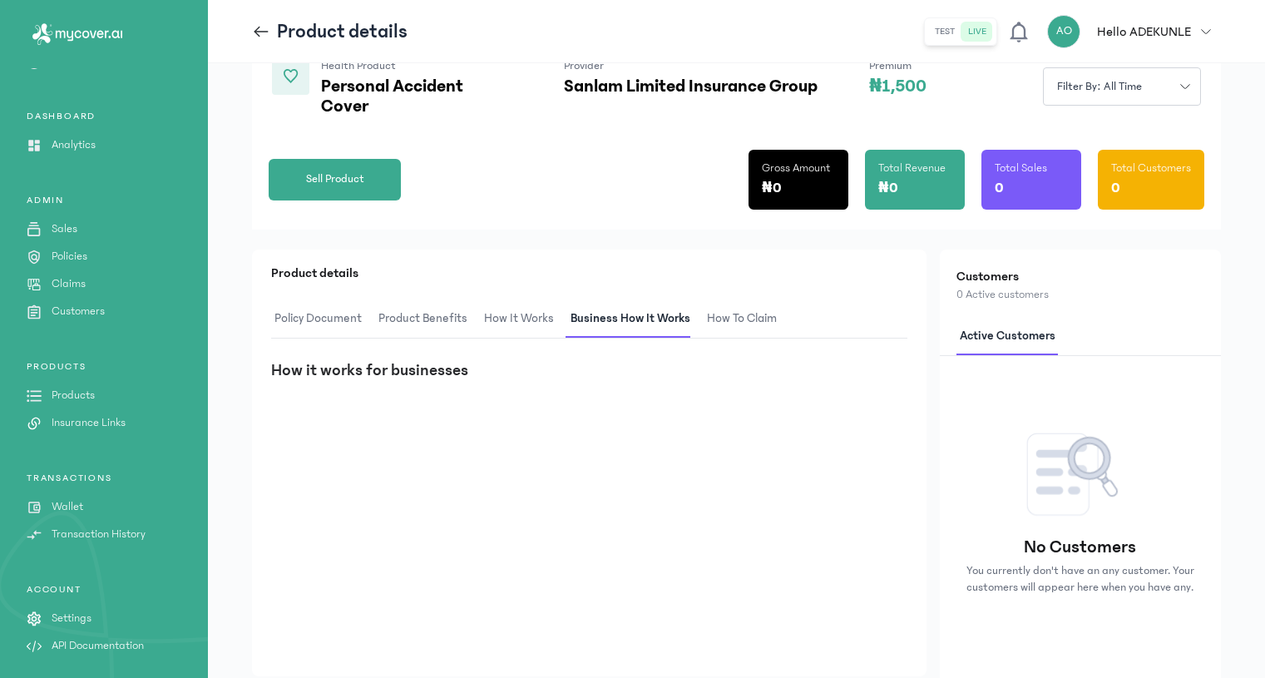
click at [758, 324] on span "How to claim" at bounding box center [742, 318] width 77 height 39
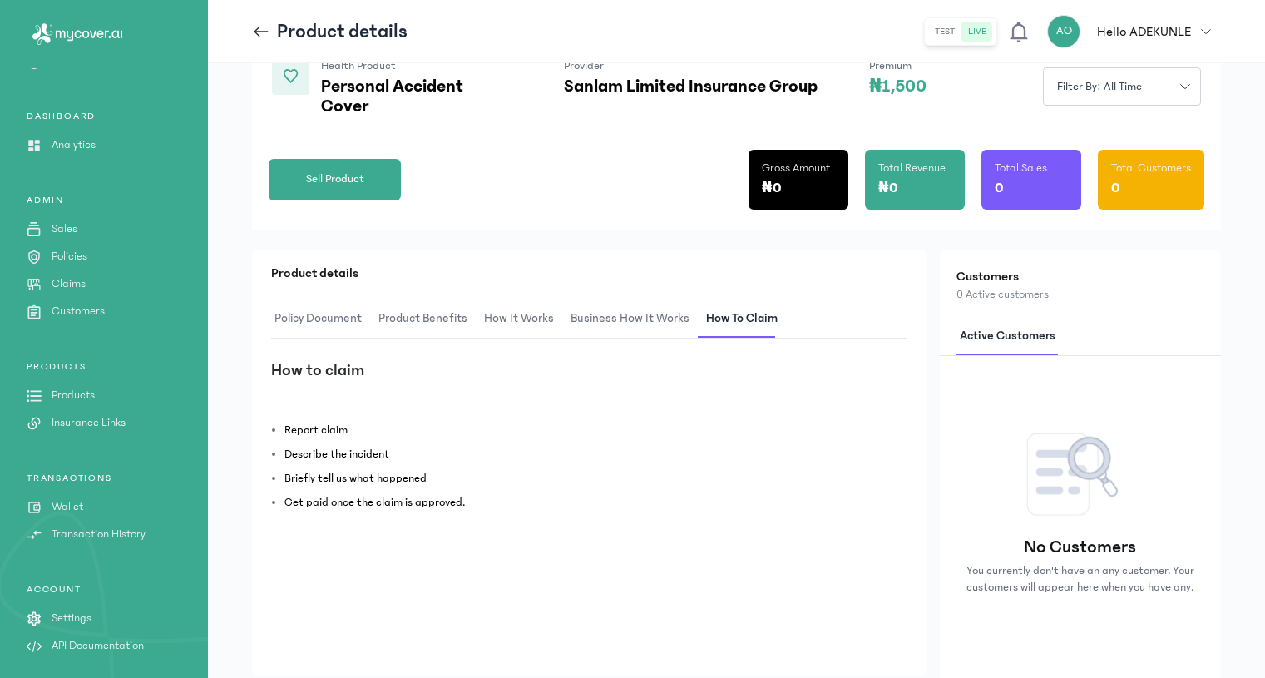
click at [408, 324] on span "Product Benefits" at bounding box center [423, 318] width 96 height 39
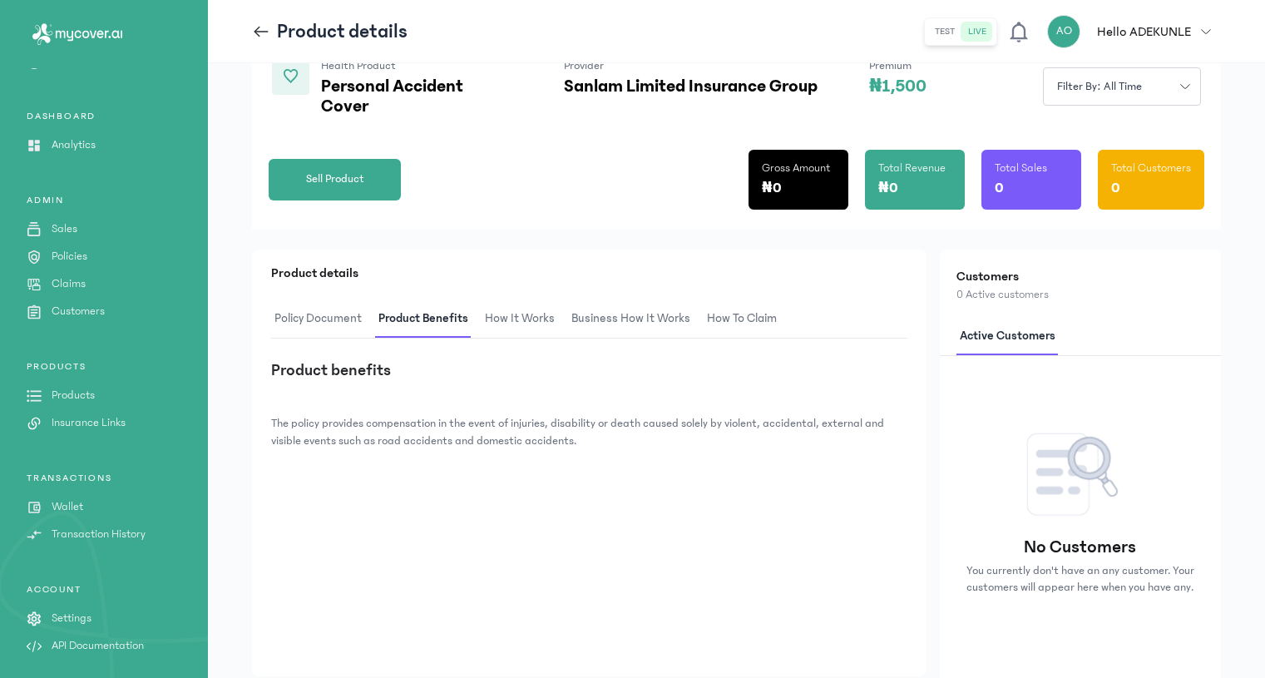
click at [265, 28] on icon at bounding box center [261, 31] width 18 height 18
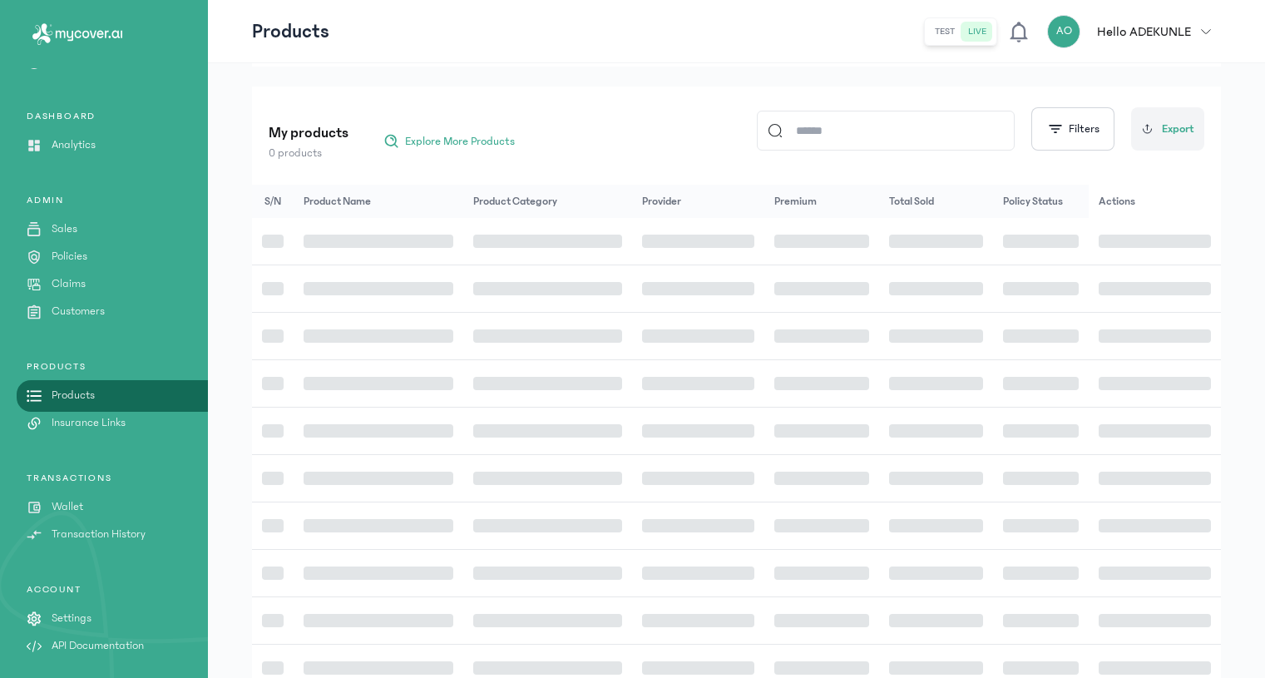
scroll to position [57, 0]
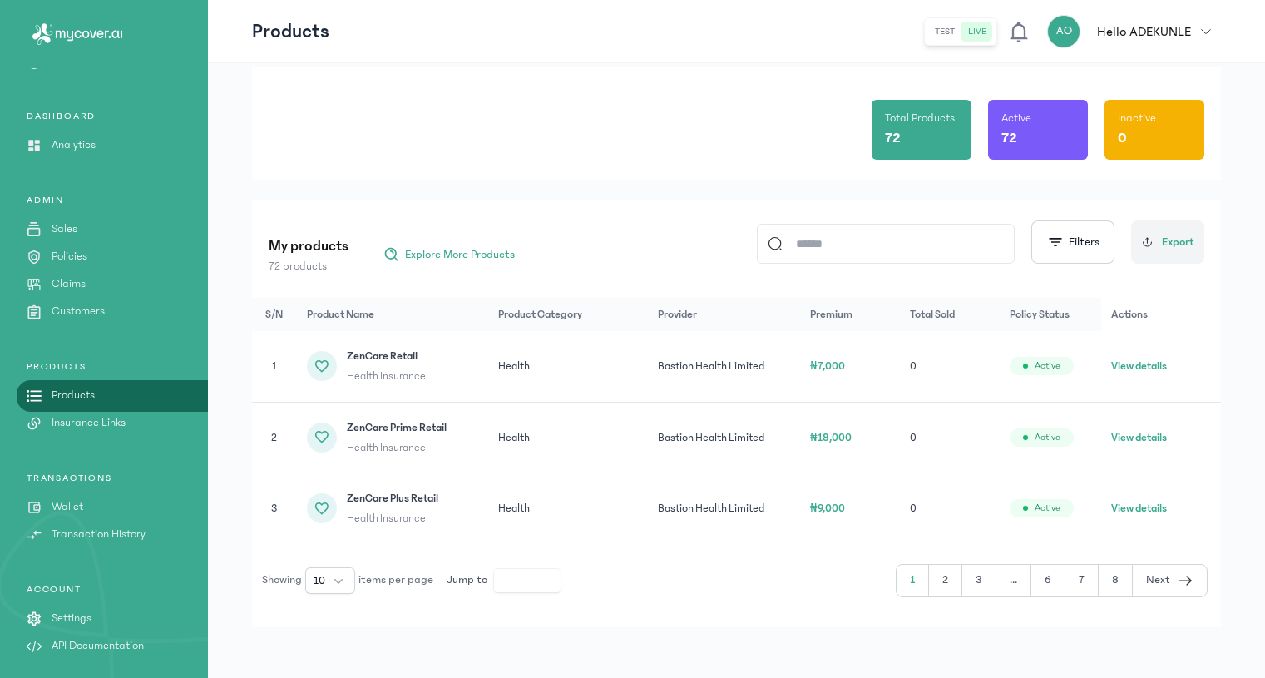
click at [837, 244] on input at bounding box center [893, 244] width 221 height 38
type input "********"
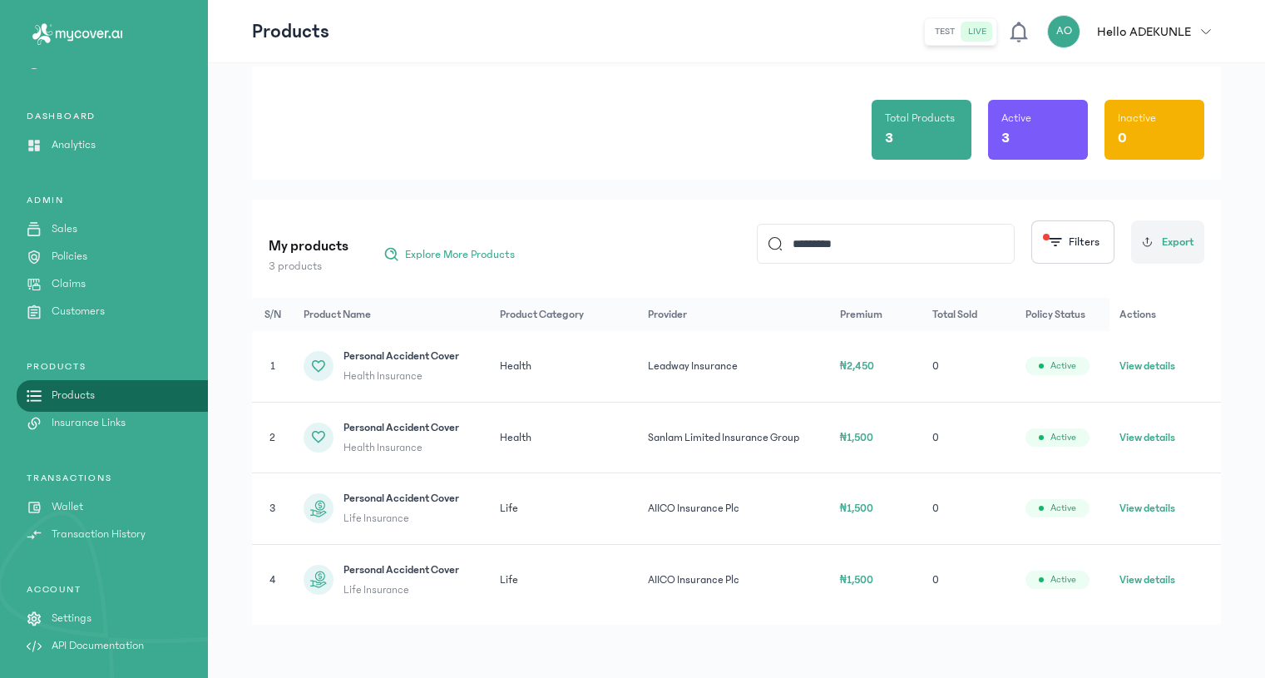
click at [1160, 512] on button "View details" at bounding box center [1148, 508] width 56 height 17
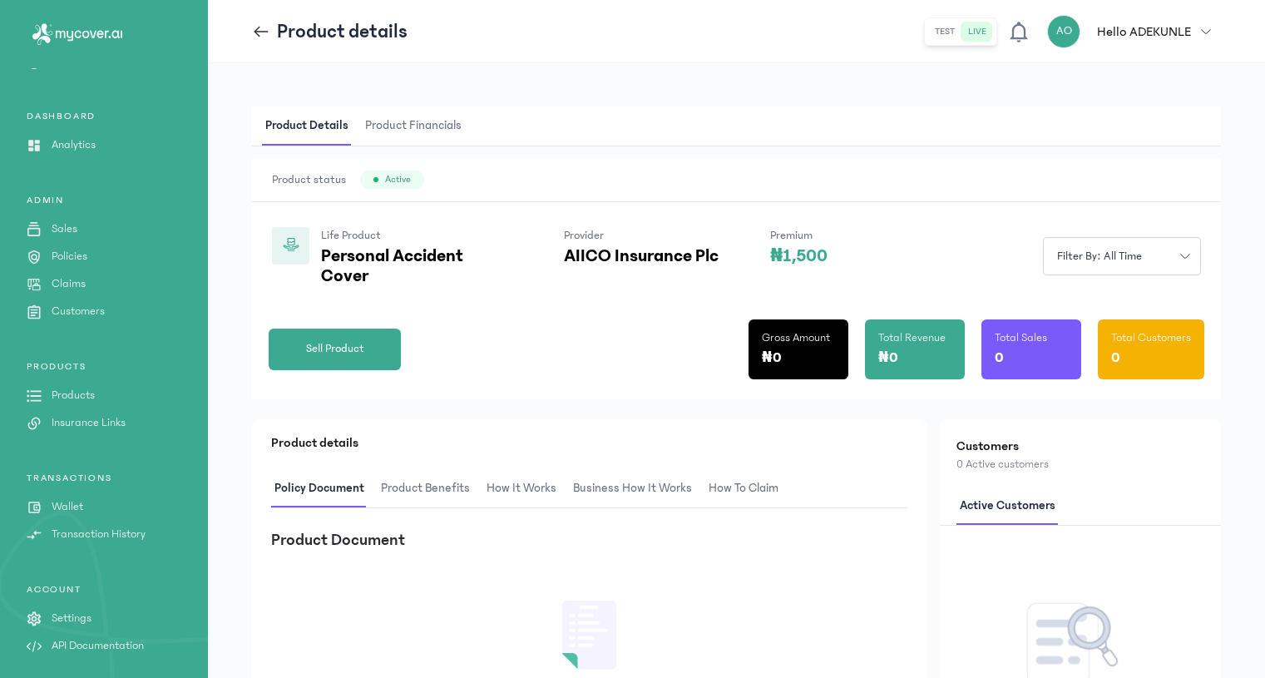
click at [448, 477] on span "Product Benefits" at bounding box center [426, 488] width 96 height 39
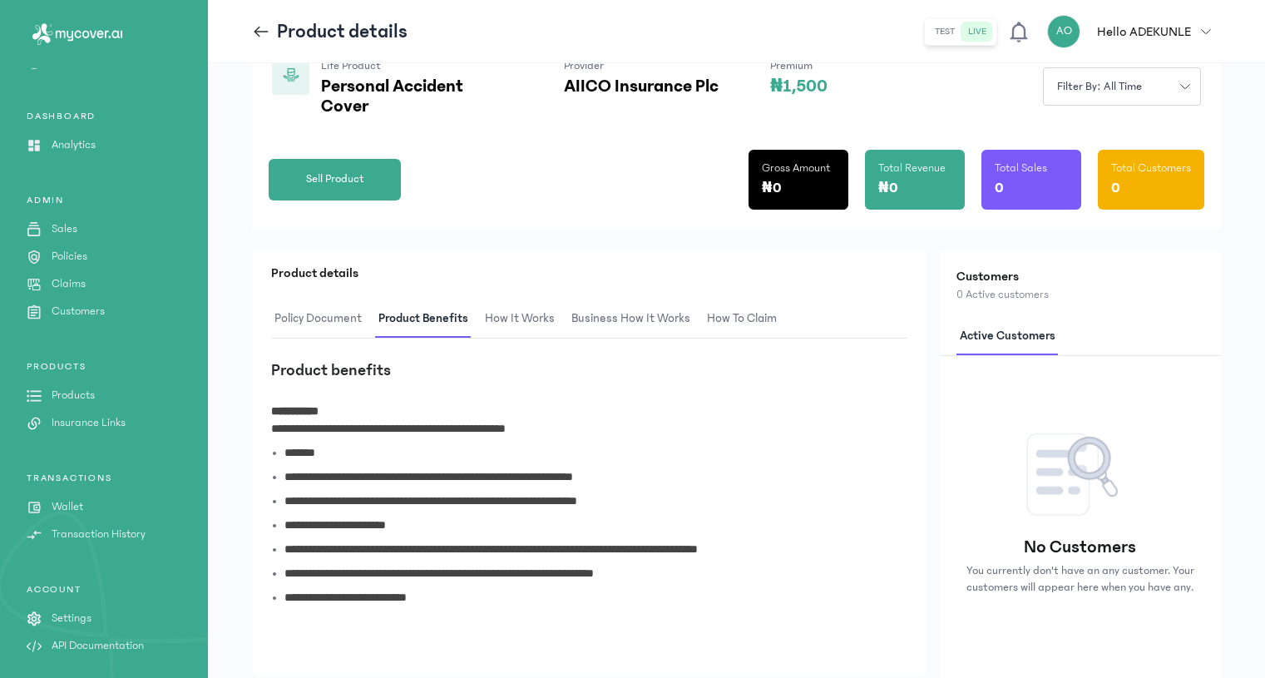
scroll to position [355, 0]
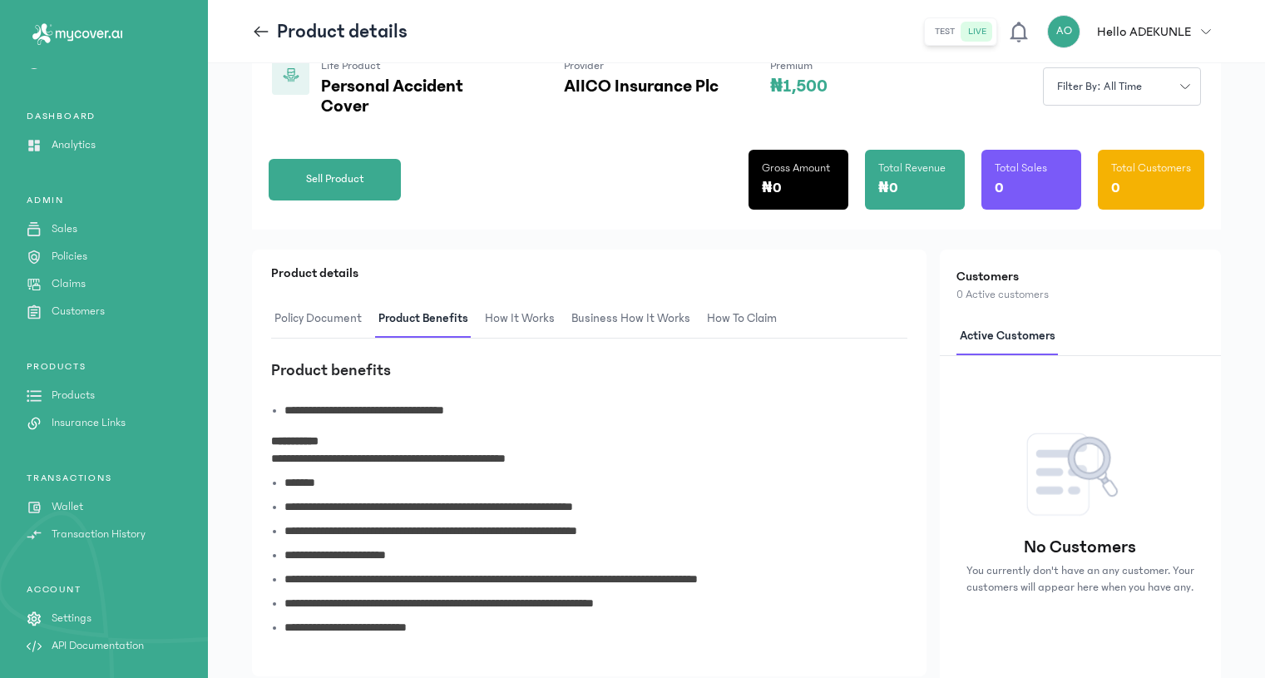
click at [533, 316] on span "How It Works" at bounding box center [520, 318] width 77 height 39
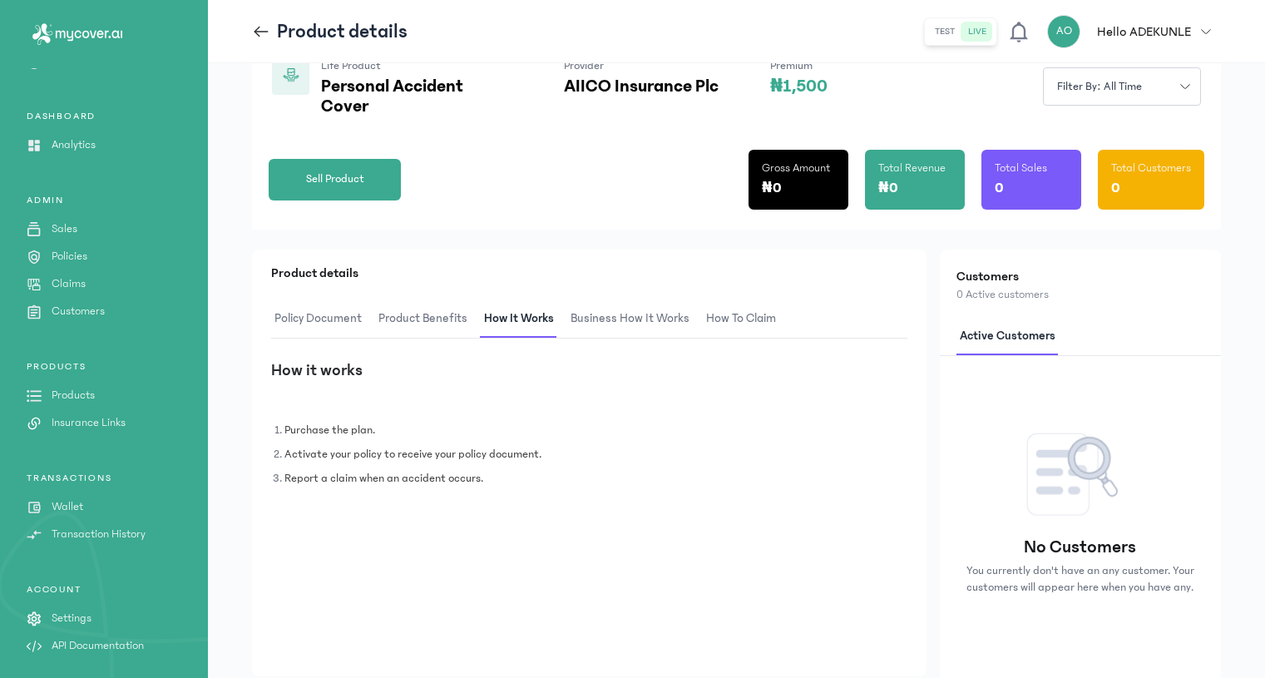
click at [418, 309] on span "Product Benefits" at bounding box center [423, 318] width 96 height 39
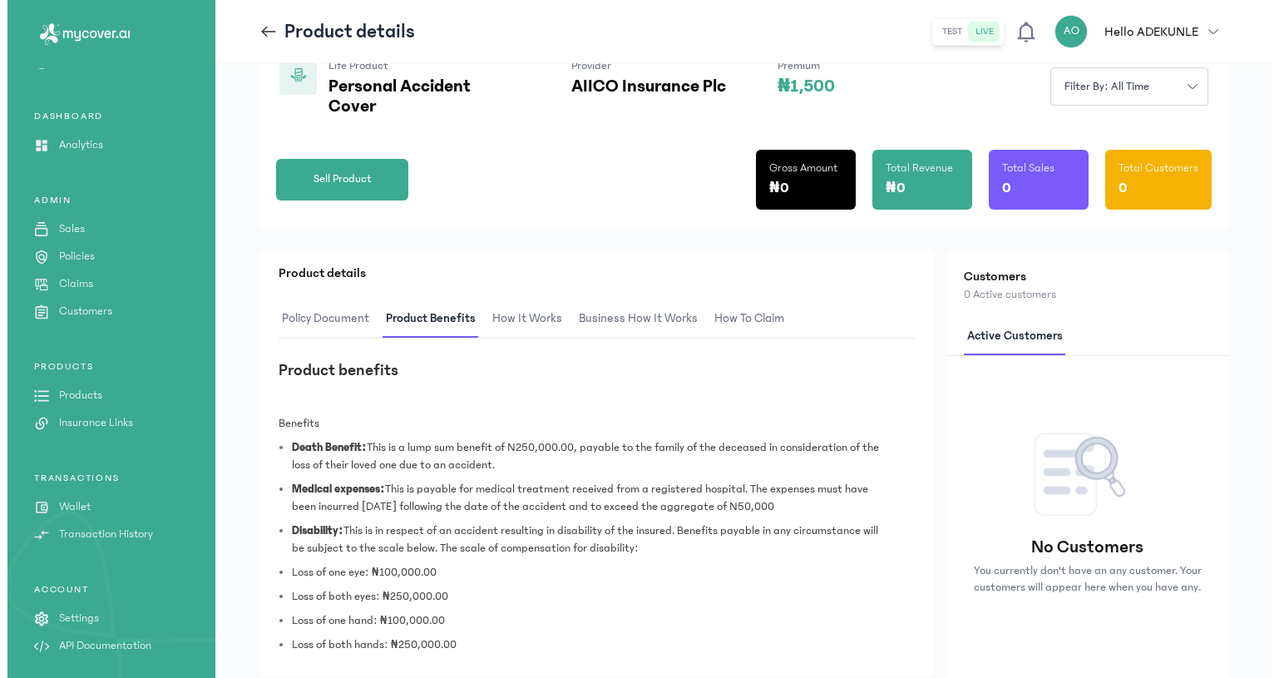
scroll to position [0, 0]
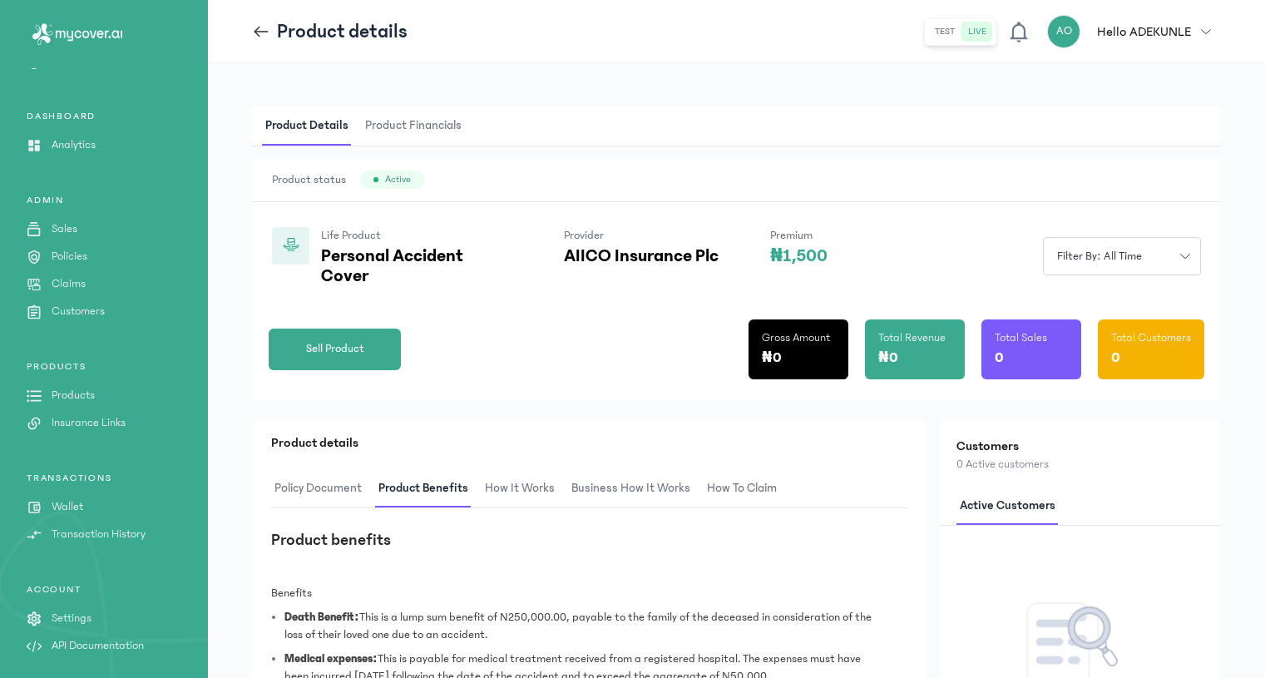
click at [373, 122] on span "Product Financials" at bounding box center [413, 125] width 103 height 39
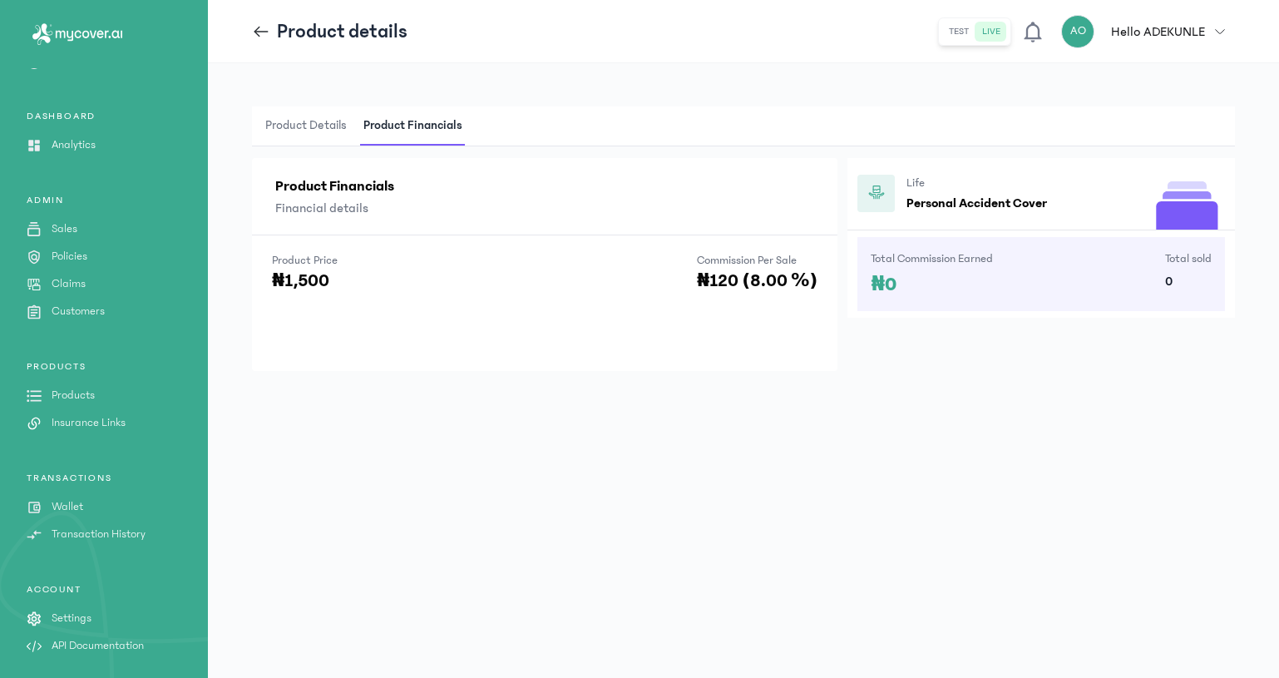
click at [250, 24] on header "Product details test live AO Hello [PERSON_NAME] [EMAIL_ADDRESS][DOMAIN_NAME] a…" at bounding box center [743, 31] width 1071 height 63
click at [265, 22] on div "Product details" at bounding box center [330, 31] width 156 height 27
click at [258, 25] on icon at bounding box center [261, 31] width 18 height 18
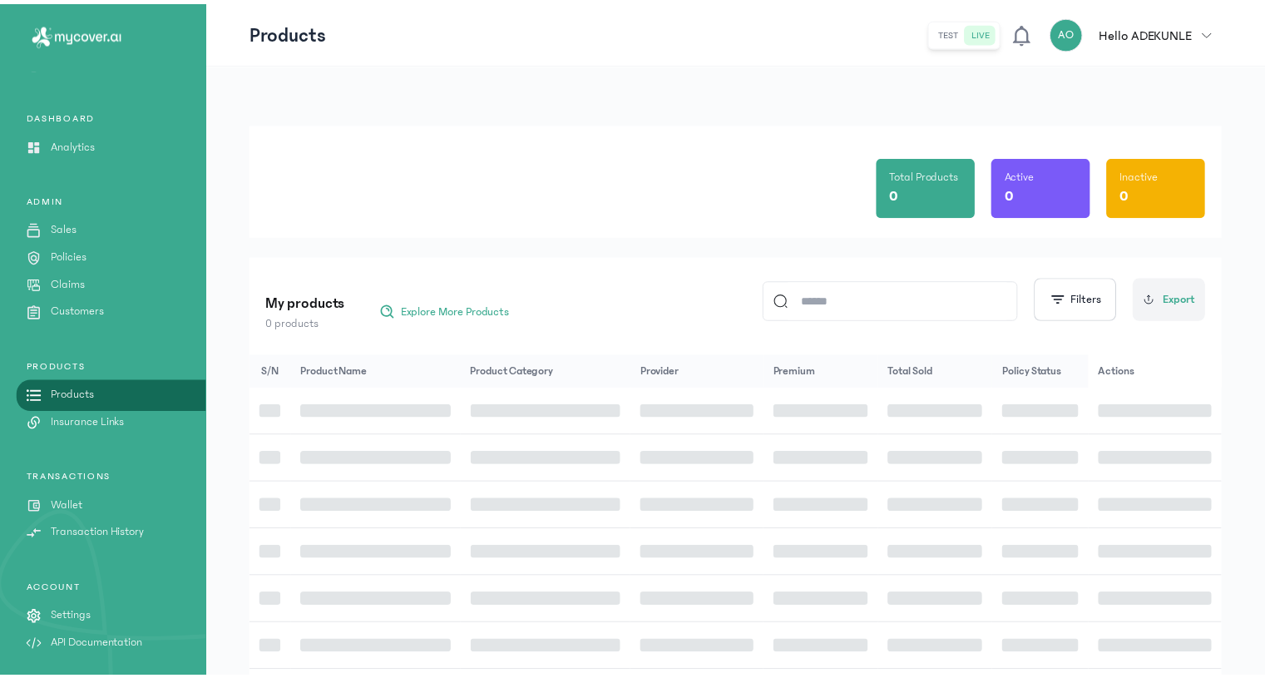
scroll to position [57, 0]
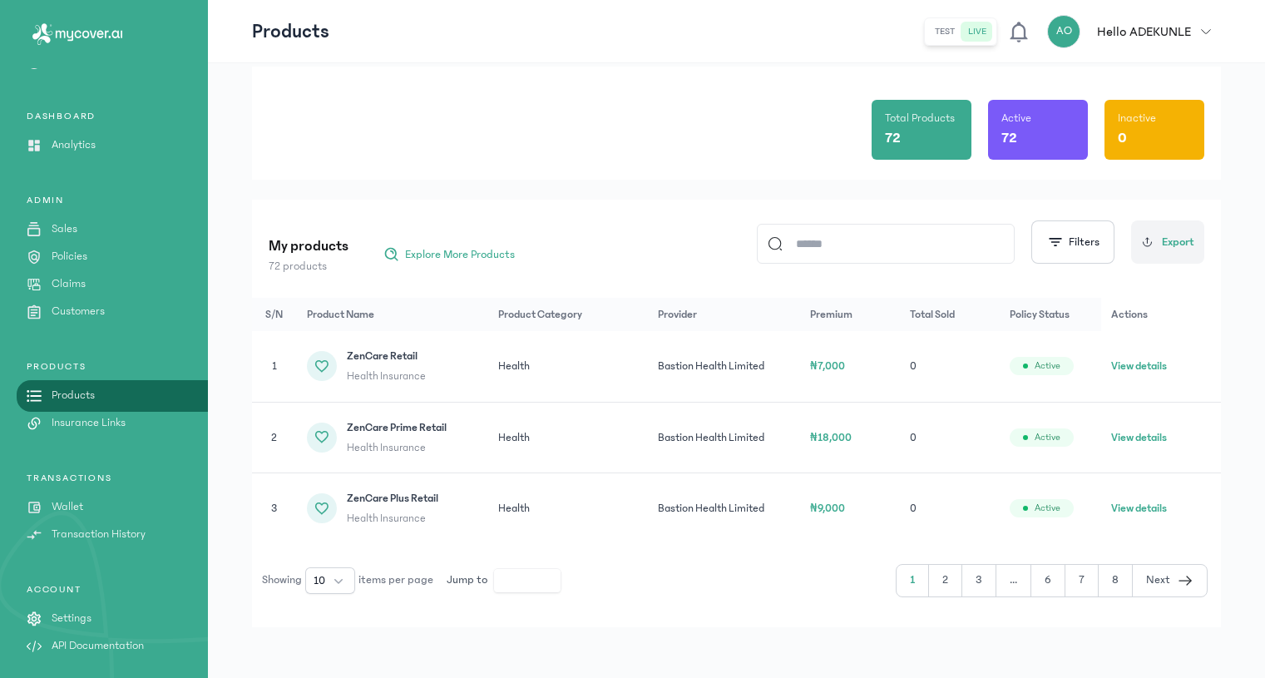
click at [73, 276] on p "Claims" at bounding box center [69, 283] width 34 height 17
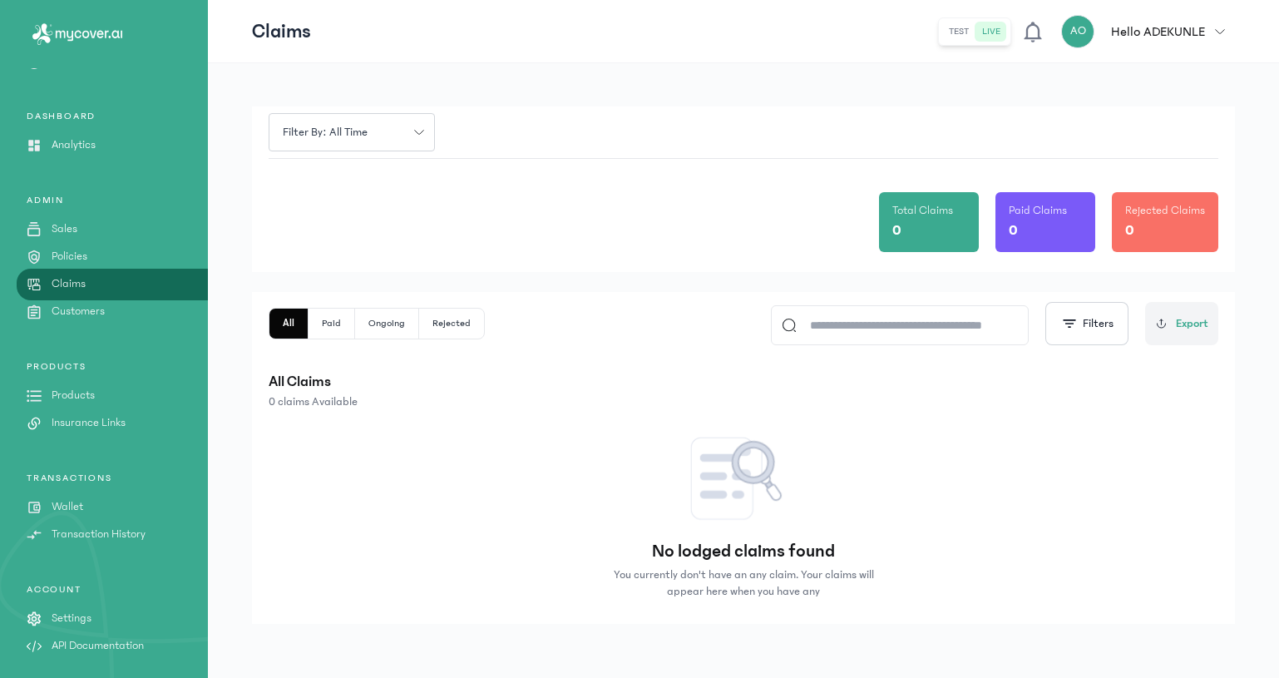
click at [57, 258] on p "Policies" at bounding box center [70, 256] width 36 height 17
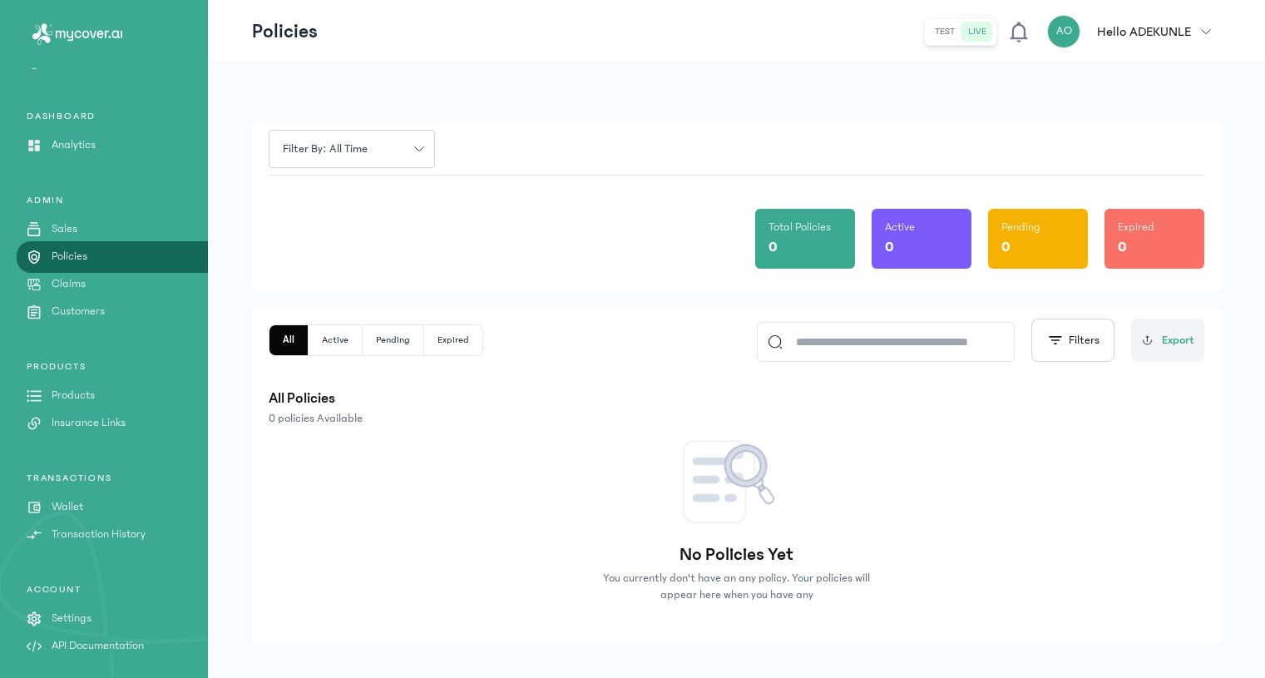
click at [71, 396] on p "Products" at bounding box center [73, 395] width 43 height 17
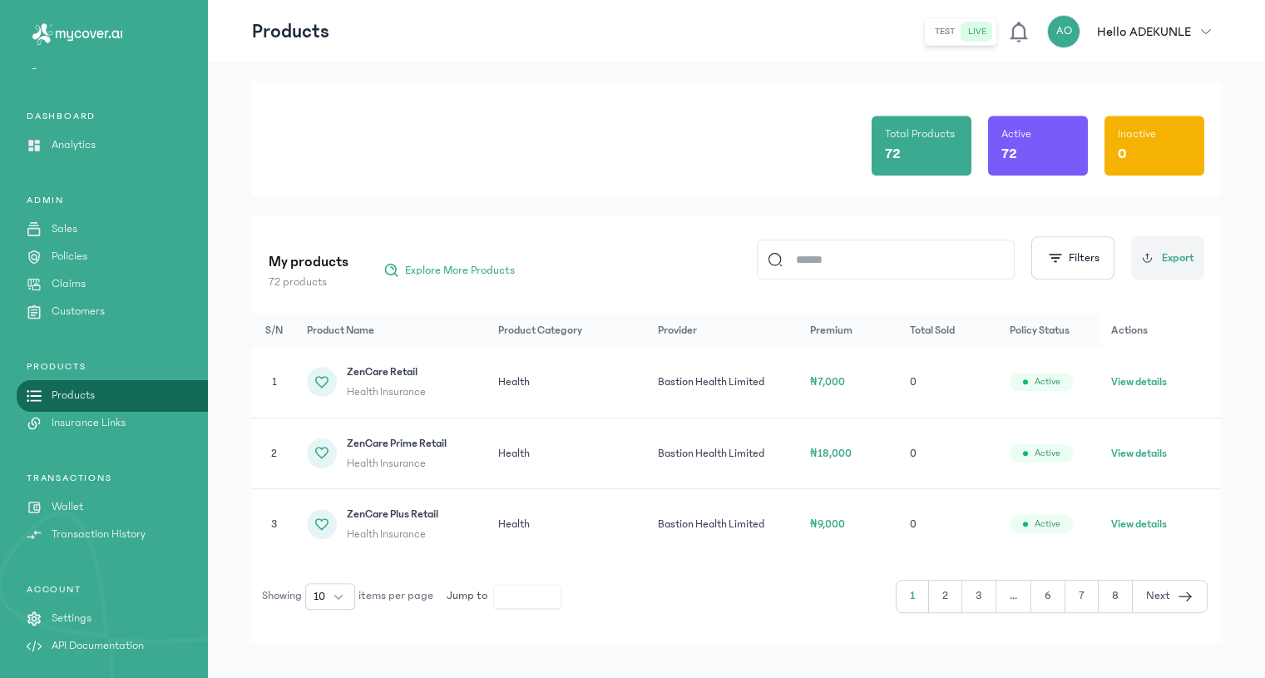
scroll to position [59, 0]
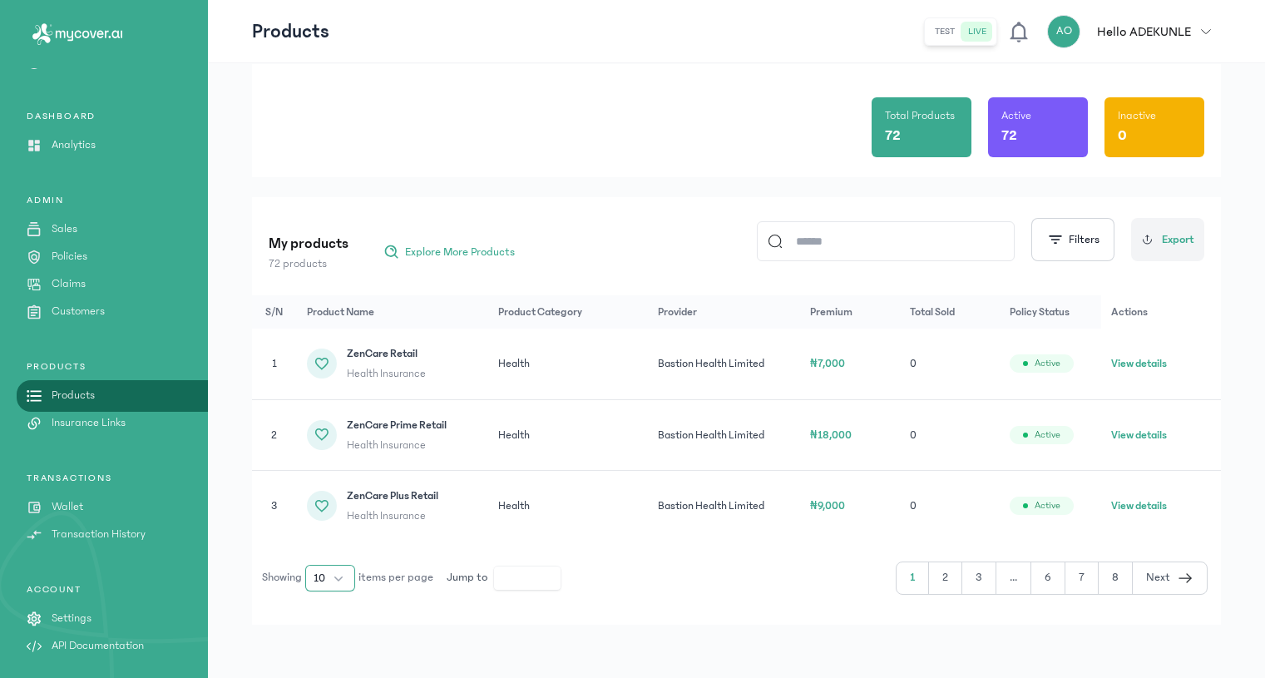
click at [337, 571] on button "10" at bounding box center [330, 578] width 50 height 27
click at [329, 545] on span "100" at bounding box center [323, 541] width 18 height 17
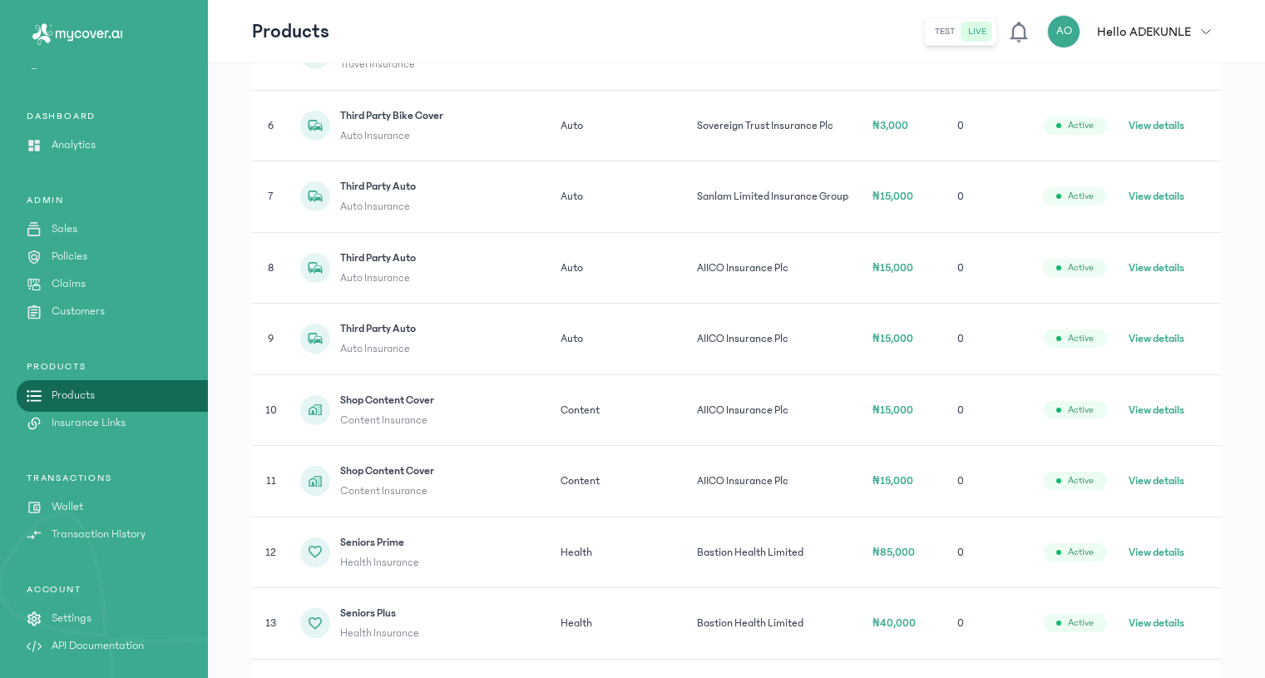
scroll to position [738, 0]
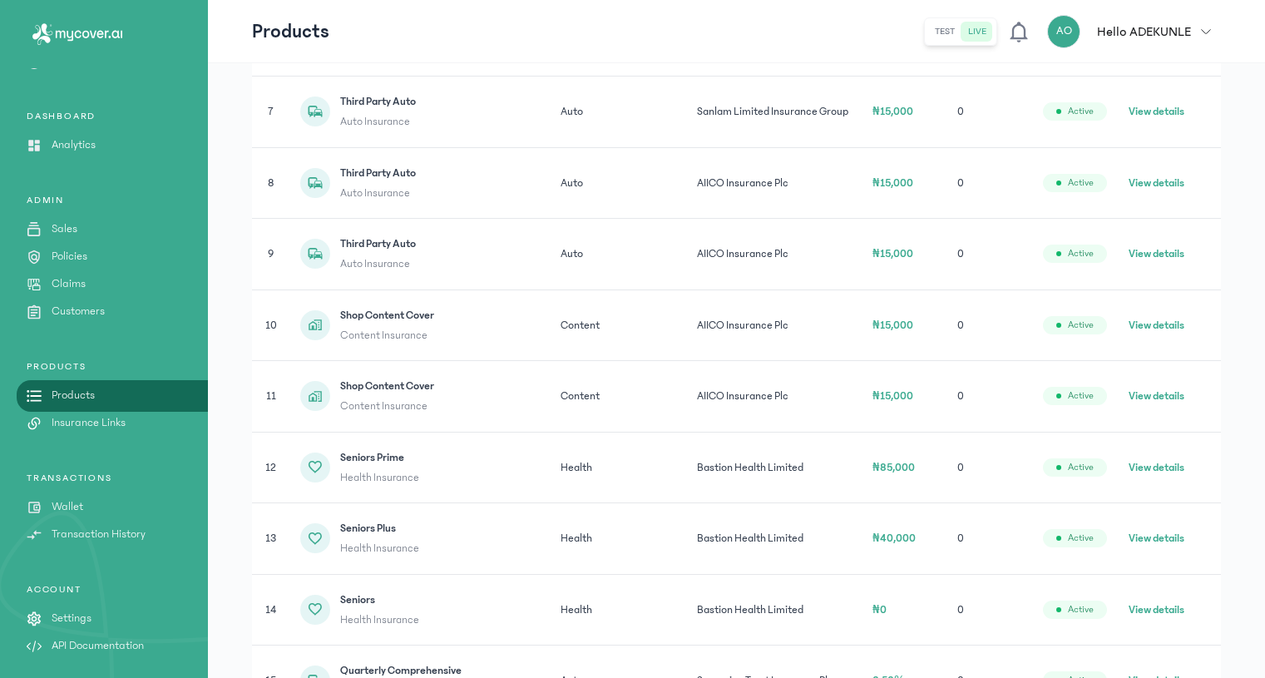
click at [1174, 324] on button "View details" at bounding box center [1157, 325] width 56 height 17
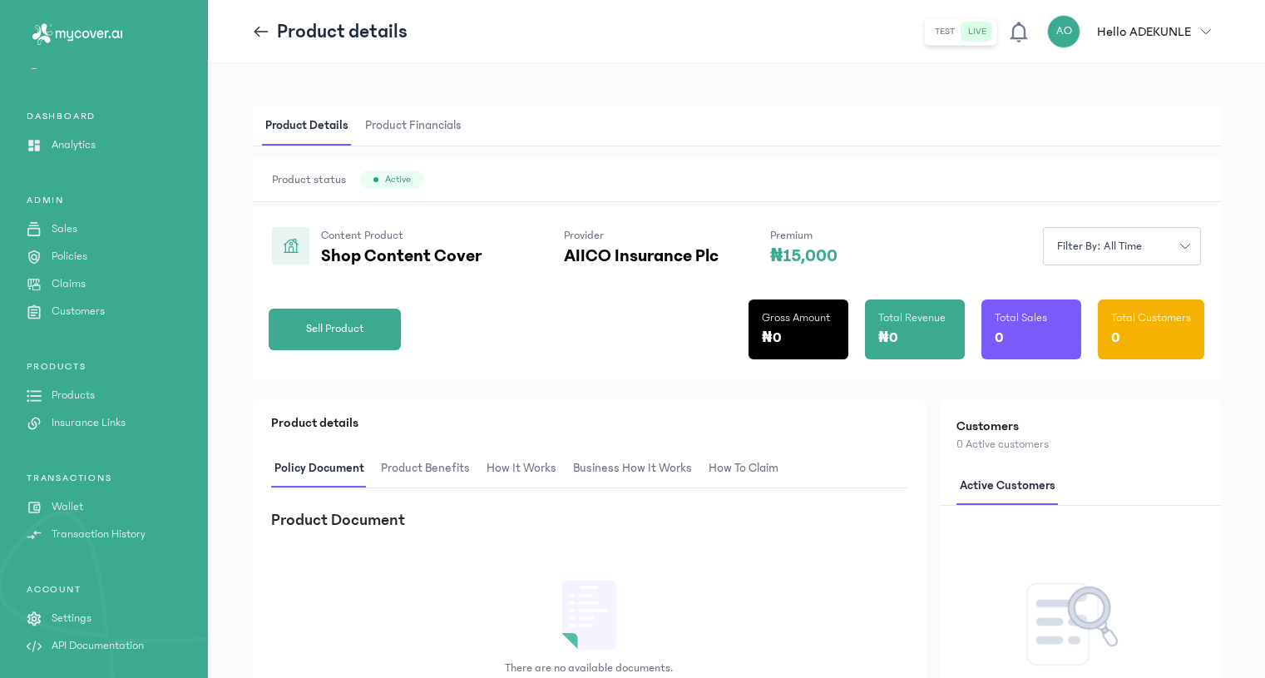
drag, startPoint x: 437, startPoint y: 463, endPoint x: 441, endPoint y: 455, distance: 9.3
click at [437, 464] on span "Product Benefits" at bounding box center [426, 468] width 96 height 39
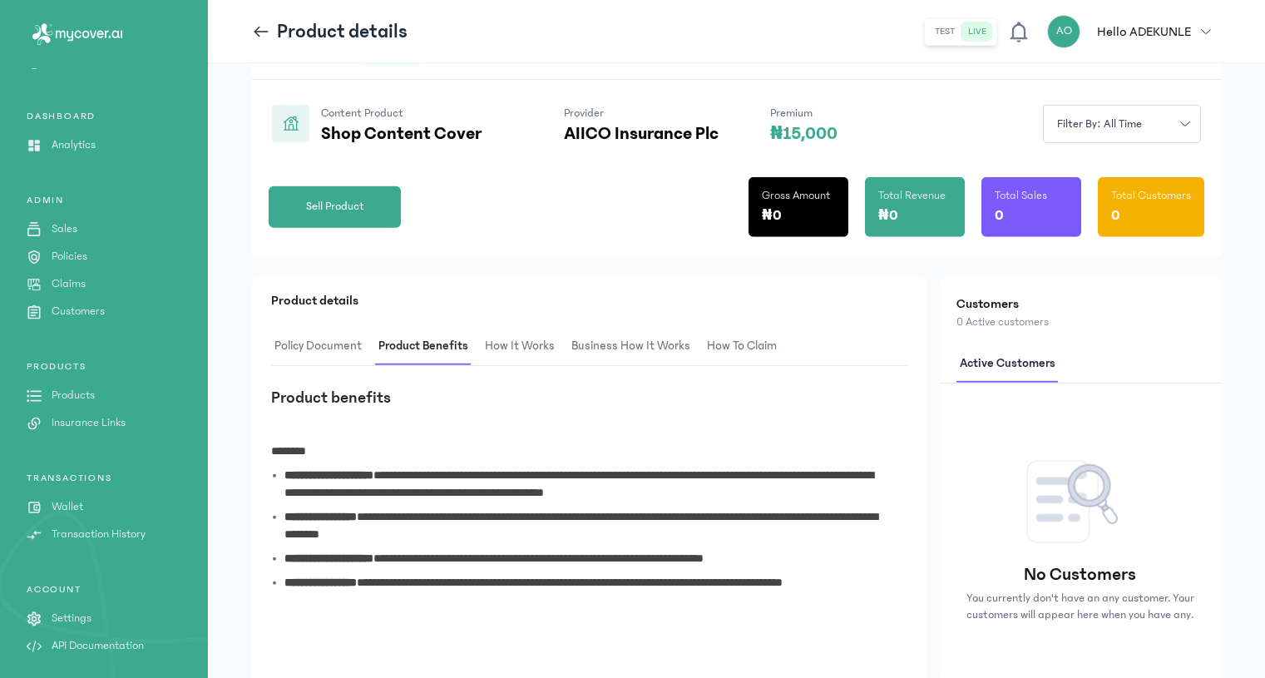
scroll to position [61, 0]
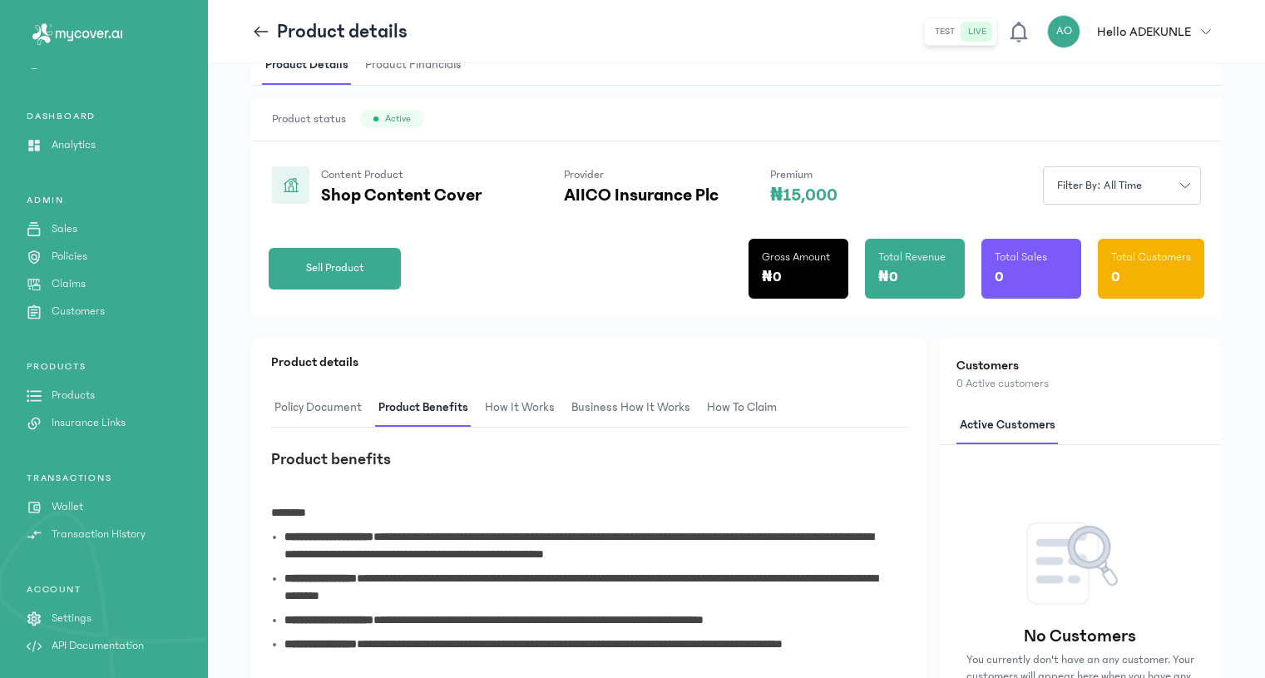
click at [525, 401] on span "How It Works" at bounding box center [520, 407] width 77 height 39
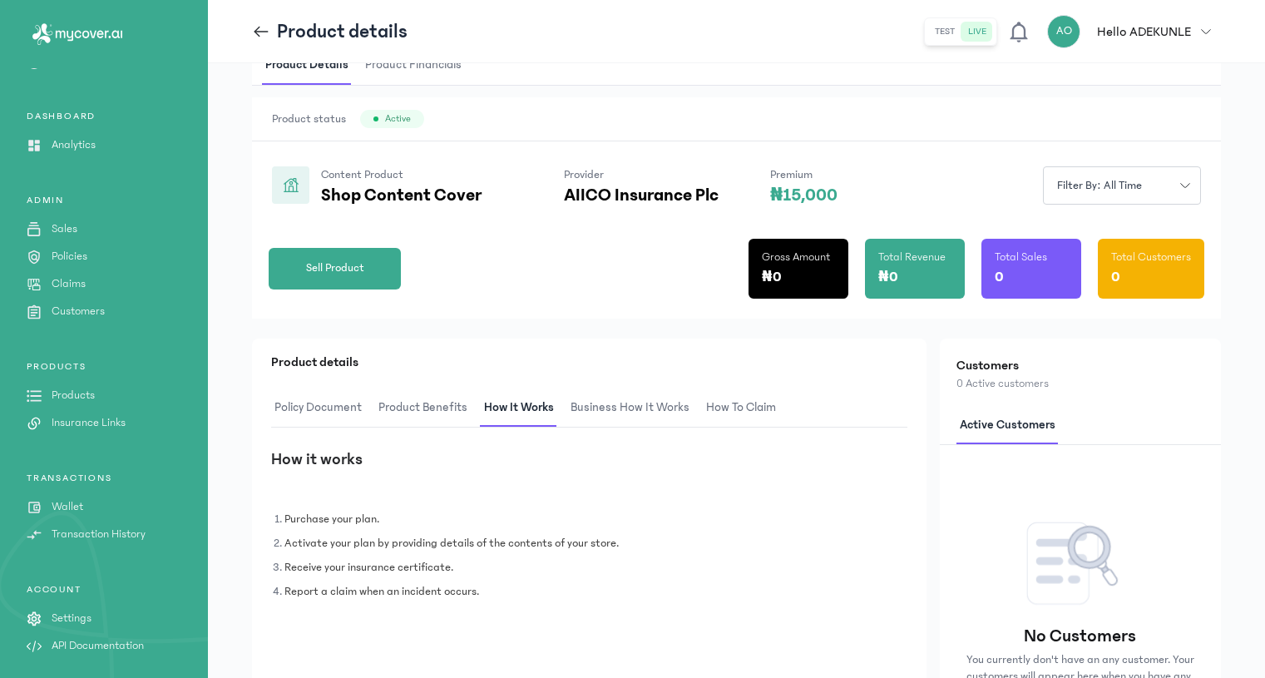
click at [628, 408] on span "Business How It Works" at bounding box center [630, 407] width 126 height 39
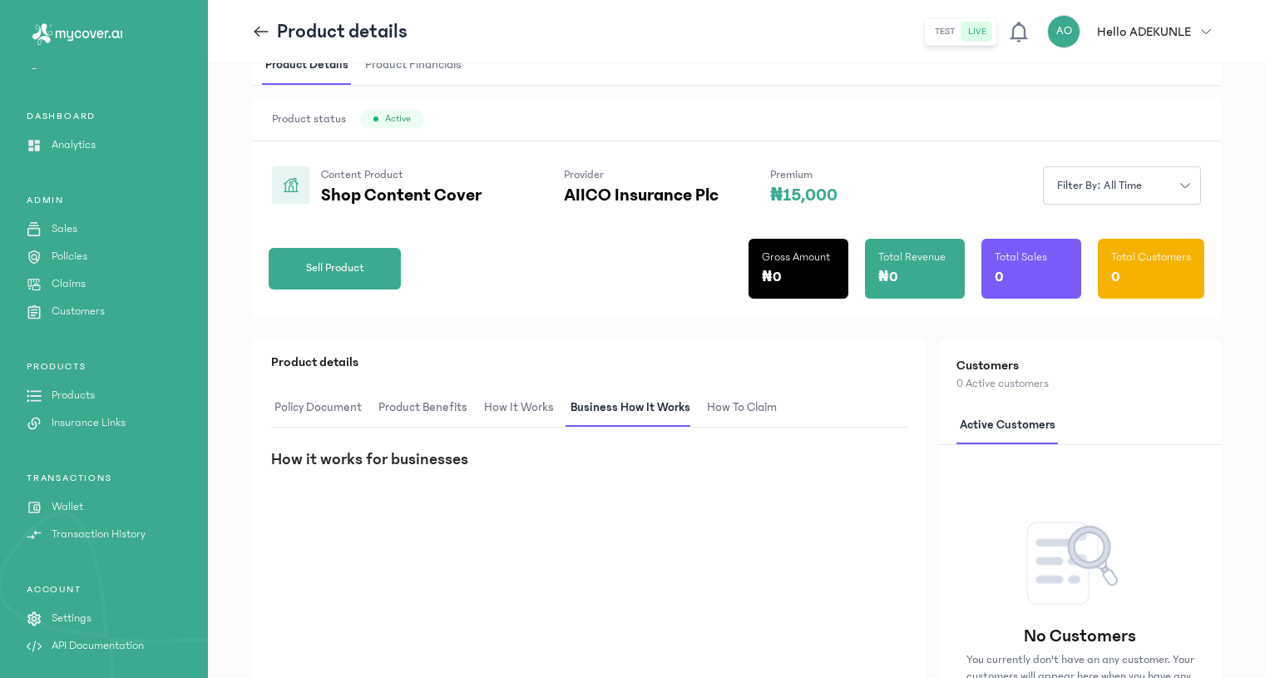
click at [750, 401] on span "How to claim" at bounding box center [742, 407] width 77 height 39
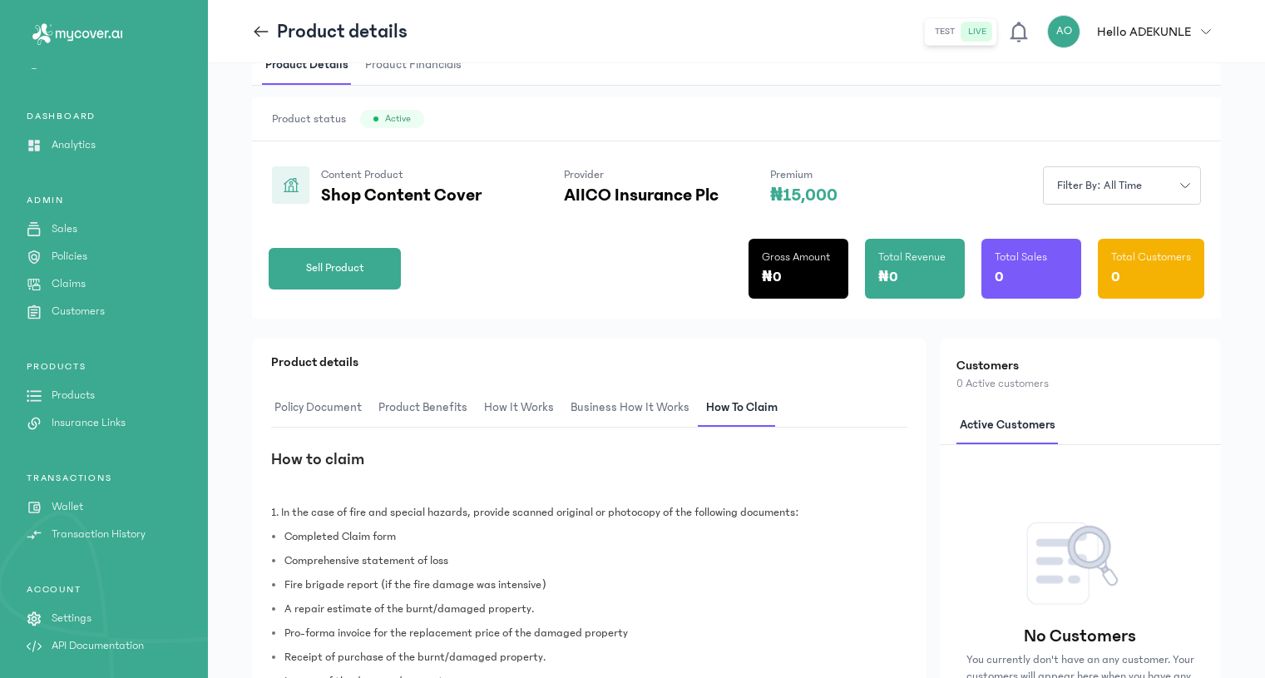
click at [453, 403] on span "Product Benefits" at bounding box center [423, 407] width 96 height 39
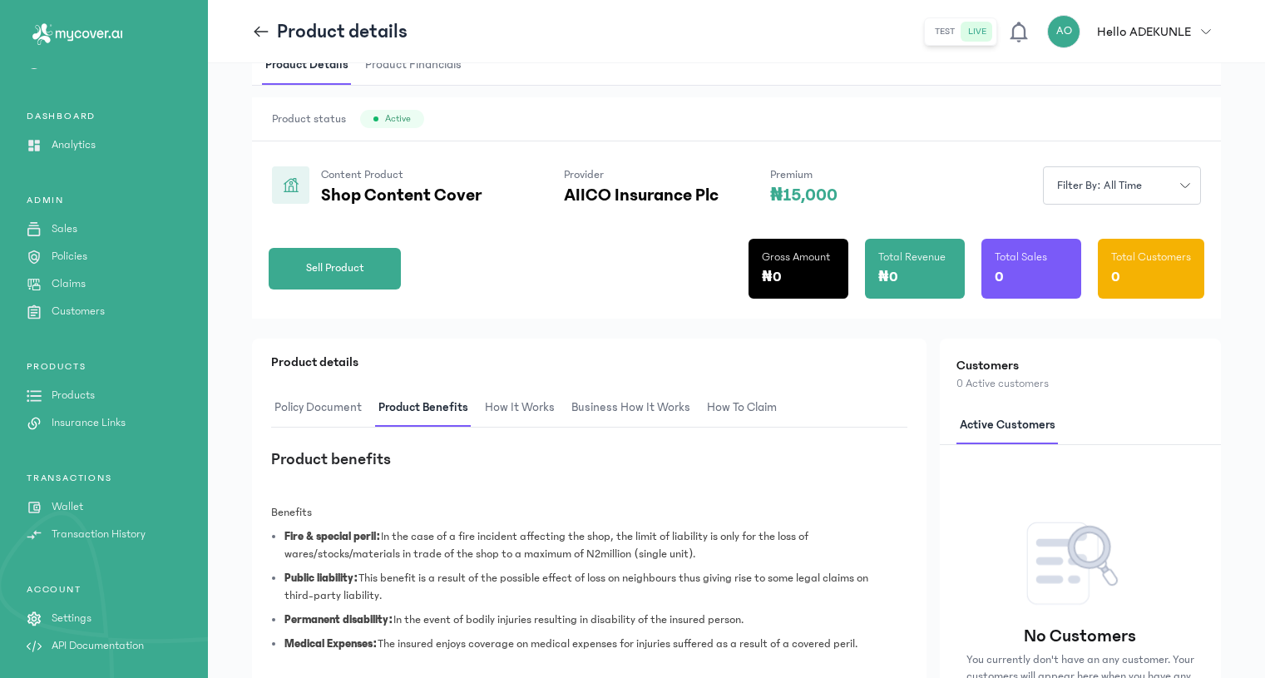
click at [251, 27] on header "Product details test live AO Hello [PERSON_NAME] [EMAIL_ADDRESS][DOMAIN_NAME] a…" at bounding box center [736, 31] width 1057 height 63
click at [261, 28] on icon at bounding box center [261, 31] width 18 height 18
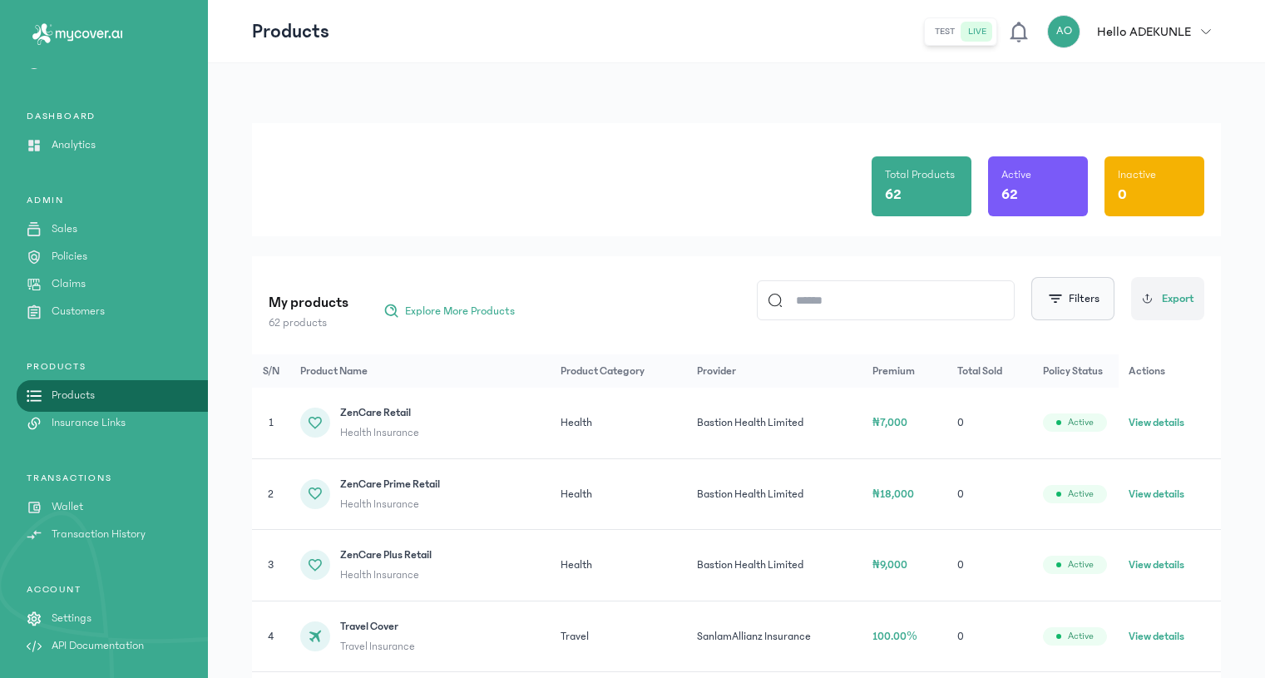
click at [1089, 310] on button "Filters" at bounding box center [1073, 298] width 83 height 43
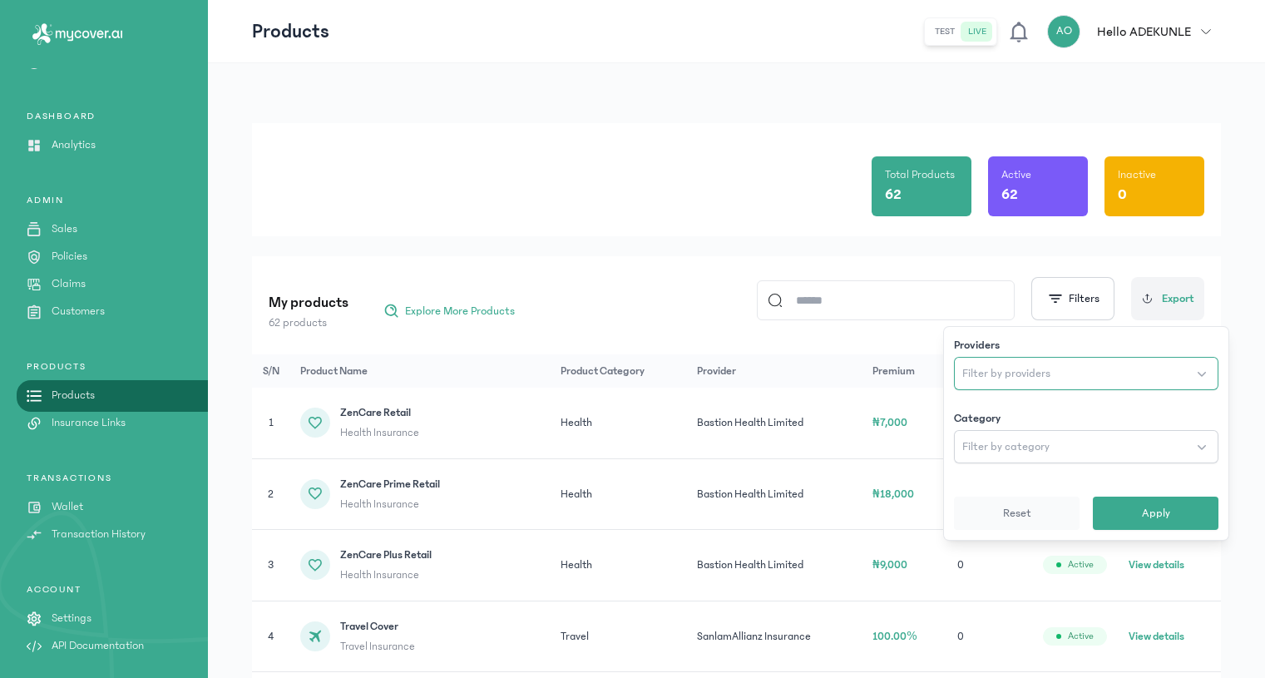
click at [1051, 372] on button "Filter by providers" at bounding box center [1086, 373] width 265 height 33
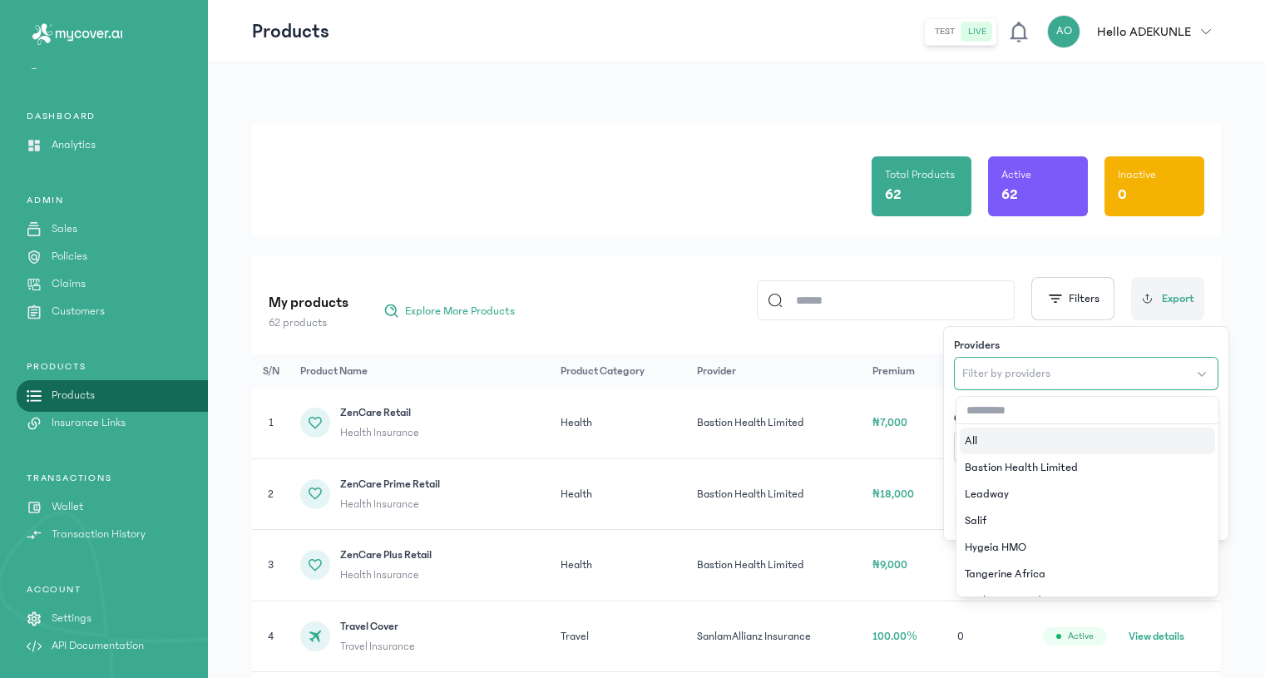
click at [1051, 372] on button "Filter by providers" at bounding box center [1086, 373] width 265 height 33
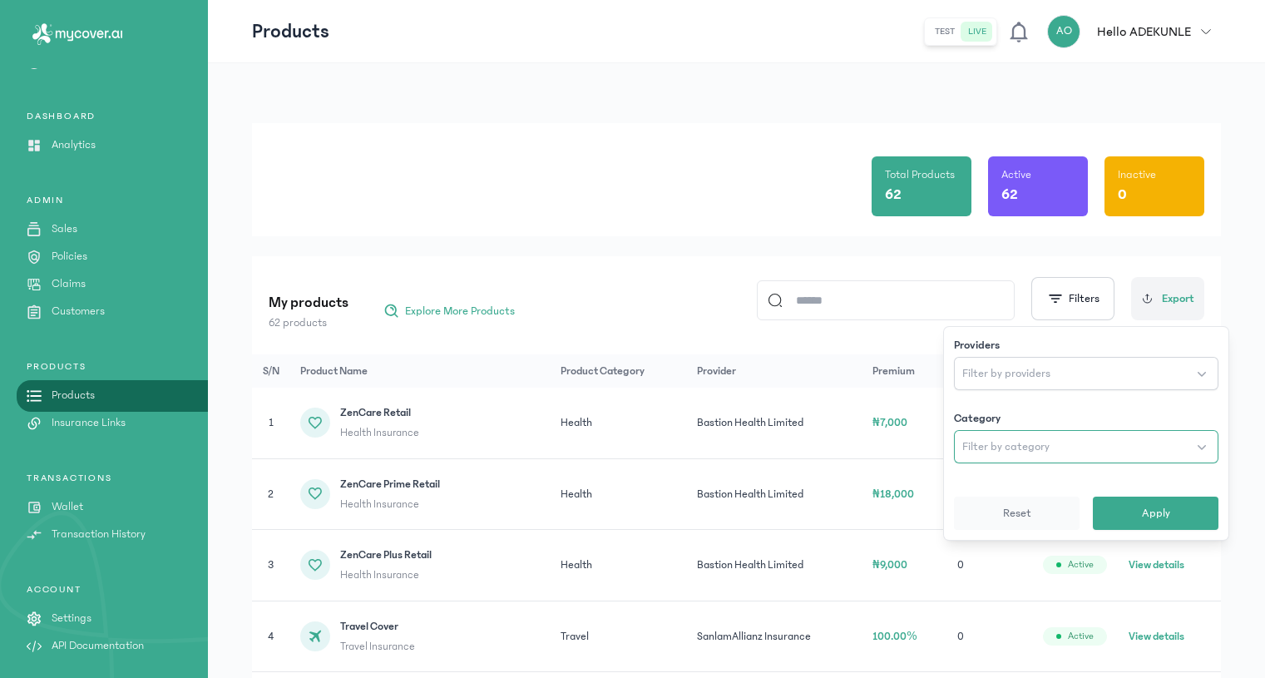
click at [1064, 448] on button "Filter by category" at bounding box center [1086, 446] width 265 height 33
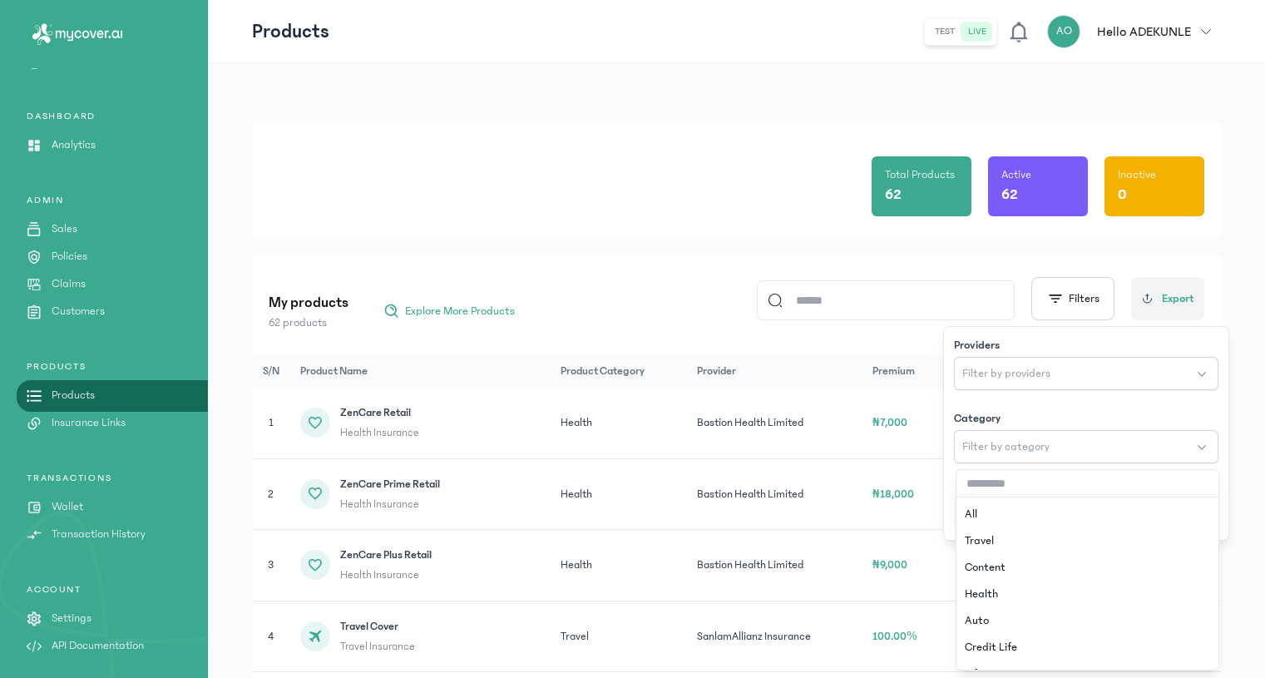
click at [756, 233] on div "Total Products 62 Active 62 Inactive 0" at bounding box center [737, 179] width 936 height 113
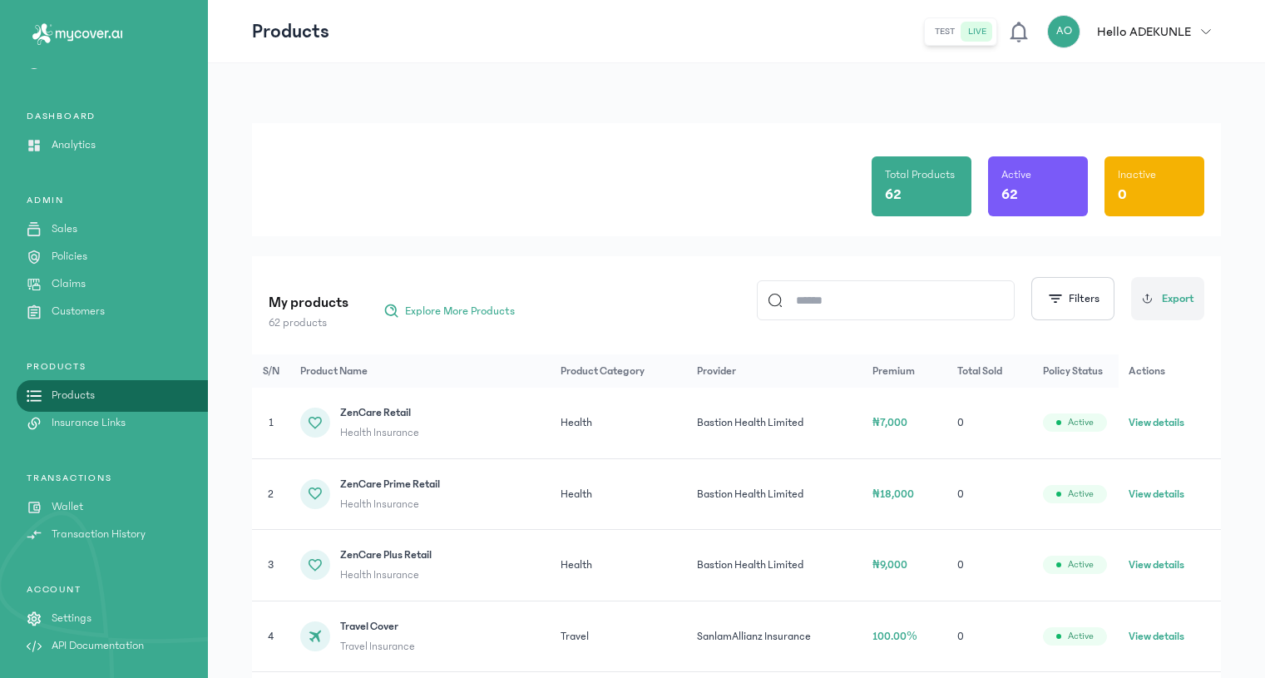
click at [1101, 272] on div "My products 62 products Explore More Products Filters Export" at bounding box center [737, 298] width 936 height 65
click at [1089, 296] on button "Filters" at bounding box center [1073, 298] width 83 height 43
click at [980, 312] on input at bounding box center [893, 300] width 221 height 38
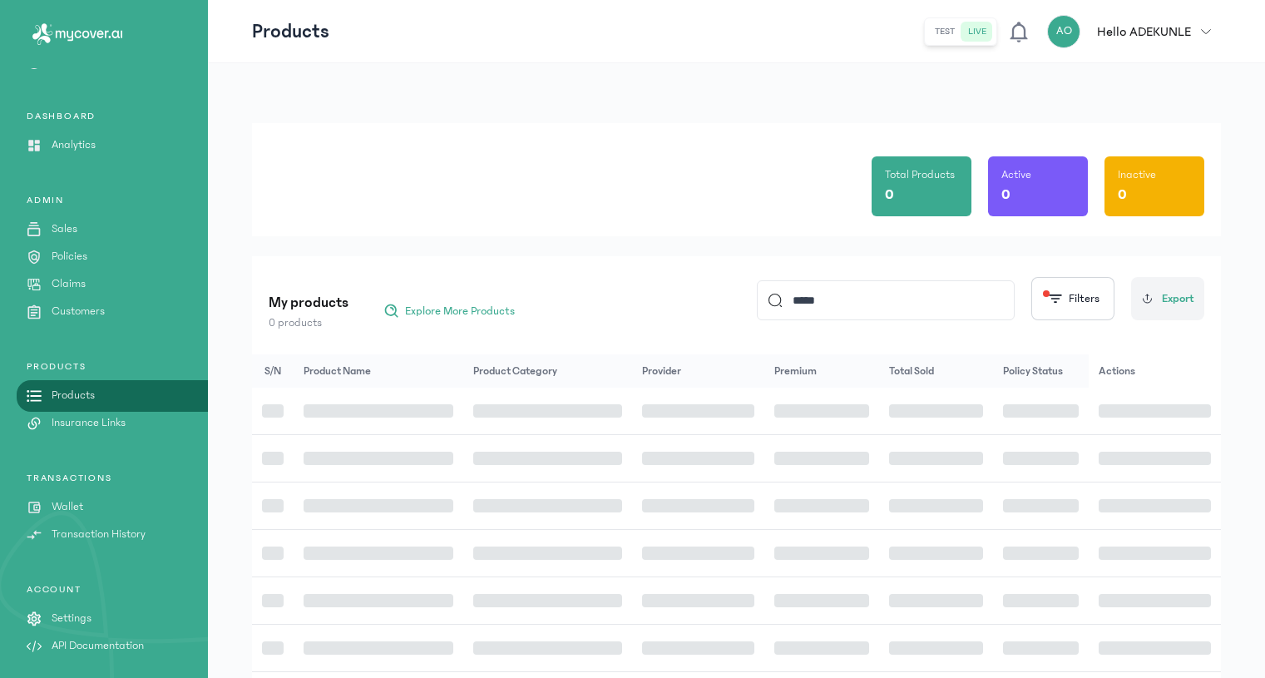
type input "*****"
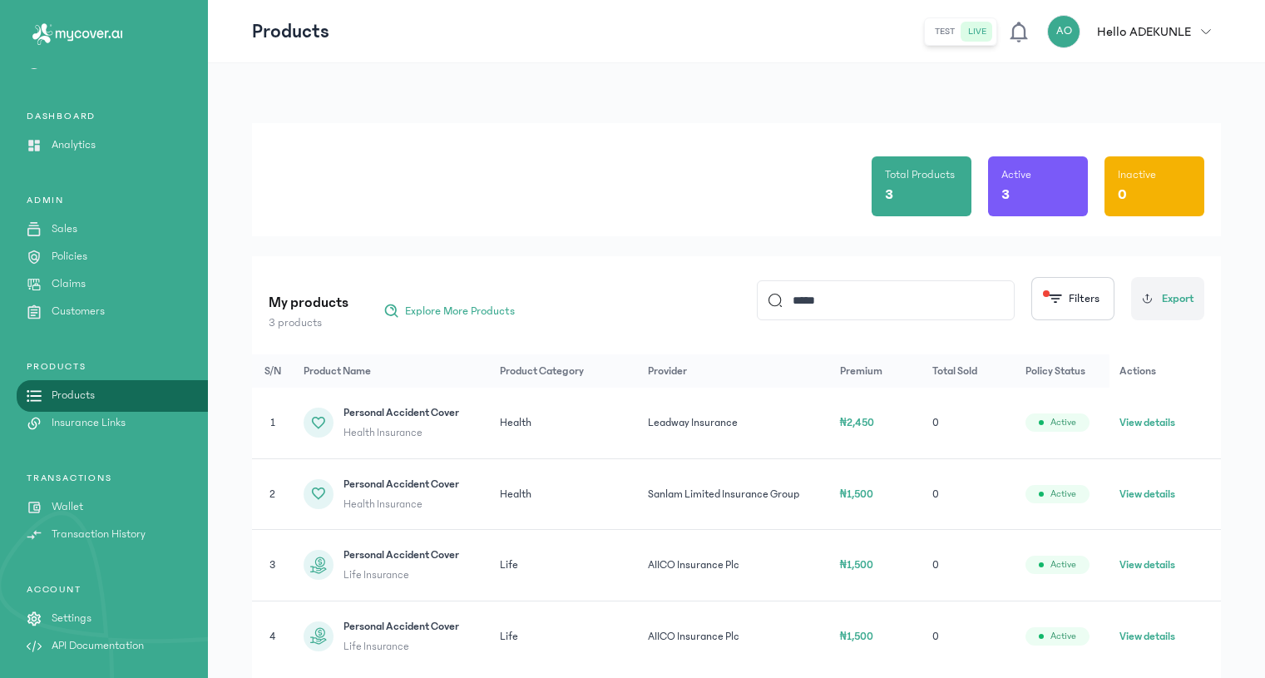
scroll to position [57, 0]
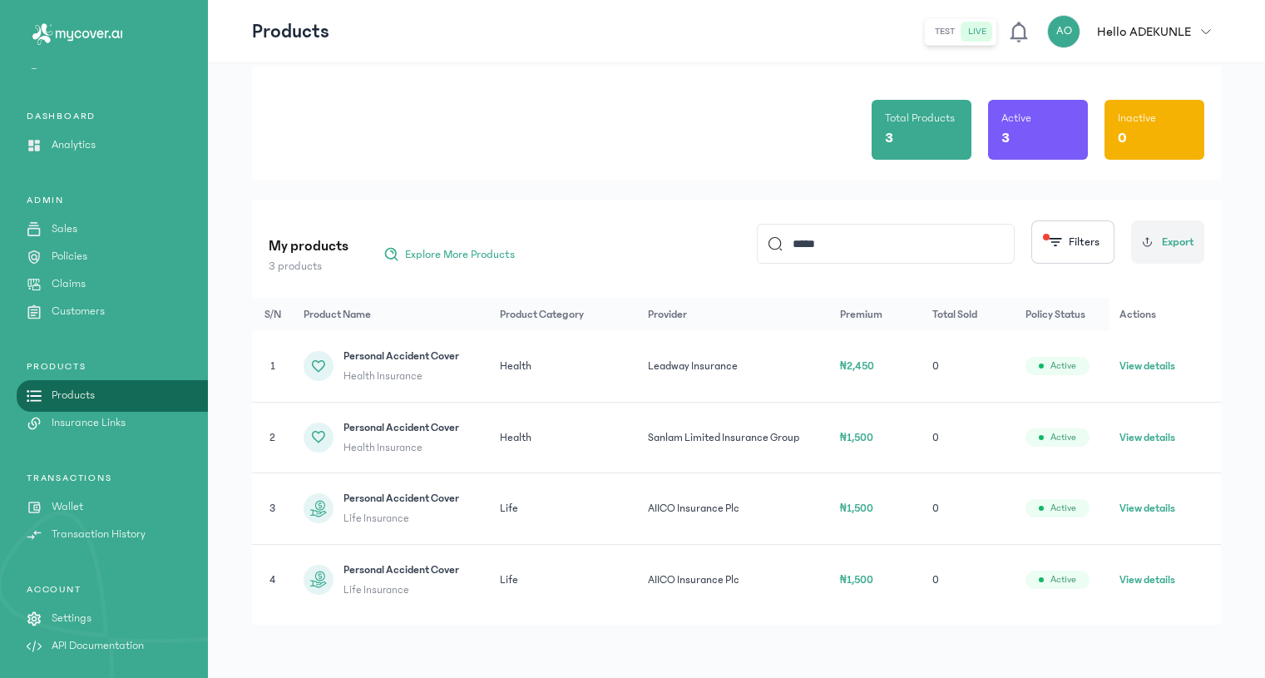
click at [1175, 510] on button "View details" at bounding box center [1148, 508] width 56 height 17
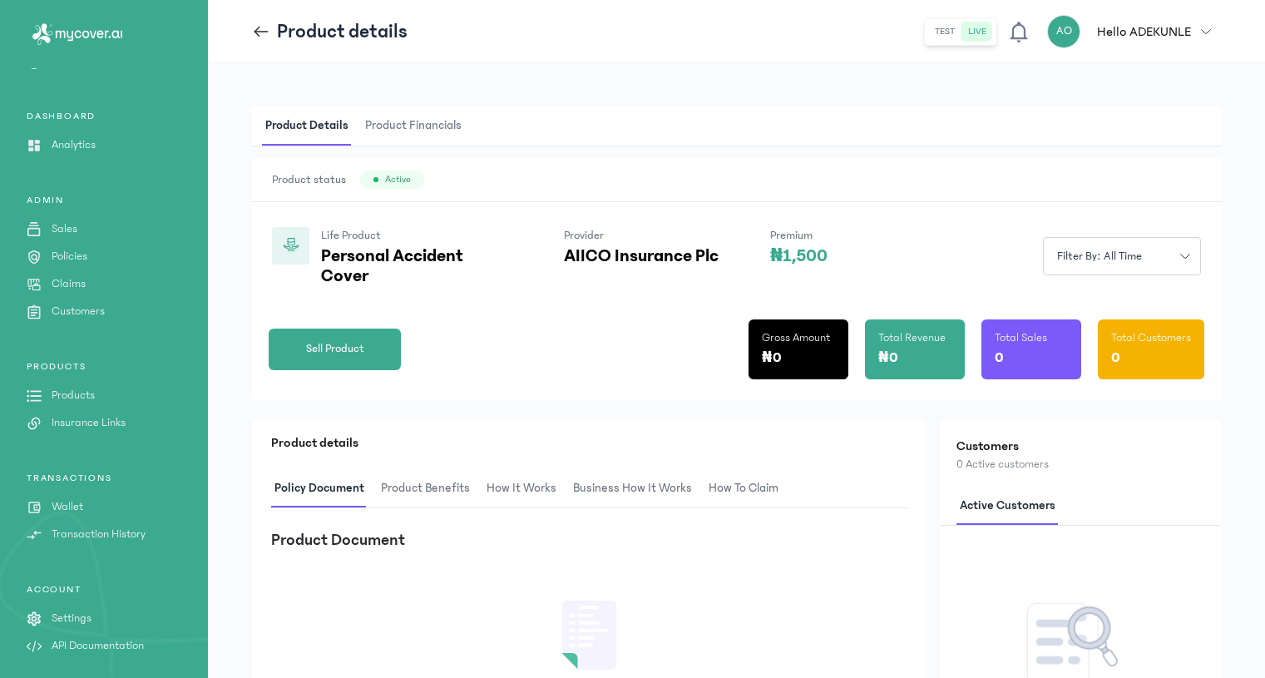
click at [420, 481] on span "Product Benefits" at bounding box center [426, 488] width 96 height 39
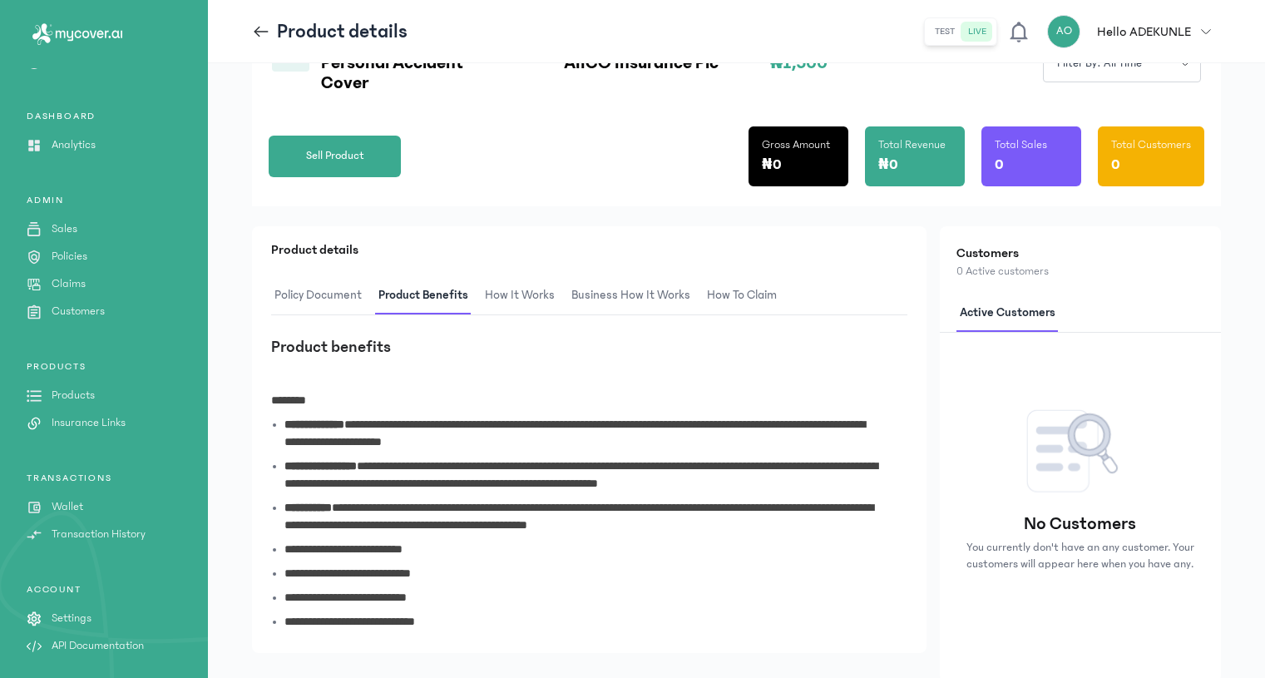
scroll to position [250, 0]
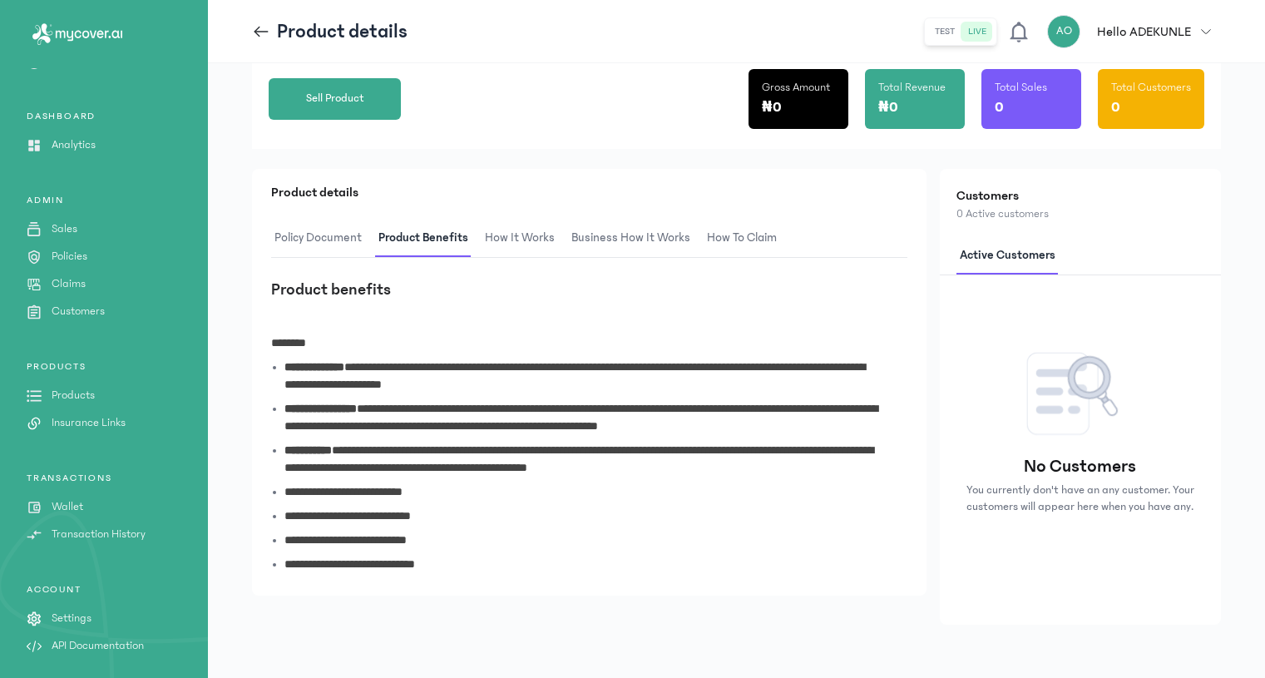
click at [529, 242] on span "How It Works" at bounding box center [520, 238] width 77 height 39
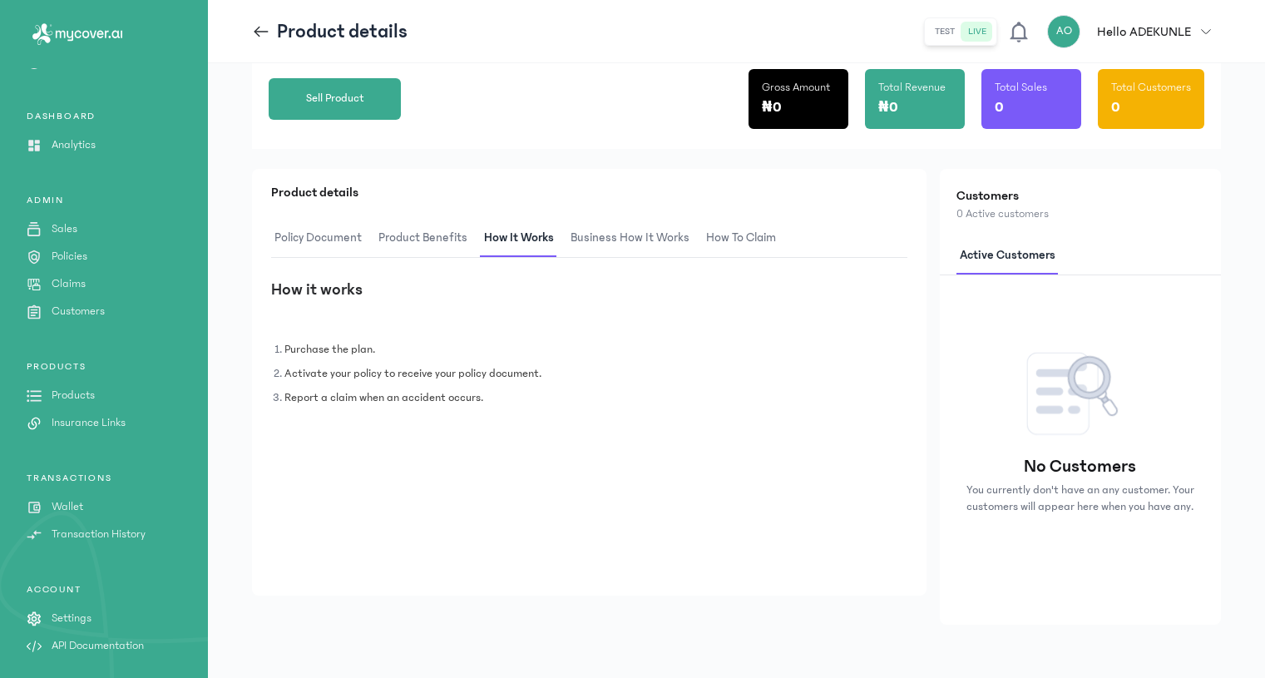
click at [403, 244] on span "Product Benefits" at bounding box center [423, 238] width 96 height 39
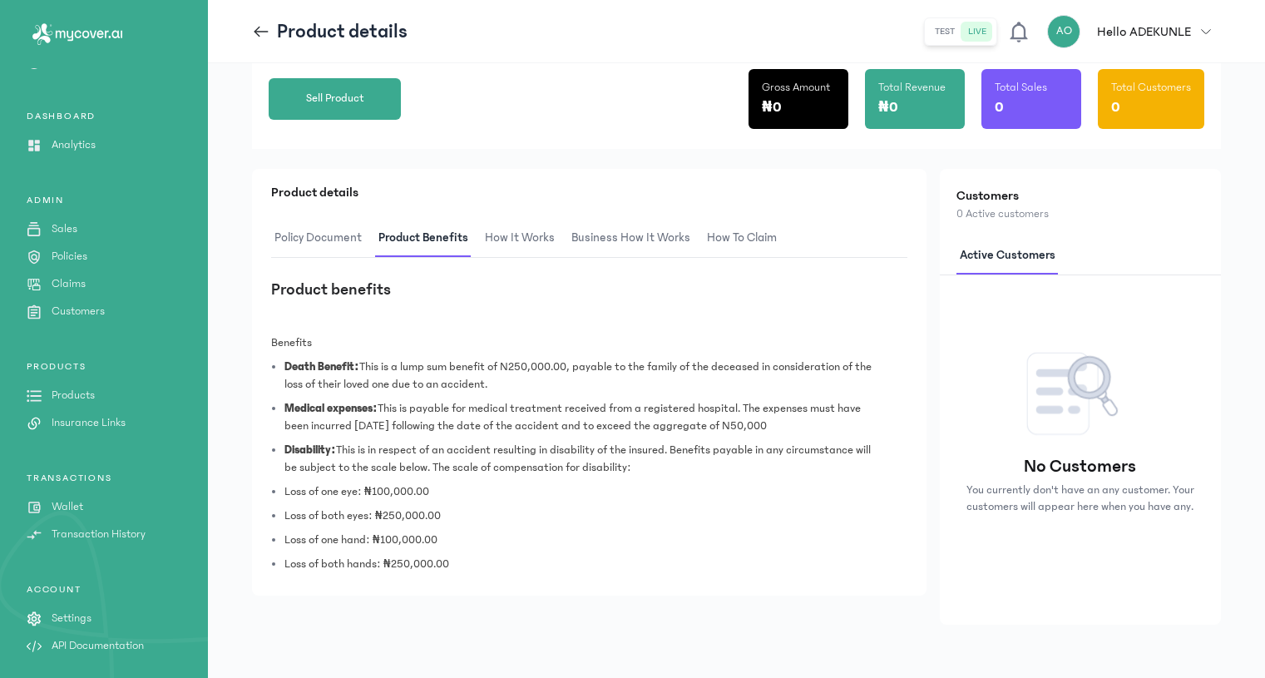
click at [599, 240] on span "Business How It Works" at bounding box center [631, 238] width 126 height 39
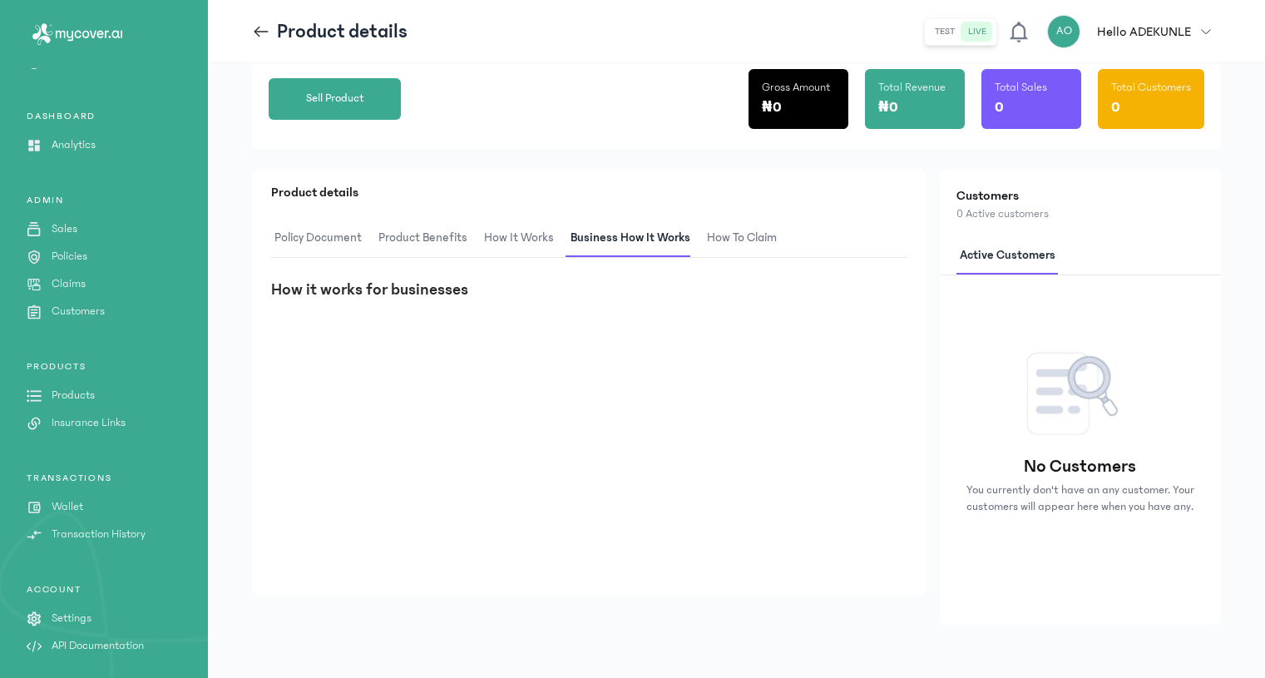
click at [441, 245] on span "Product Benefits" at bounding box center [423, 238] width 96 height 39
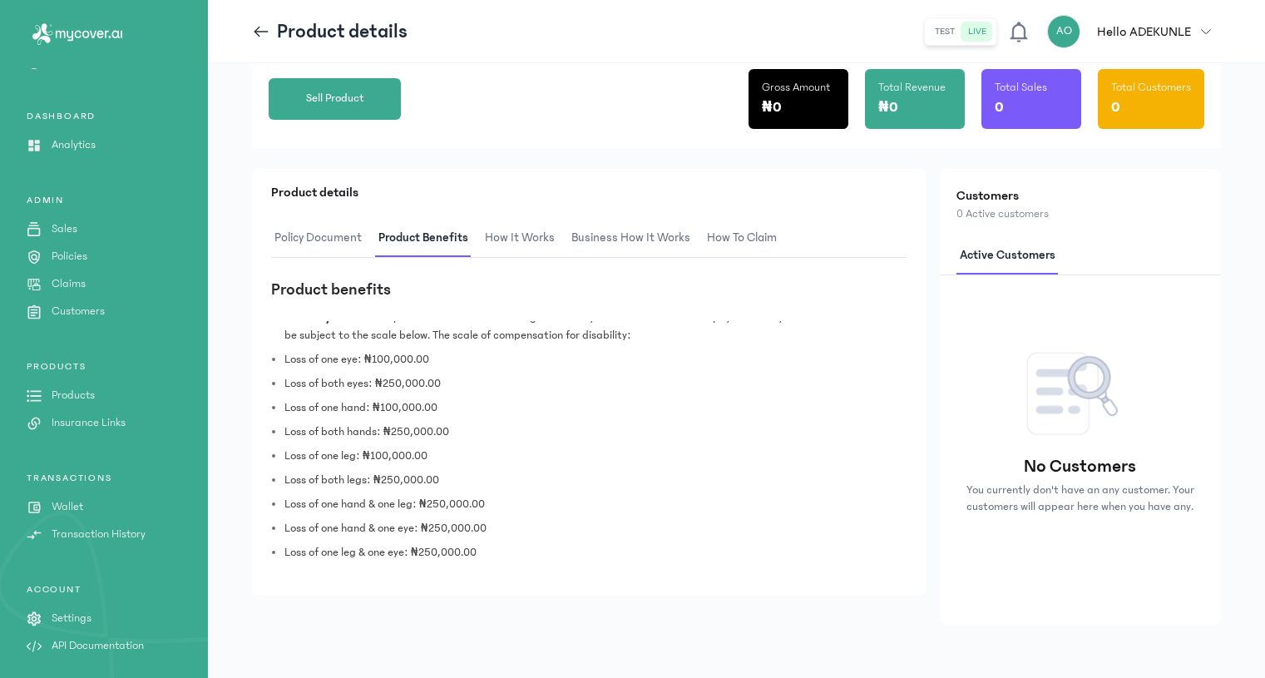
scroll to position [0, 0]
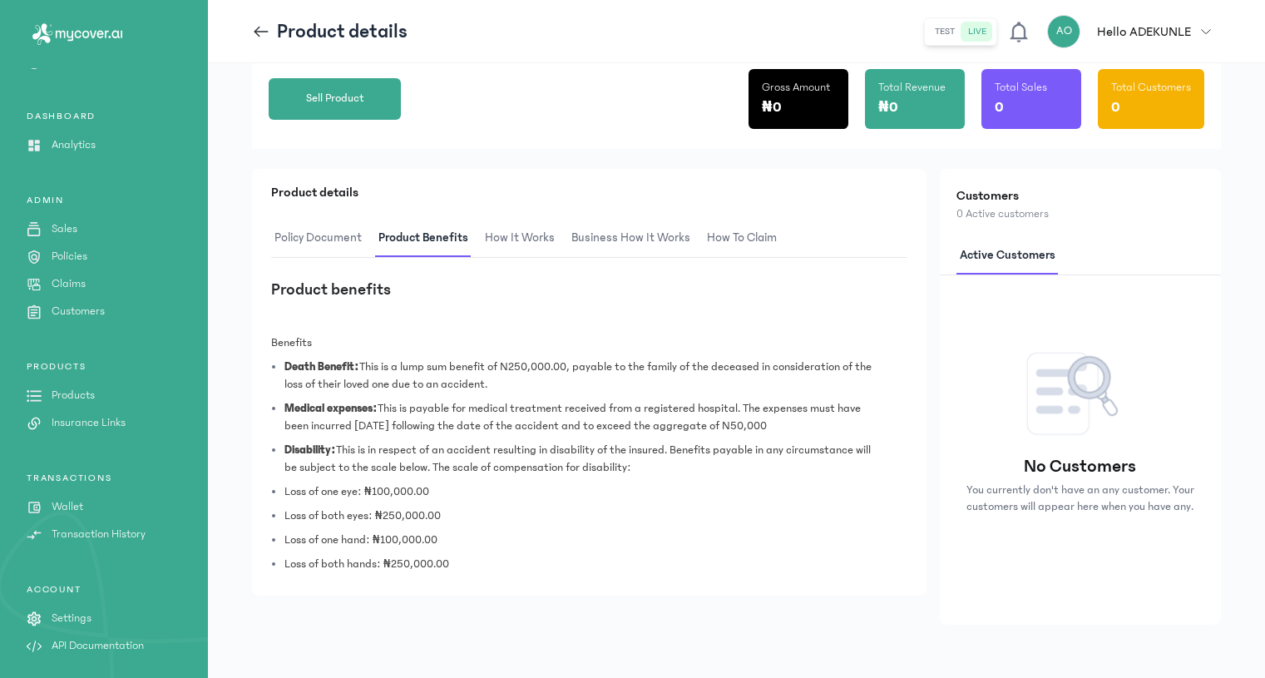
click at [538, 232] on span "How It Works" at bounding box center [520, 238] width 77 height 39
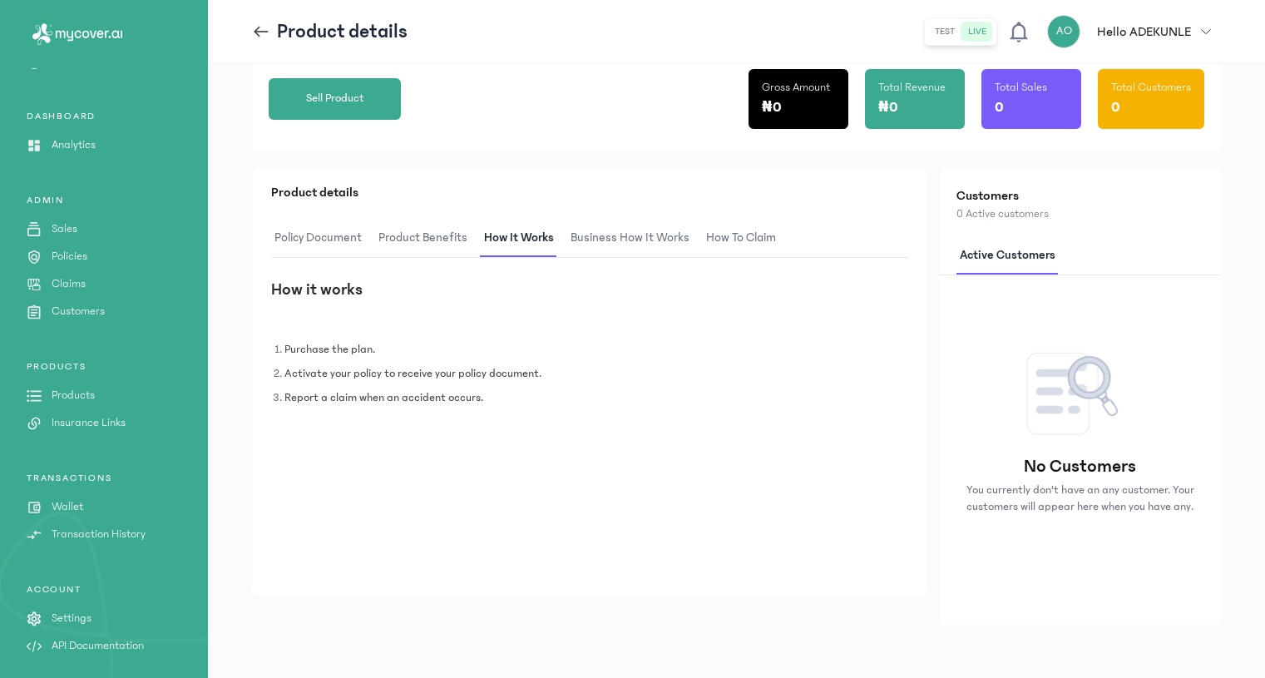
click at [601, 240] on span "Business How It Works" at bounding box center [630, 238] width 126 height 39
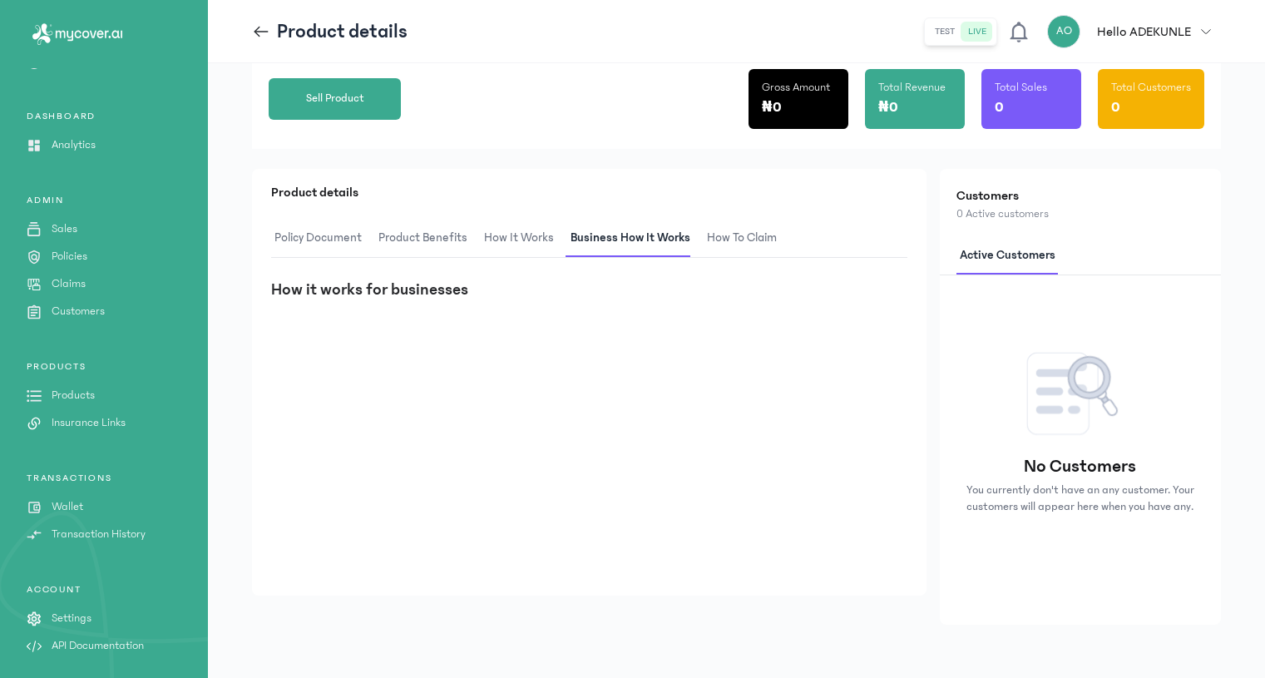
click at [742, 234] on span "How to claim" at bounding box center [742, 238] width 77 height 39
click at [340, 230] on span "Policy Document" at bounding box center [318, 238] width 94 height 39
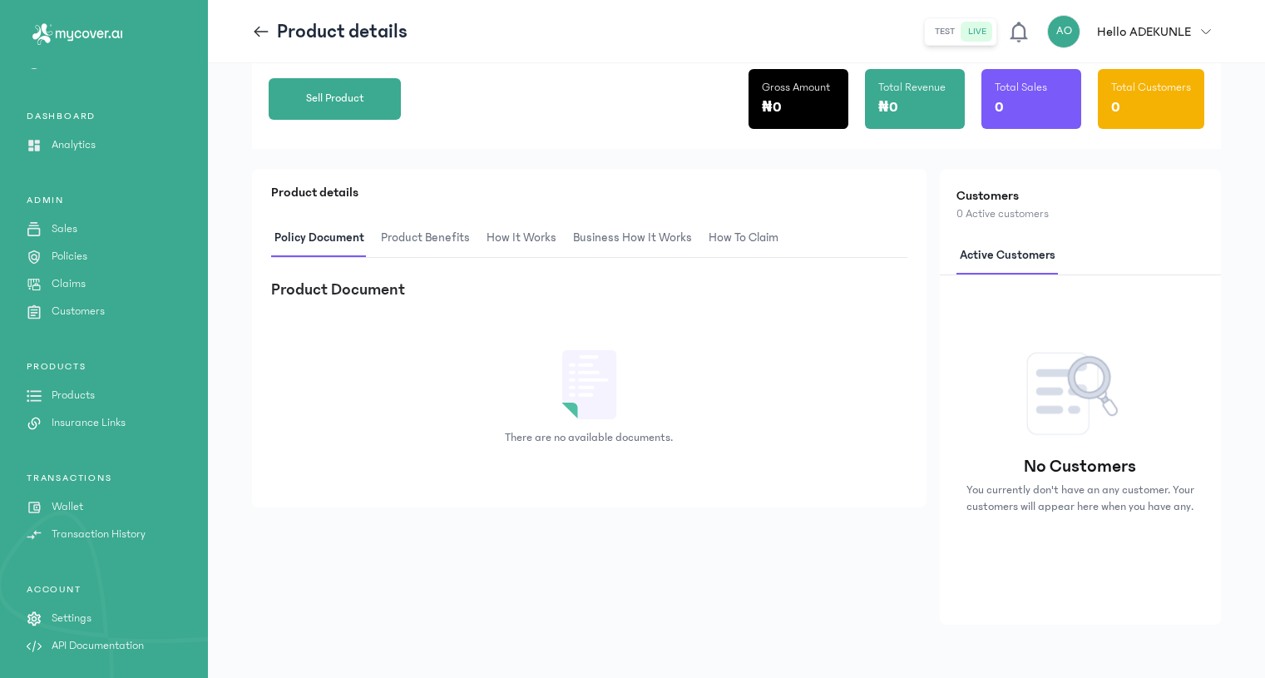
click at [400, 239] on span "Product Benefits" at bounding box center [426, 238] width 96 height 39
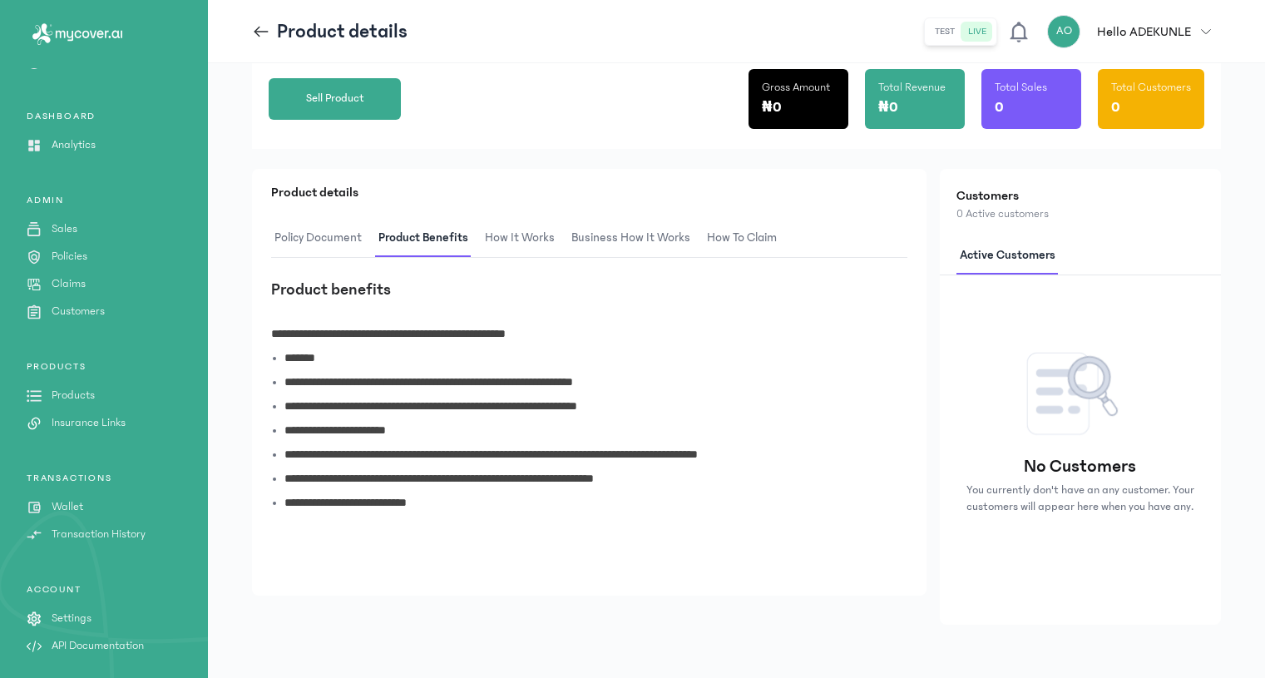
scroll to position [435, 0]
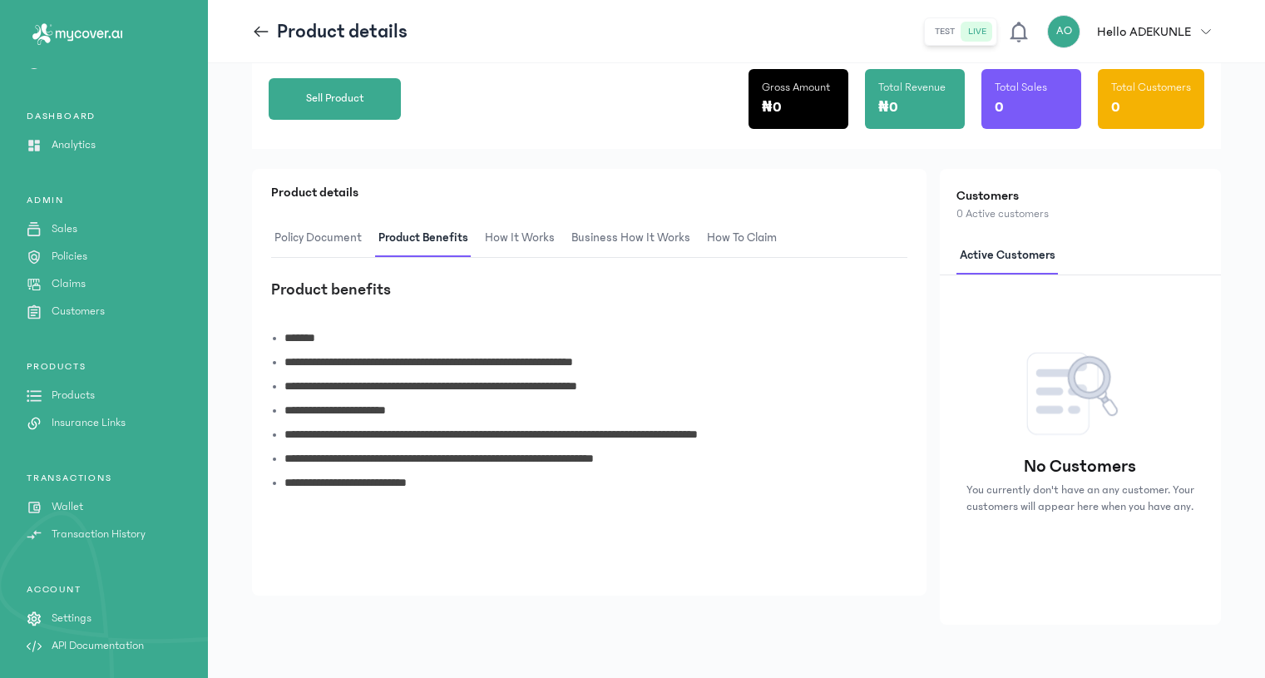
click at [248, 26] on header "Product details test live AO Hello [PERSON_NAME] [EMAIL_ADDRESS][DOMAIN_NAME] a…" at bounding box center [736, 31] width 1057 height 63
click at [255, 28] on icon at bounding box center [261, 31] width 18 height 18
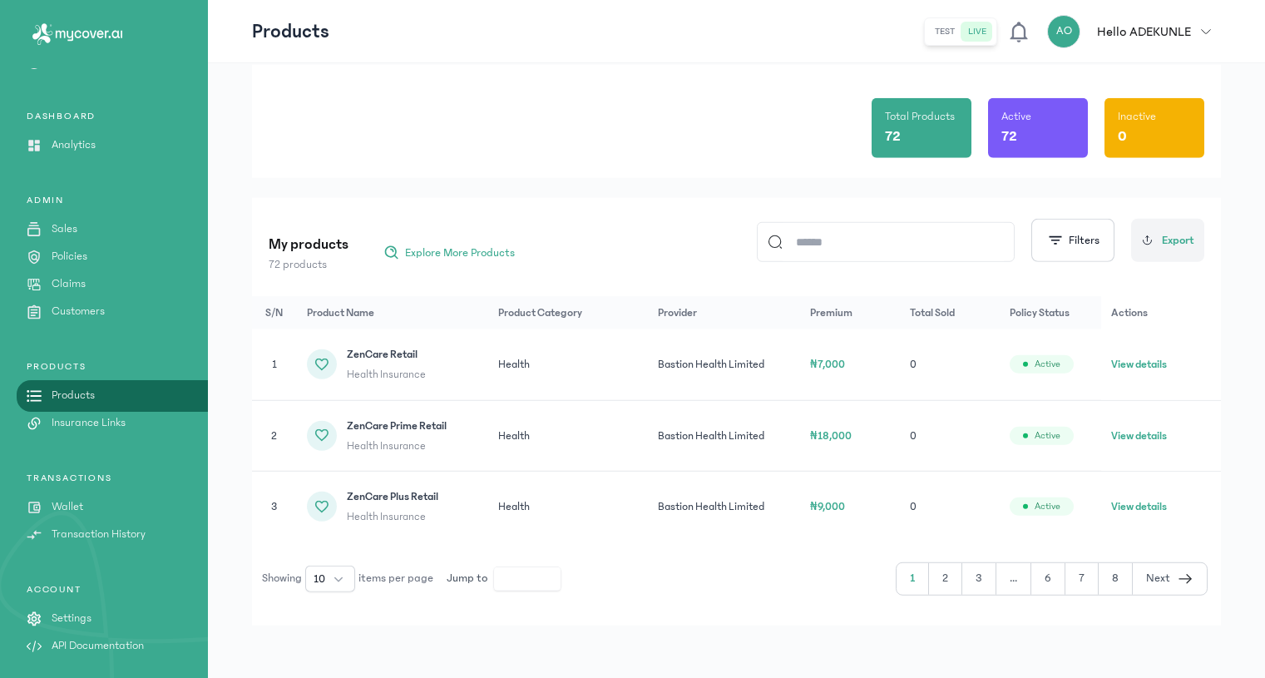
scroll to position [59, 0]
click at [344, 578] on button "10" at bounding box center [330, 578] width 50 height 27
click at [332, 543] on span "100" at bounding box center [323, 541] width 18 height 17
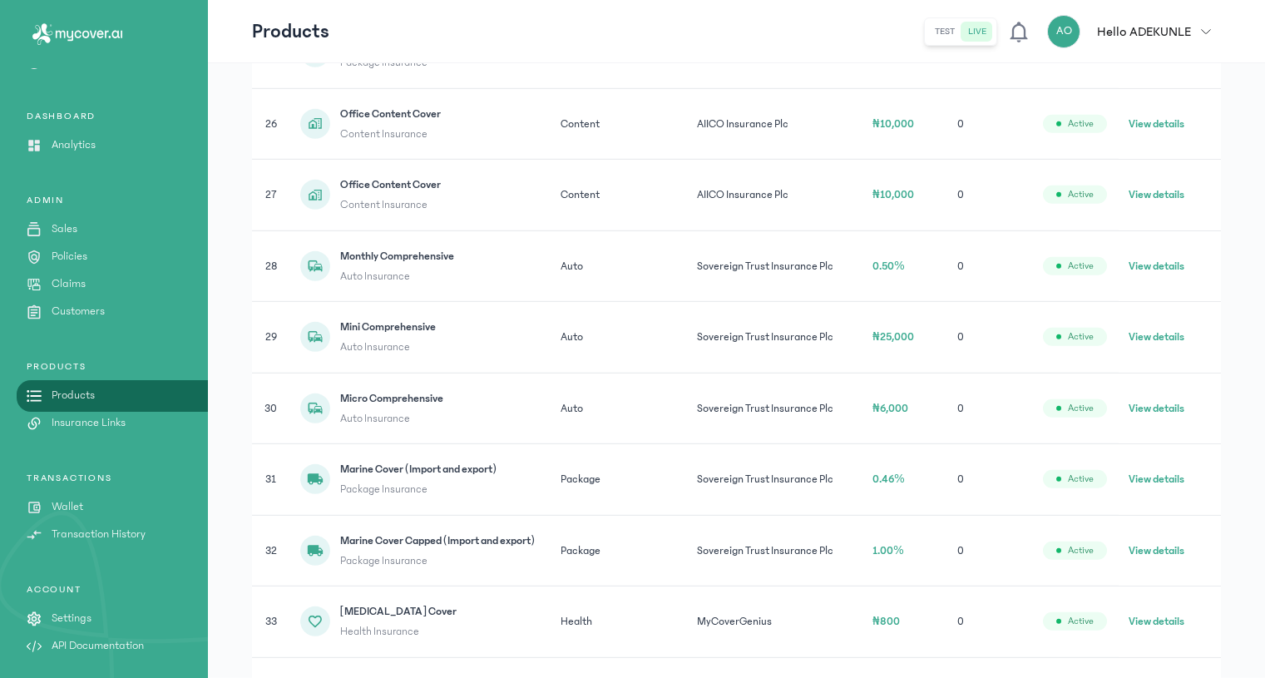
scroll to position [2180, 0]
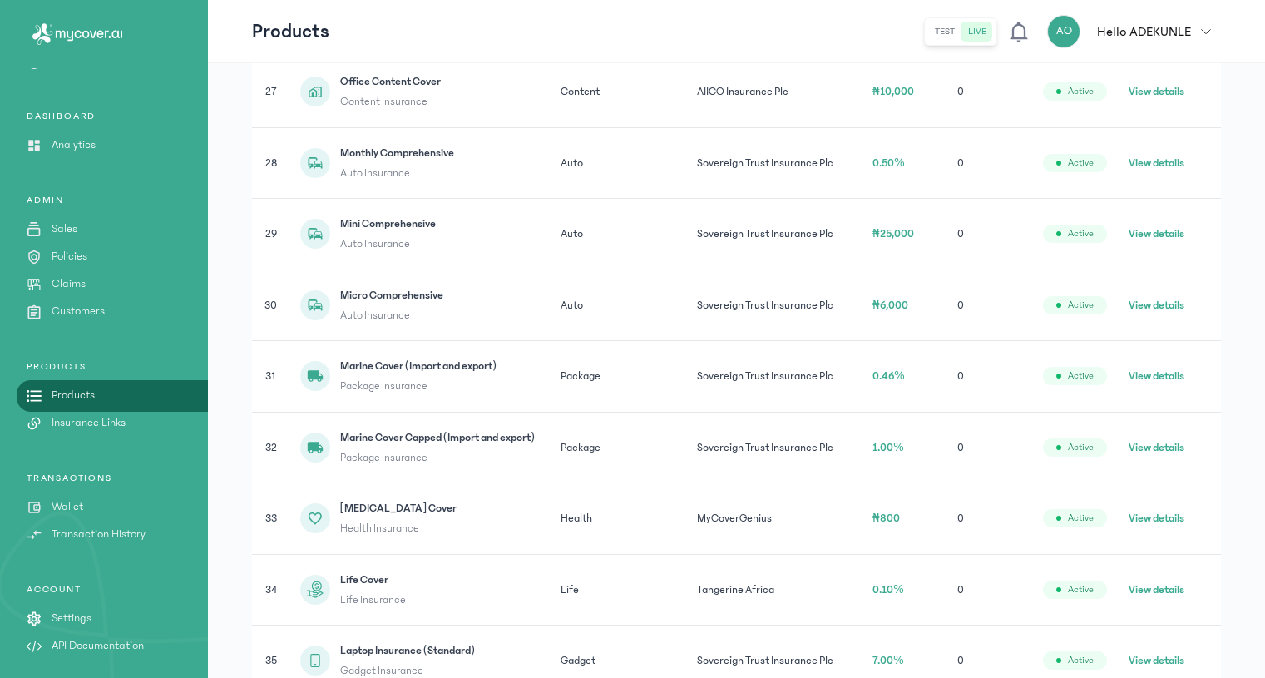
click at [96, 419] on p "Insurance Links" at bounding box center [89, 422] width 74 height 17
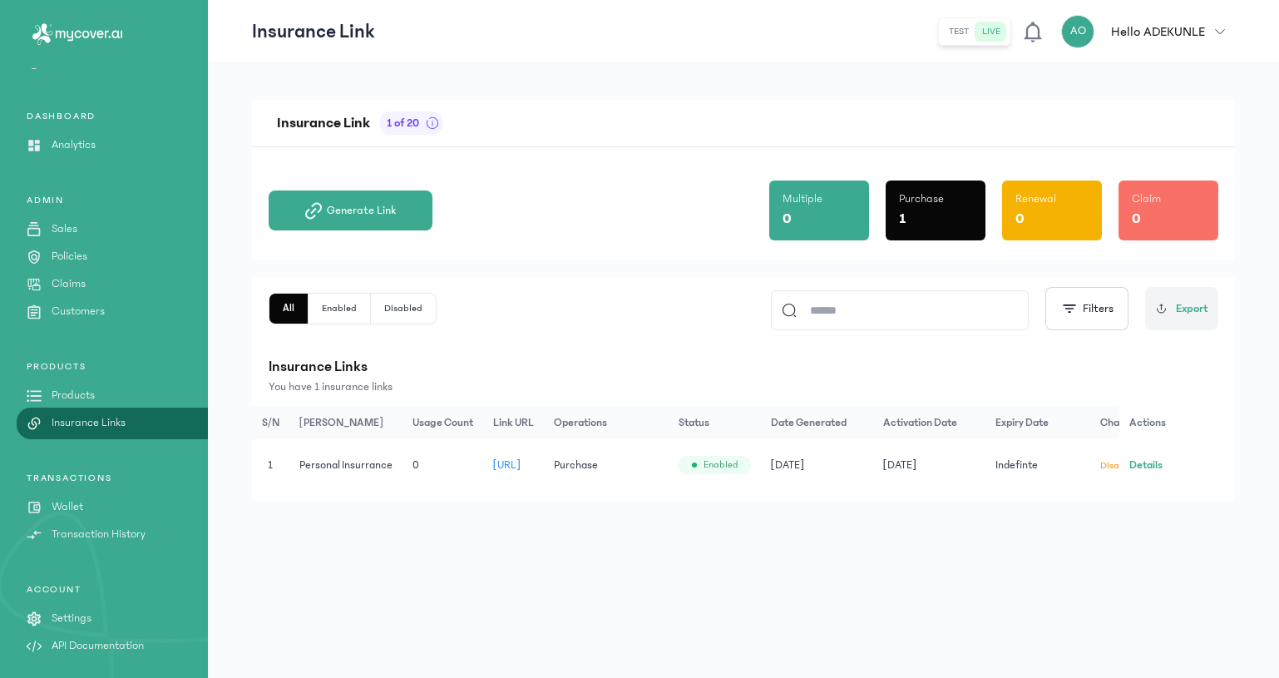
click at [1159, 463] on button "Details" at bounding box center [1146, 465] width 33 height 17
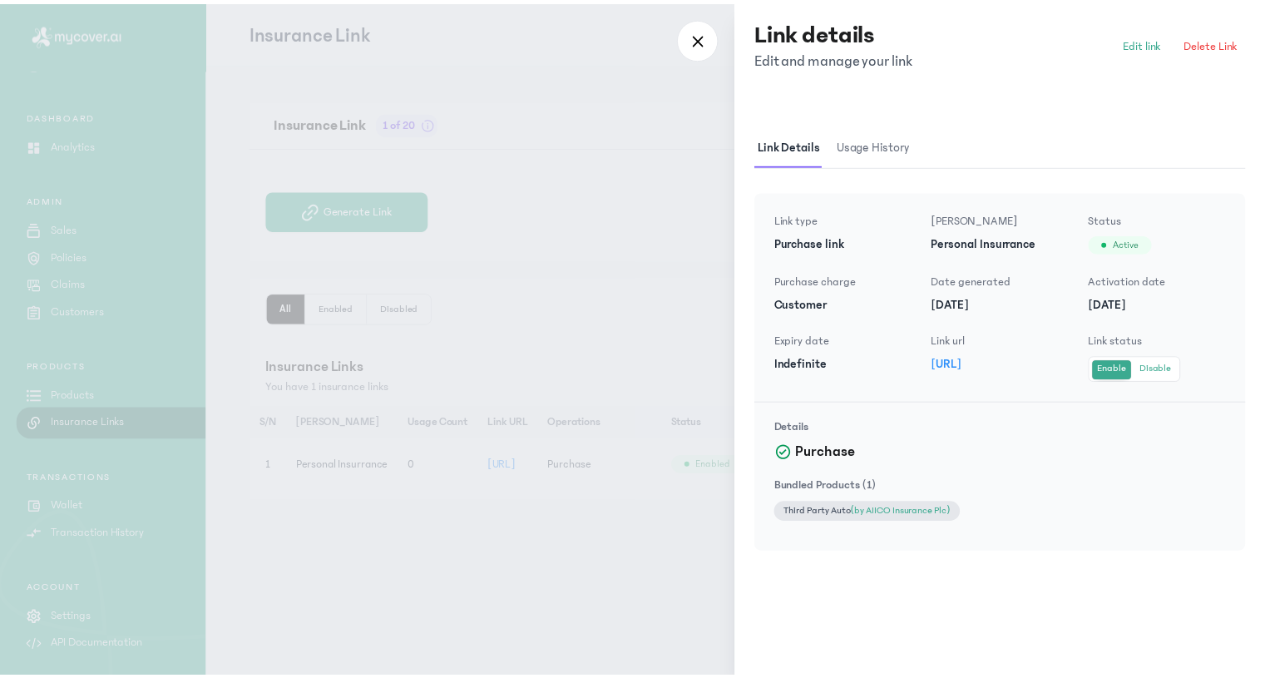
scroll to position [36, 0]
click at [1150, 43] on span "Edit link" at bounding box center [1154, 43] width 38 height 17
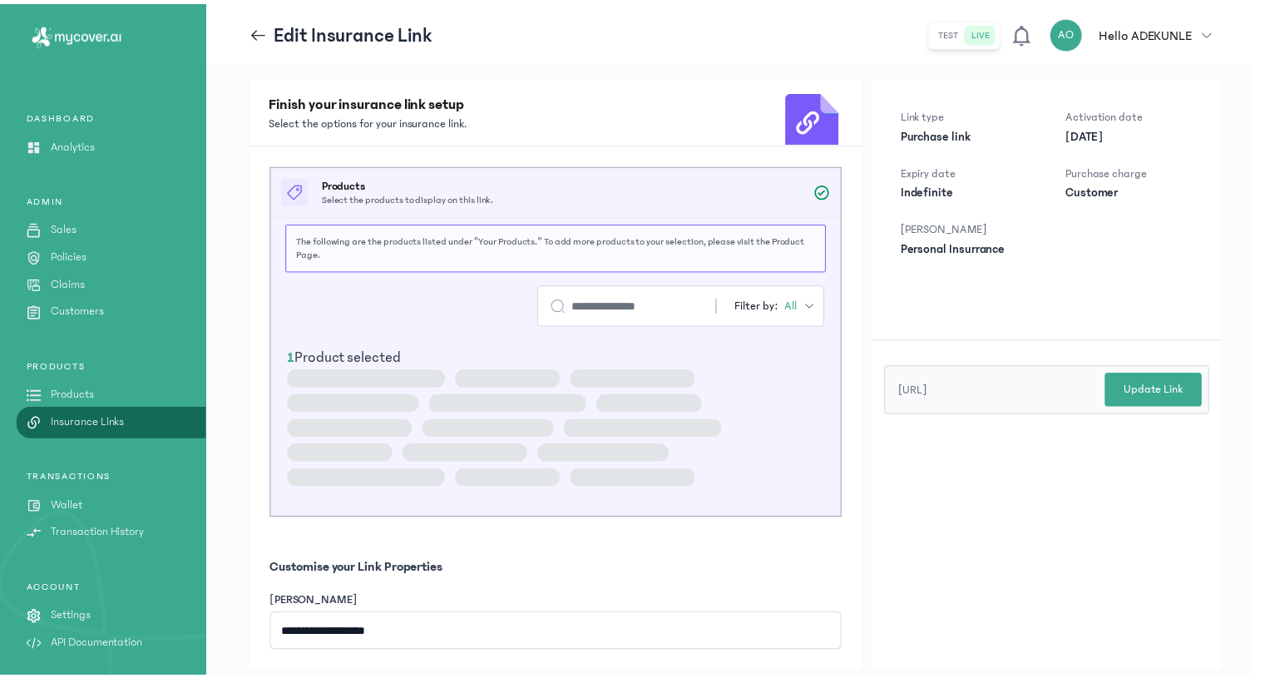
scroll to position [36, 0]
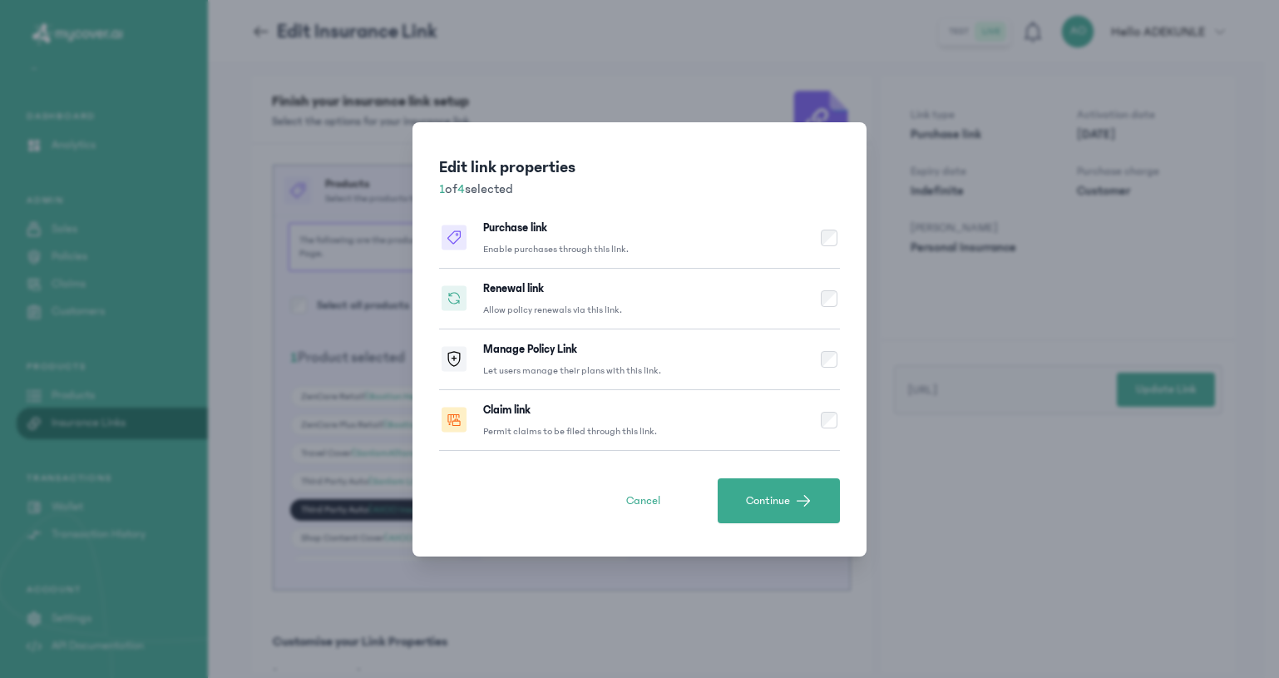
click at [255, 31] on div "Edit link properties 1 of 4 selected Purchase link Enable purchases through thi…" at bounding box center [639, 339] width 1279 height 678
click at [644, 495] on span "Cancel" at bounding box center [643, 500] width 34 height 17
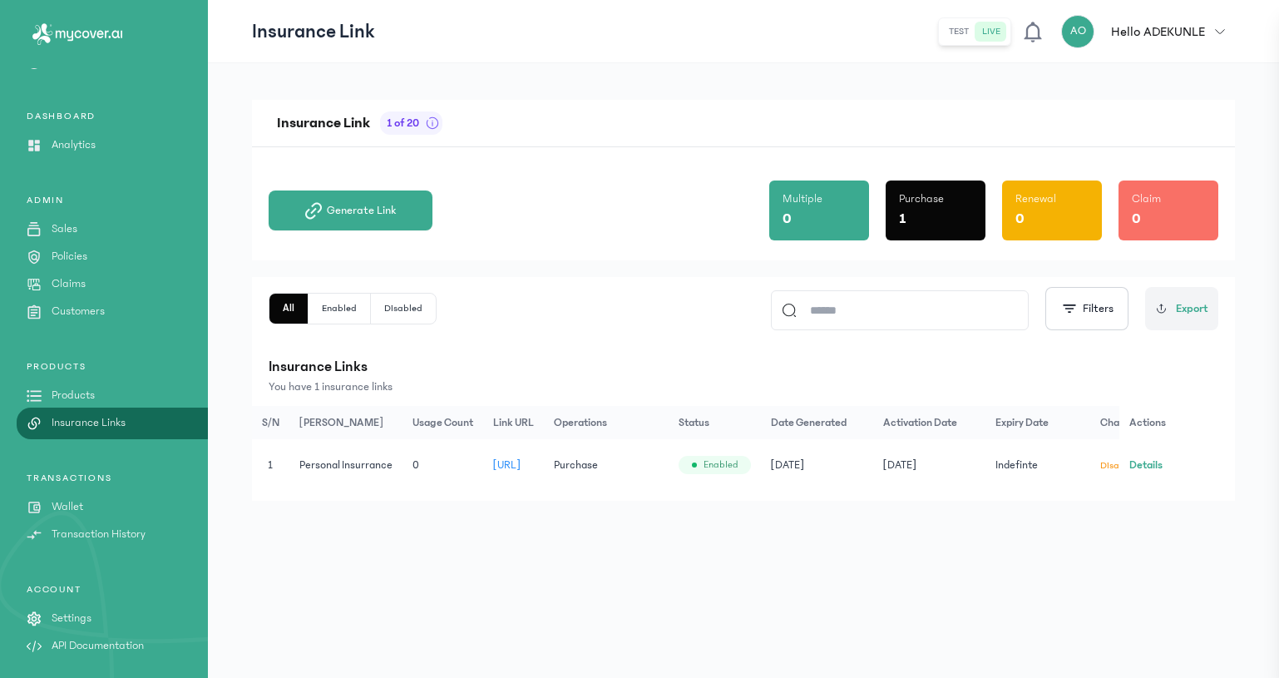
scroll to position [36, 0]
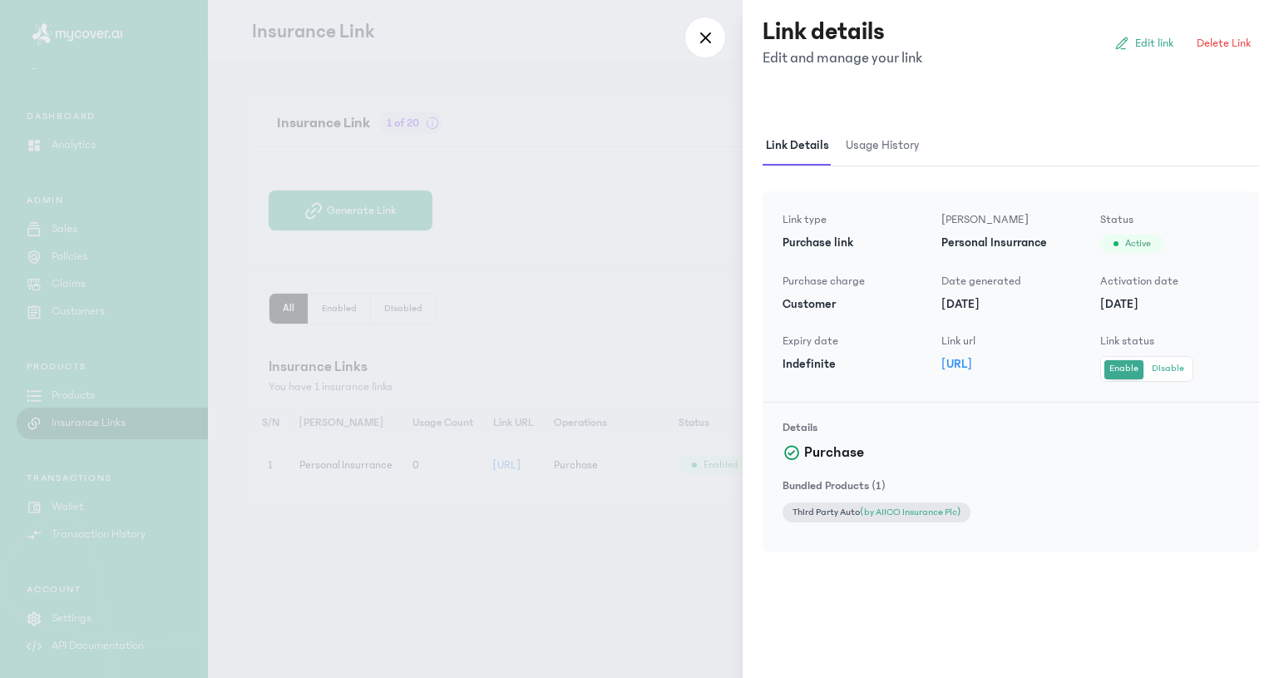
drag, startPoint x: 705, startPoint y: 42, endPoint x: 510, endPoint y: 172, distance: 235.1
click at [700, 42] on icon at bounding box center [705, 38] width 11 height 12
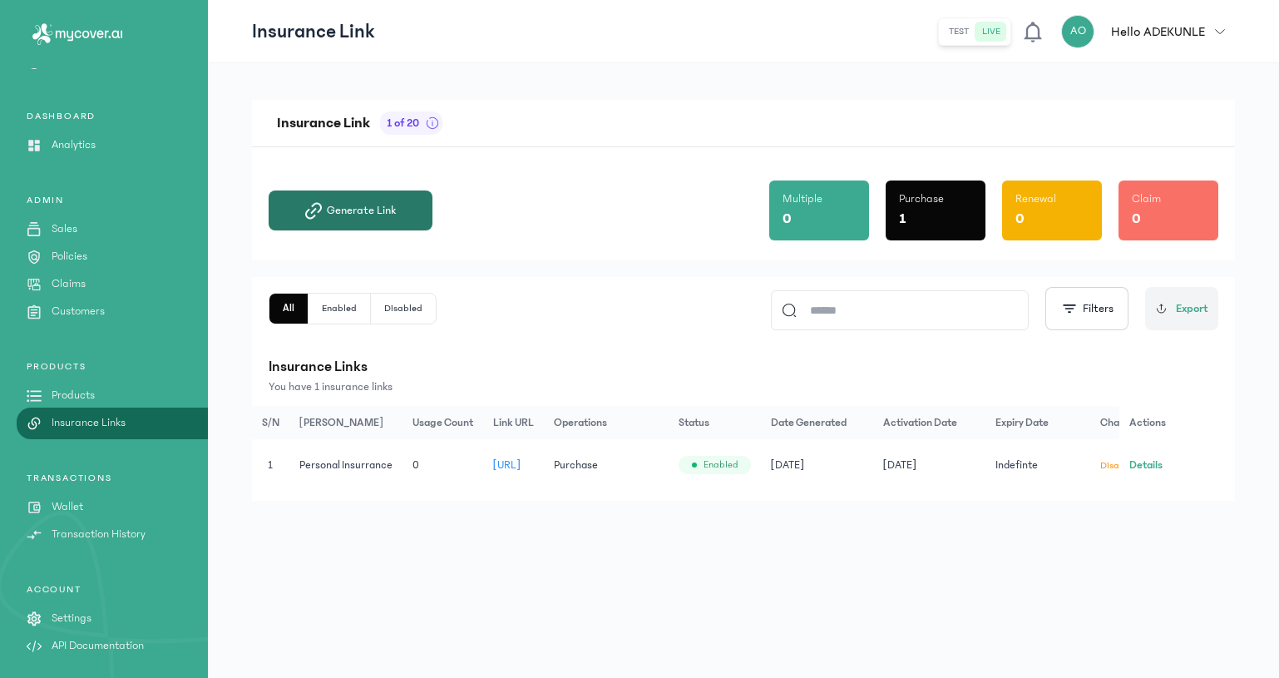
click at [383, 215] on span "Generate Link" at bounding box center [361, 210] width 69 height 17
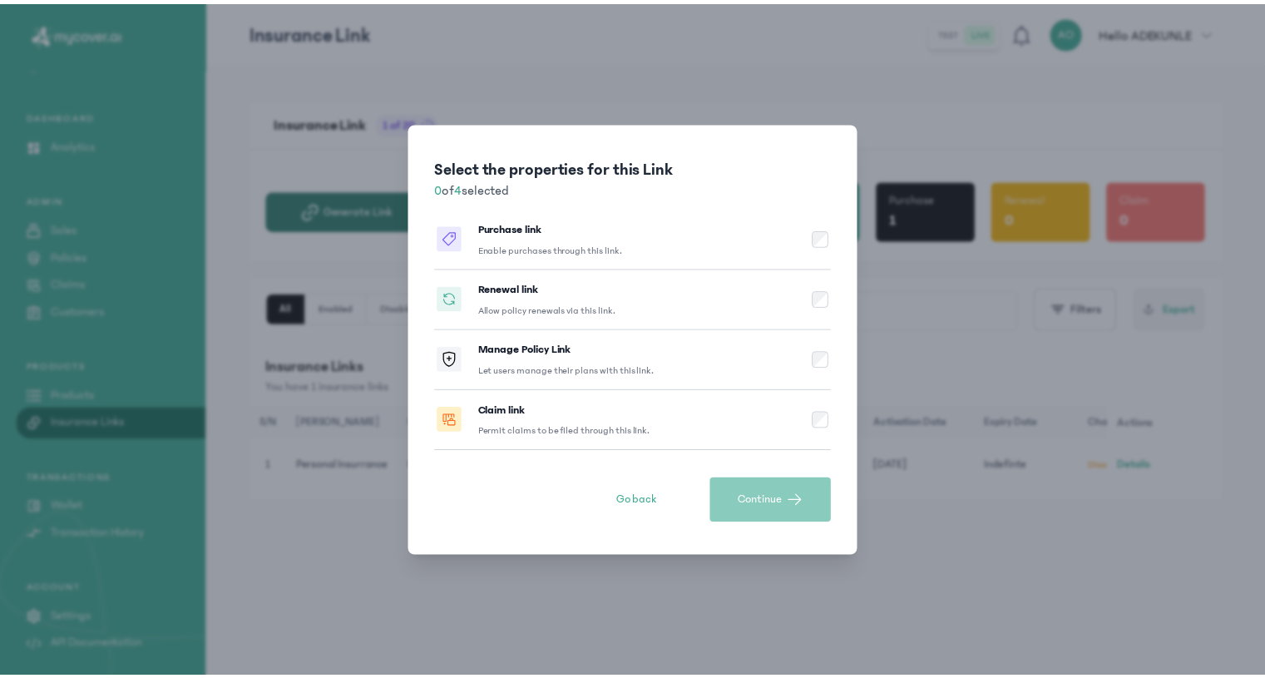
scroll to position [36, 0]
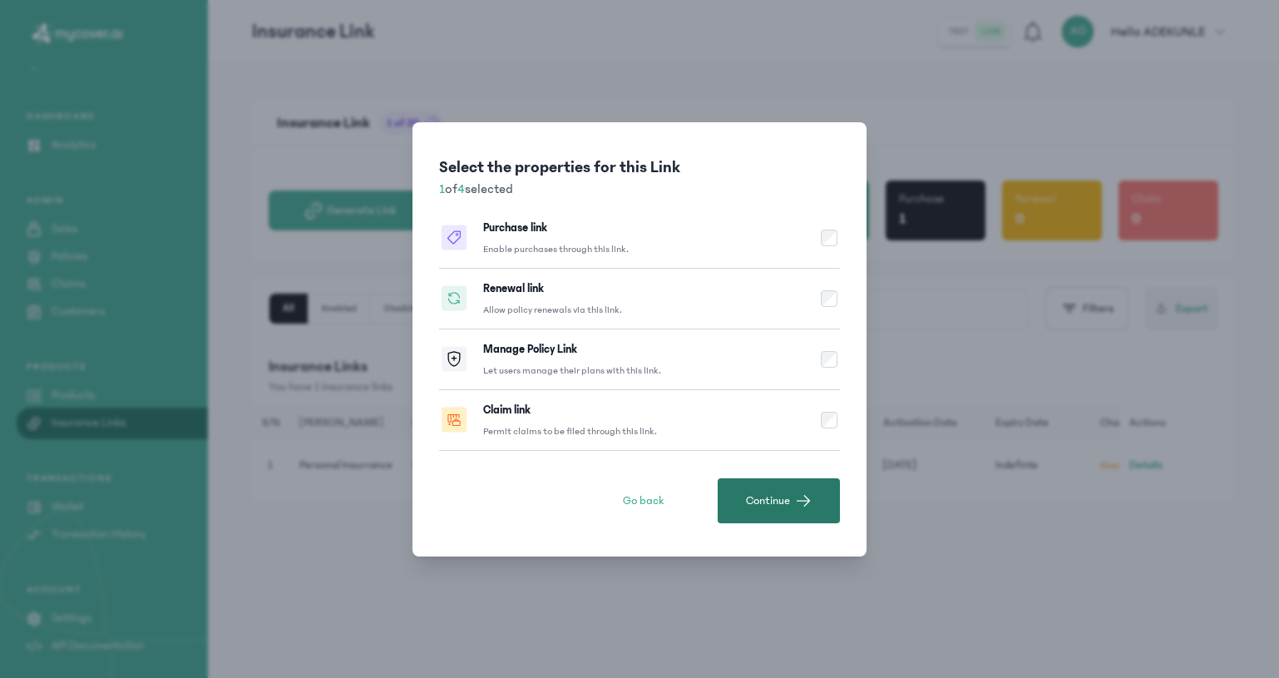
click at [824, 502] on button "Continue" at bounding box center [779, 500] width 122 height 45
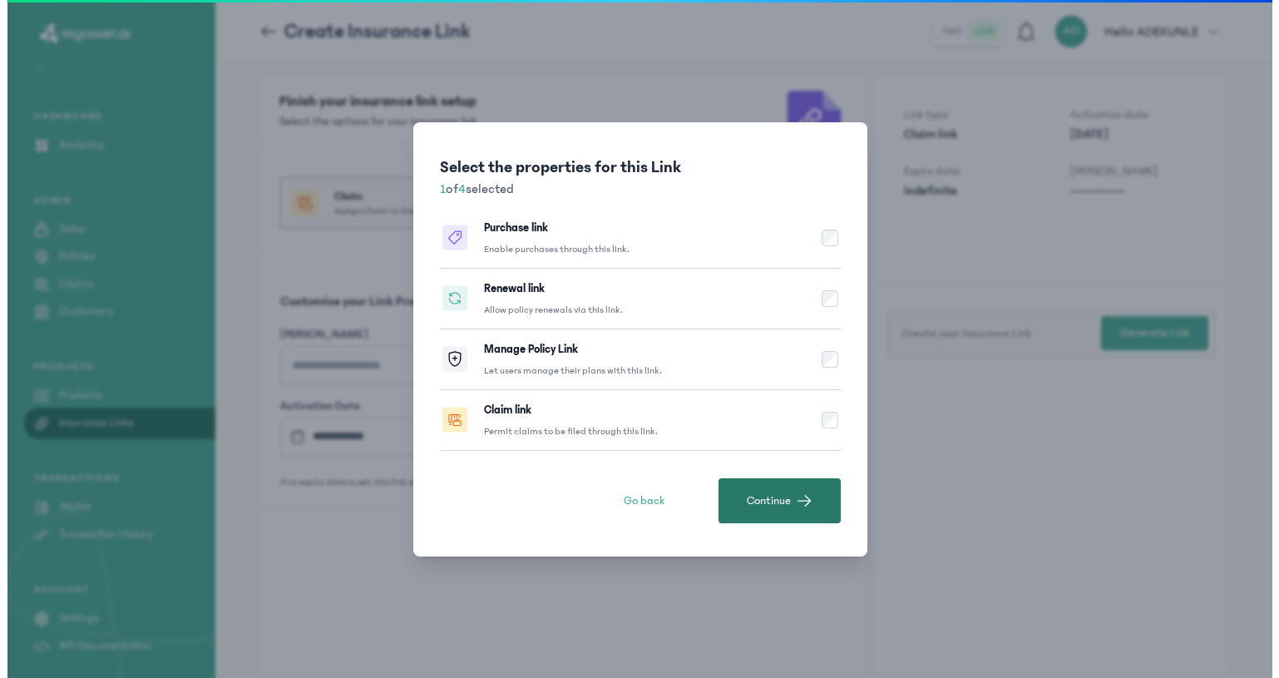
scroll to position [36, 0]
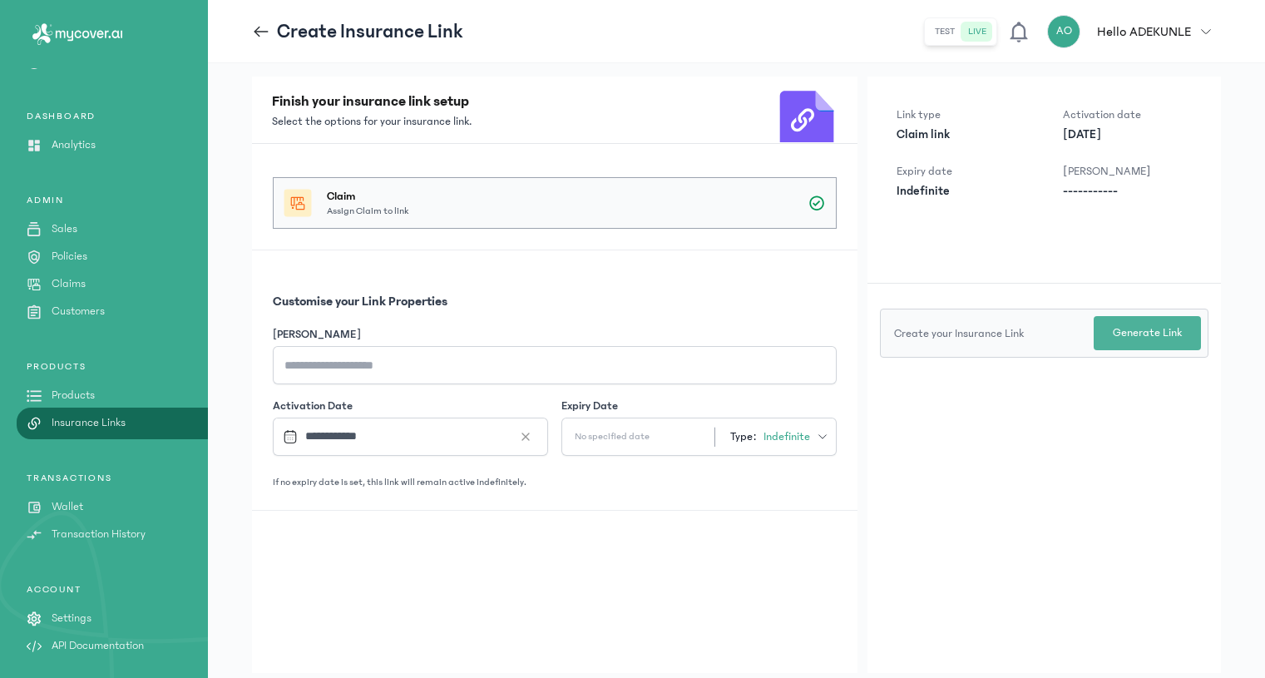
click at [1165, 339] on p "Generate Link" at bounding box center [1147, 332] width 69 height 17
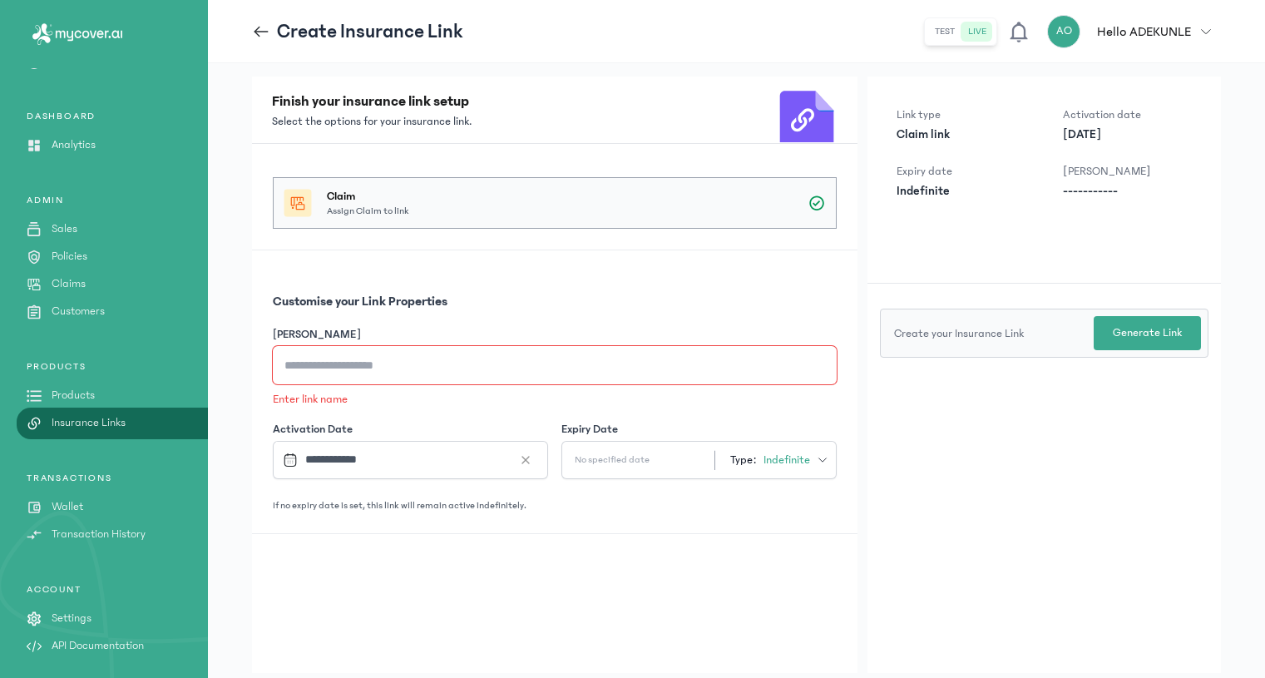
click at [658, 352] on input "[PERSON_NAME]" at bounding box center [555, 365] width 564 height 38
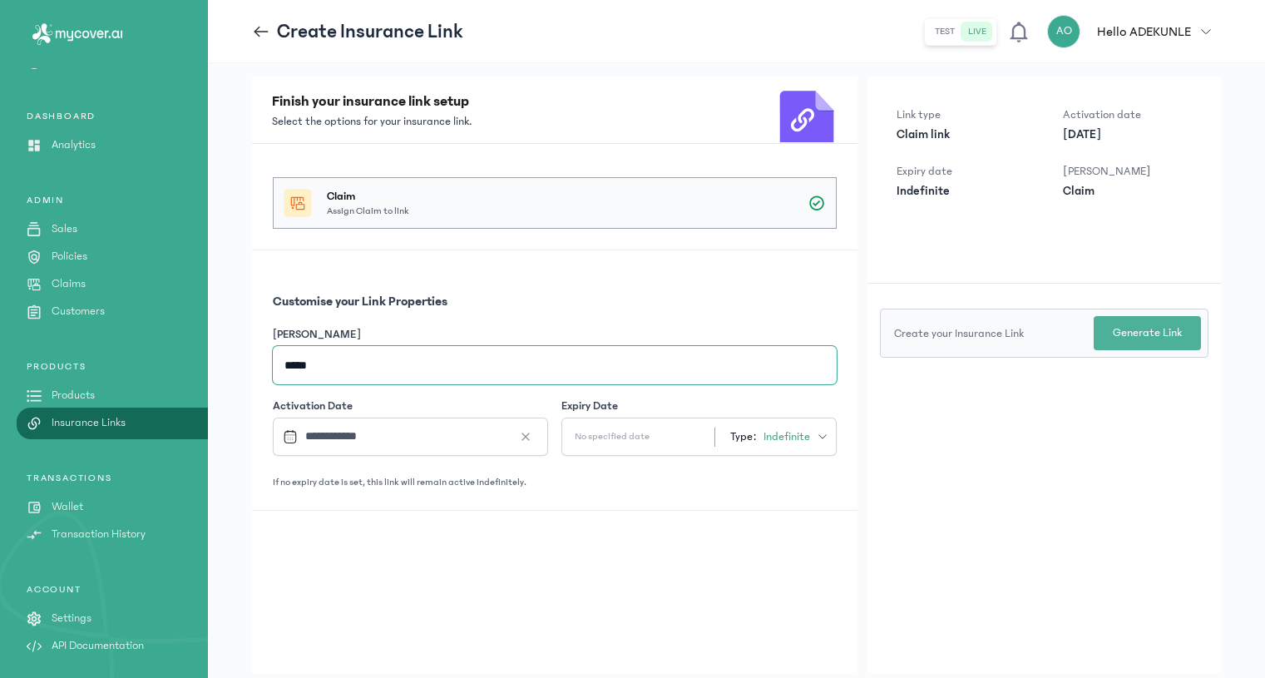
type input "*****"
click at [1164, 330] on p "Generate Link" at bounding box center [1147, 332] width 69 height 17
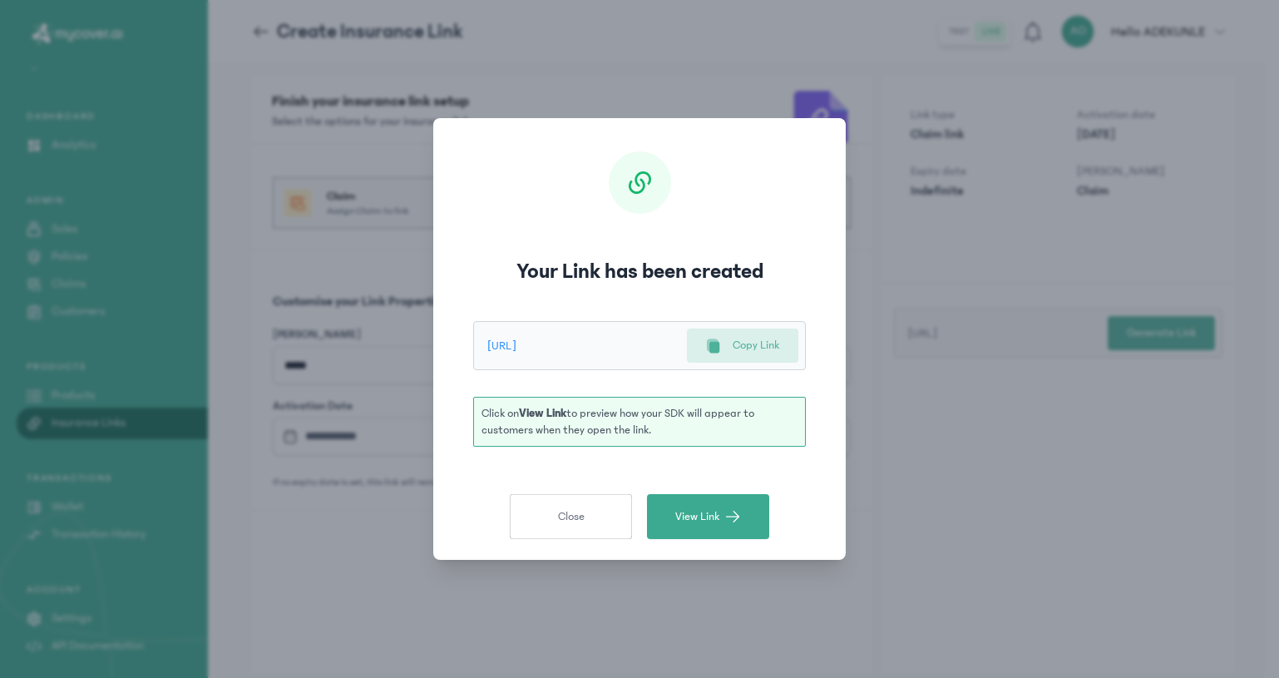
click at [754, 352] on p "Copy Link" at bounding box center [756, 345] width 47 height 17
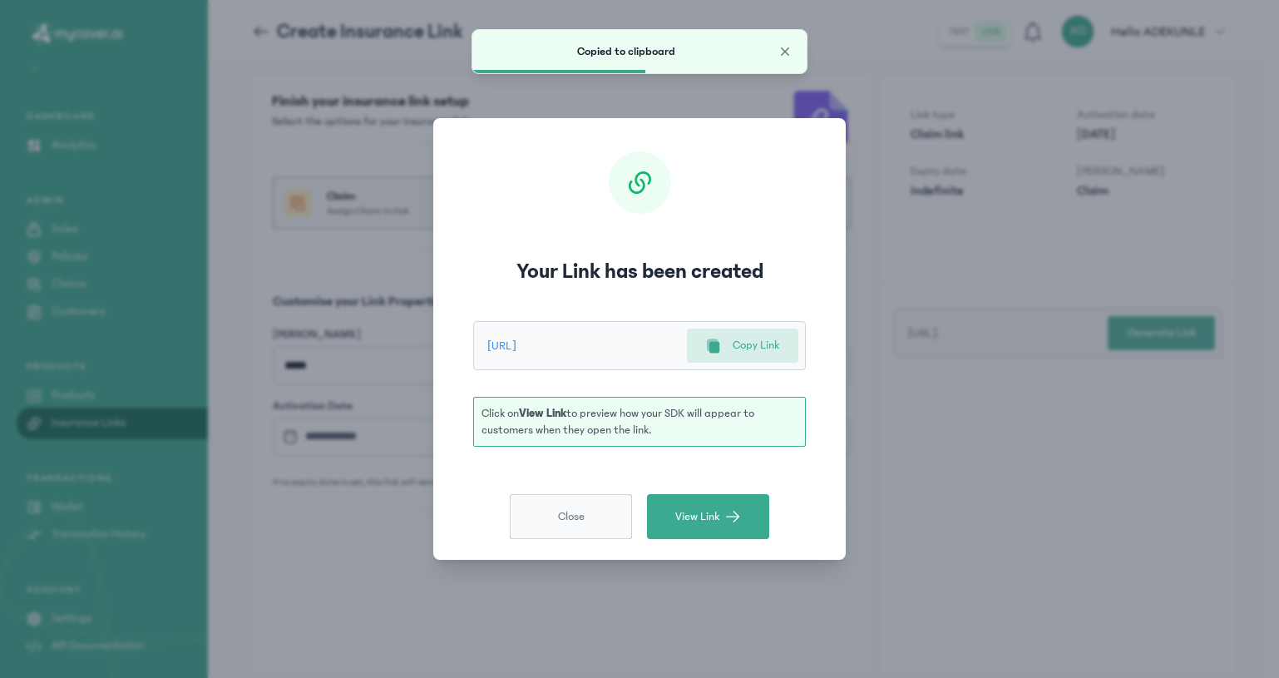
click at [590, 524] on button "Close" at bounding box center [571, 516] width 122 height 45
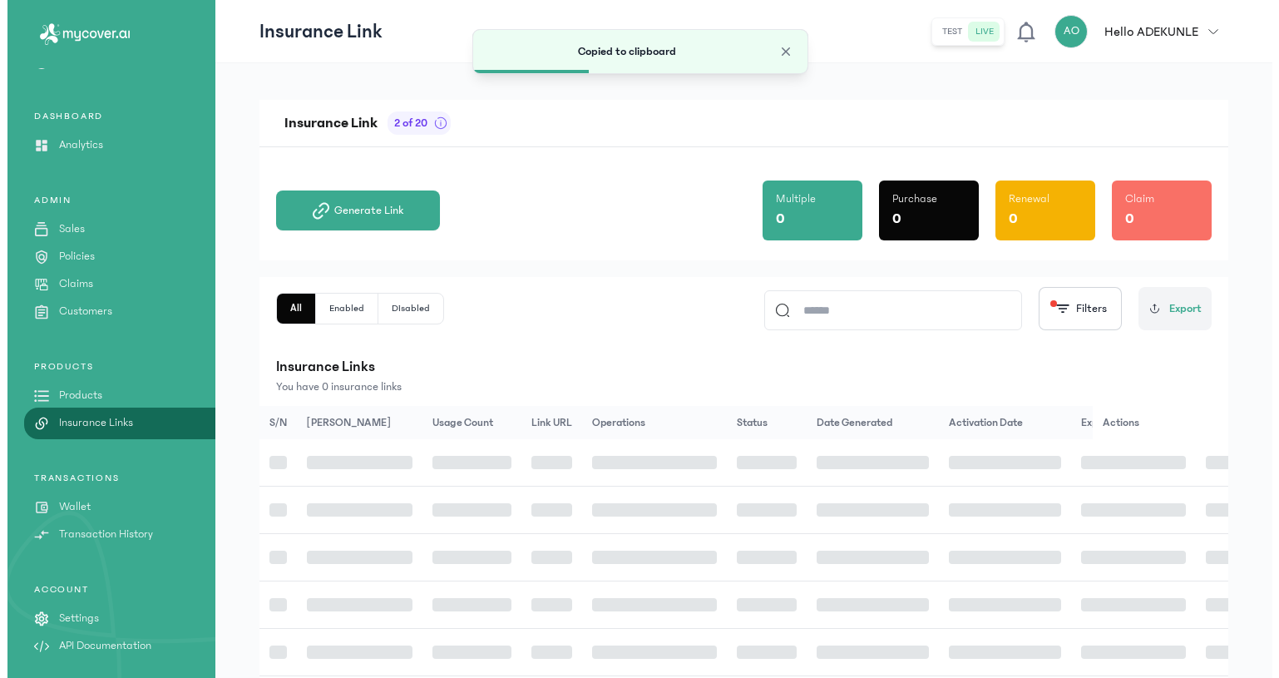
scroll to position [36, 0]
